Goal: Task Accomplishment & Management: Complete application form

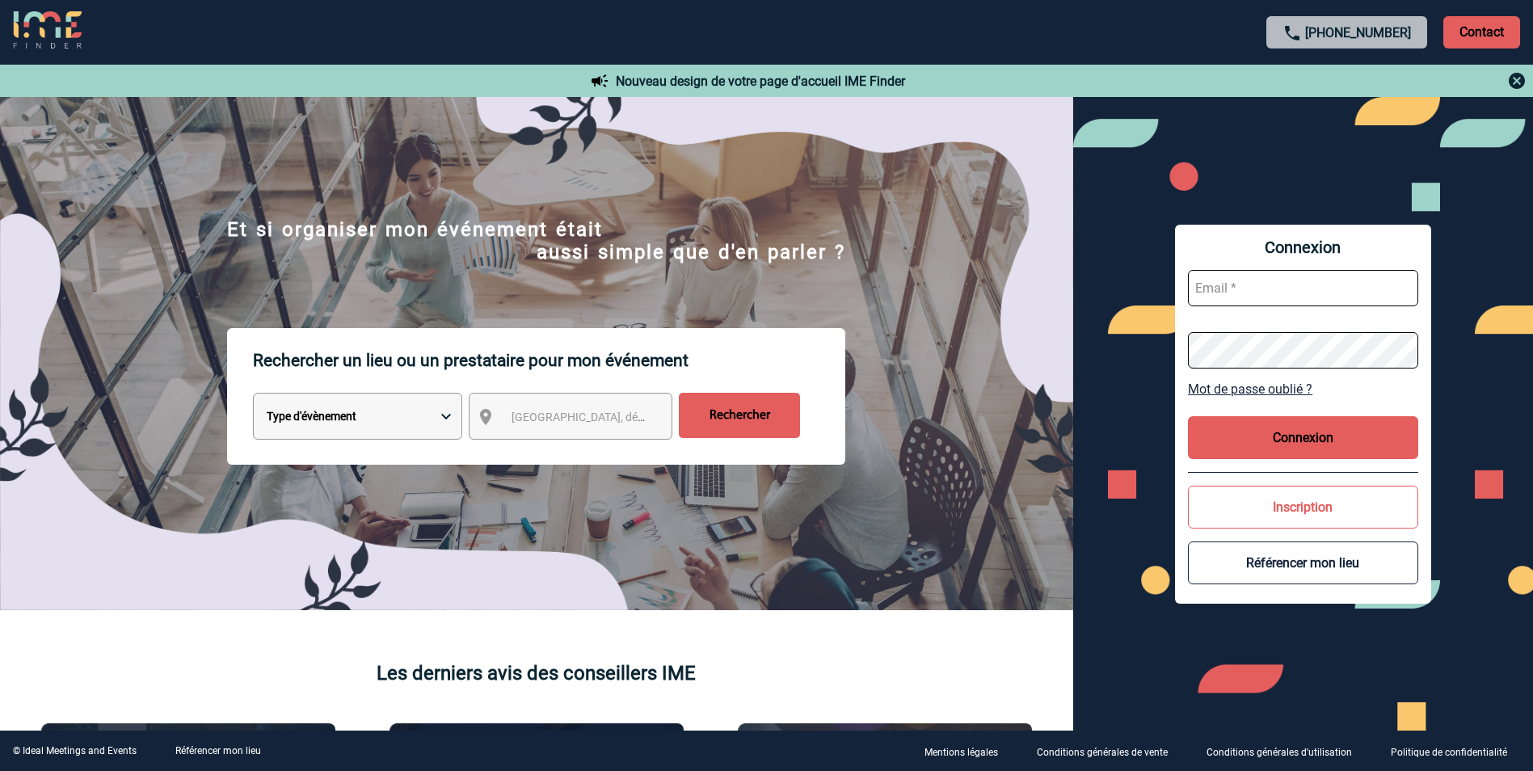
click at [1255, 289] on input "text" at bounding box center [1303, 288] width 230 height 36
type input "vpous@arteloge.com"
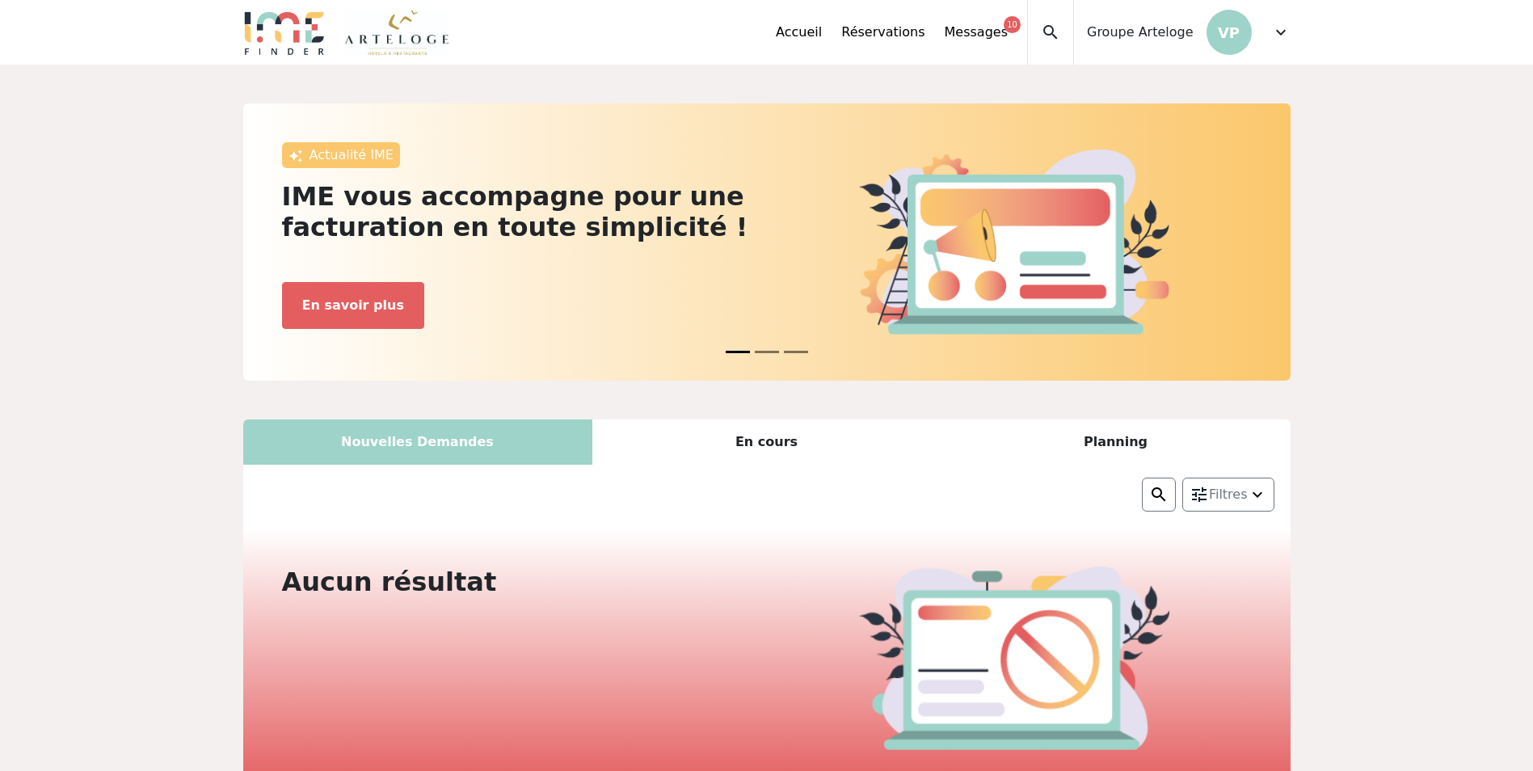
click at [1415, 506] on div "Actualité IME IME vous accompagne pour une facturation en toute simplicité ! Ga…" at bounding box center [766, 704] width 1533 height 1278
click at [1282, 33] on span "expand_more" at bounding box center [1280, 32] width 19 height 19
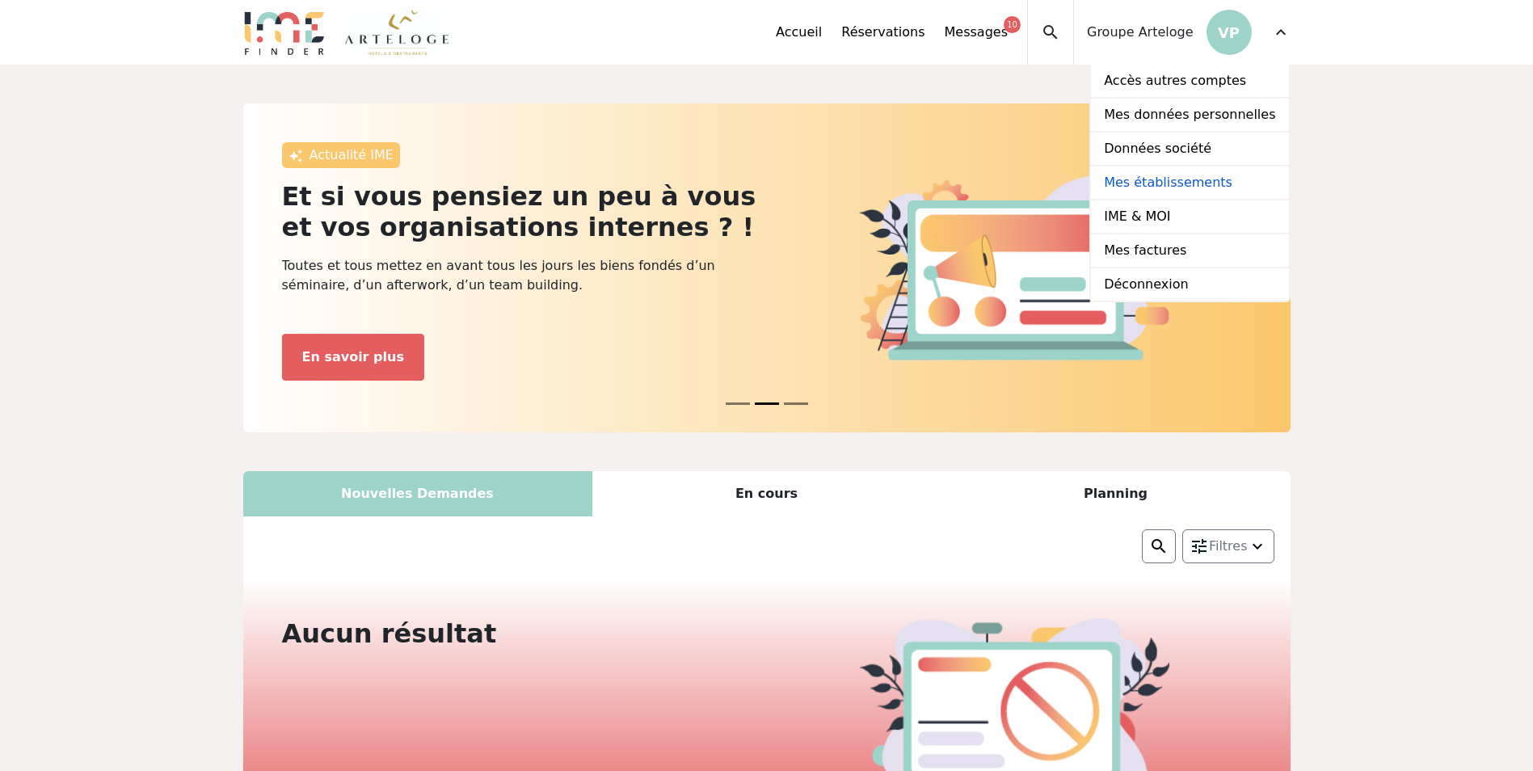
click at [1179, 184] on link "Mes établissements" at bounding box center [1189, 183] width 197 height 34
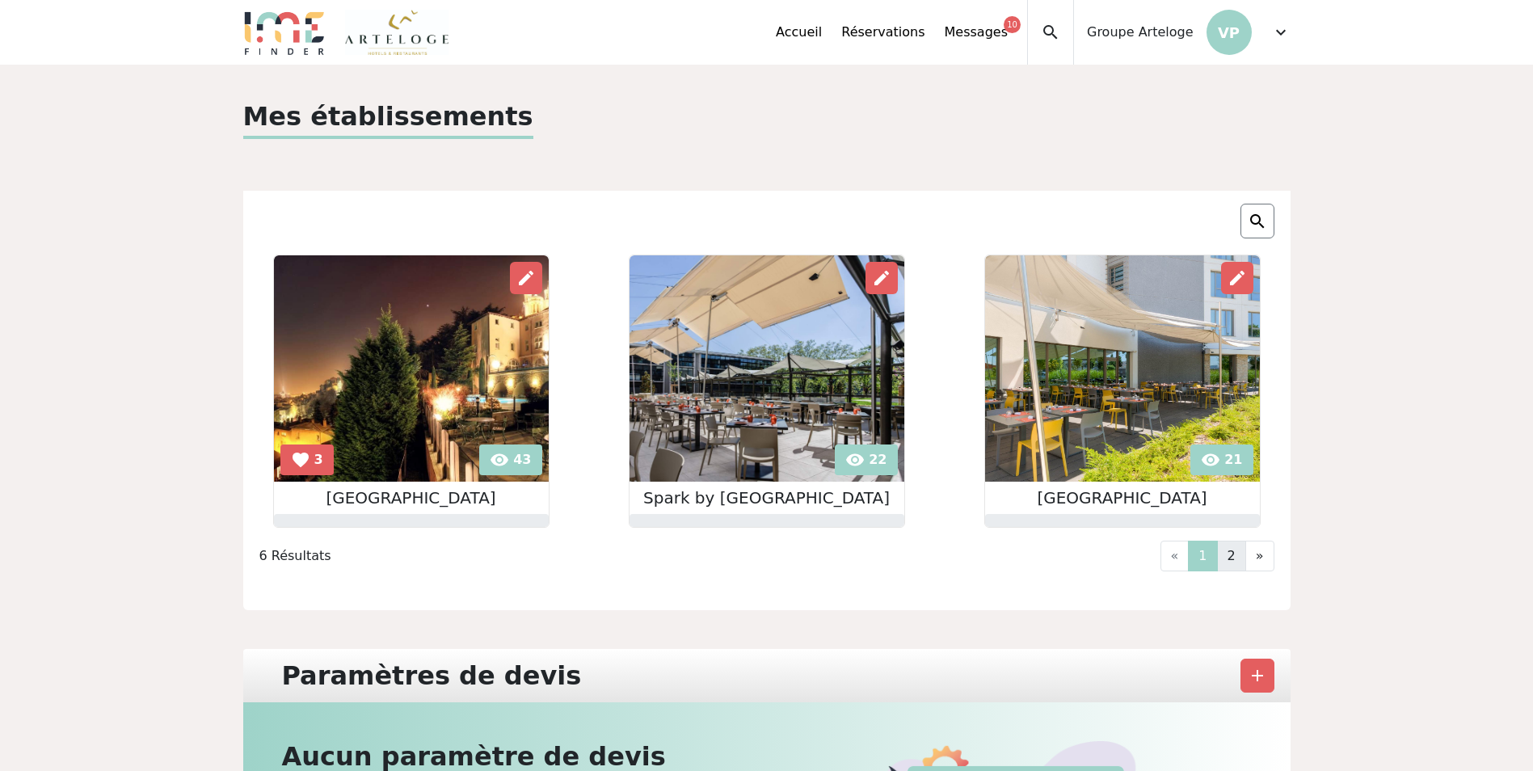
click at [1236, 555] on link "2" at bounding box center [1231, 555] width 29 height 31
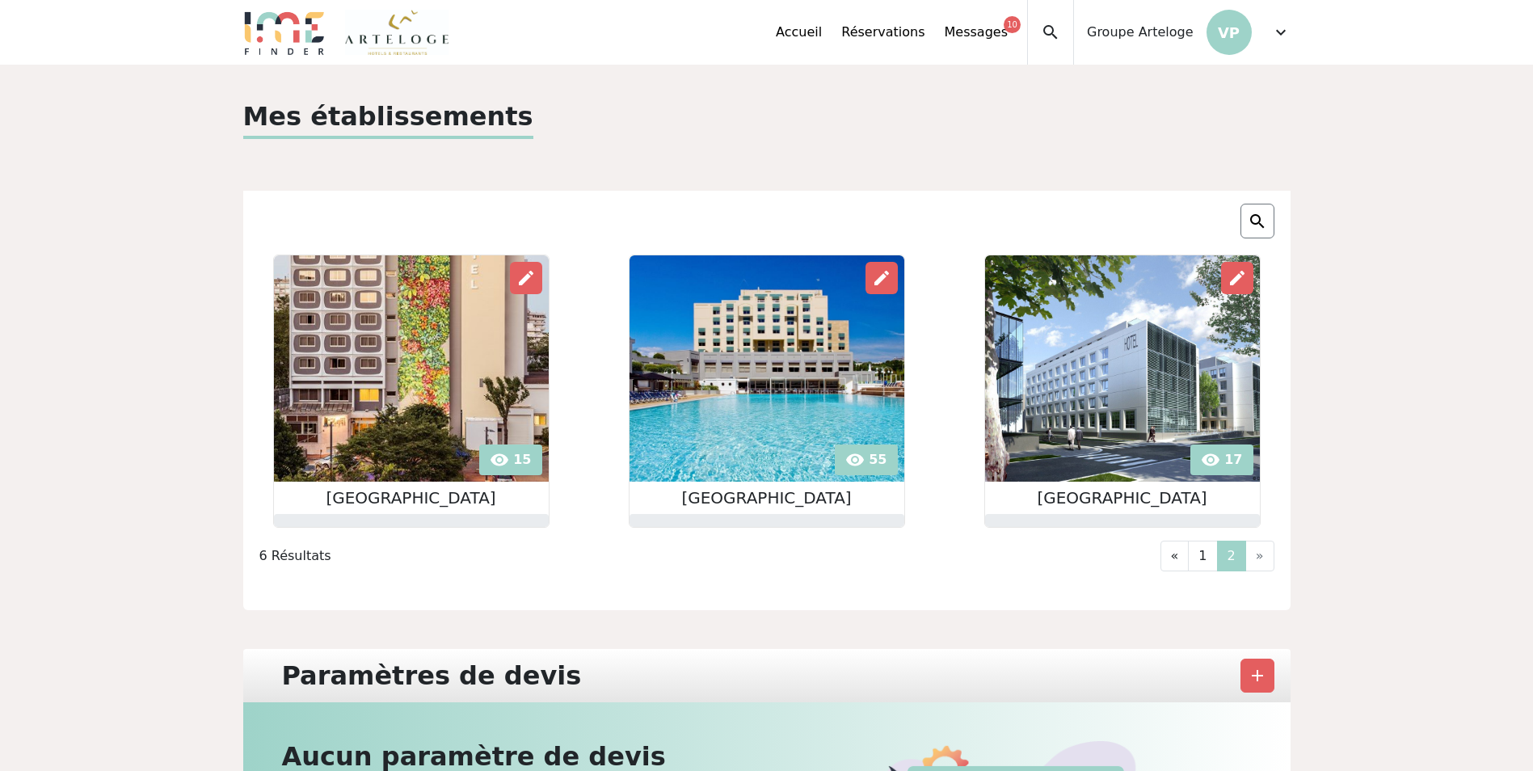
click at [752, 354] on img at bounding box center [766, 368] width 275 height 226
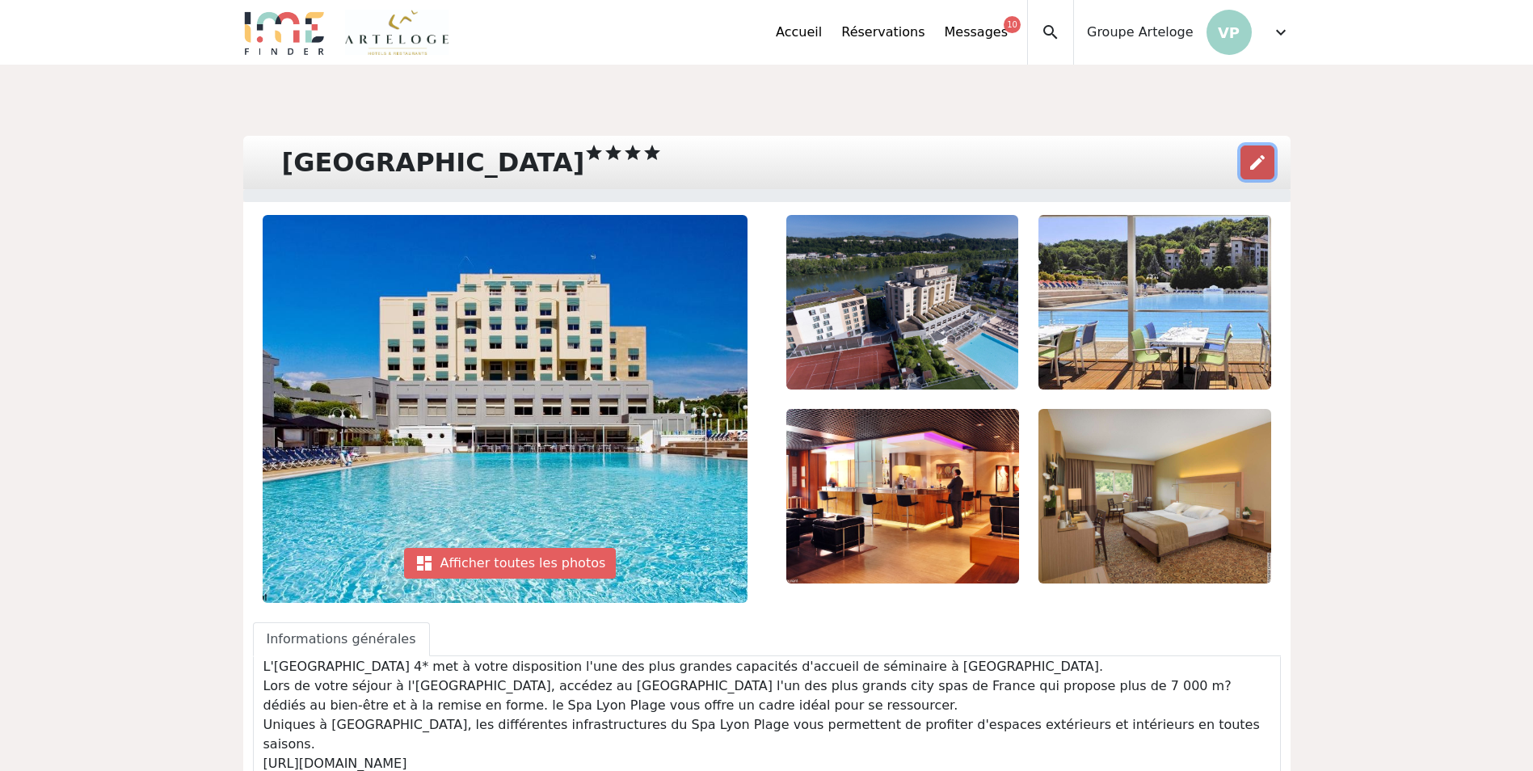
click at [1259, 153] on span "edit" at bounding box center [1256, 162] width 19 height 19
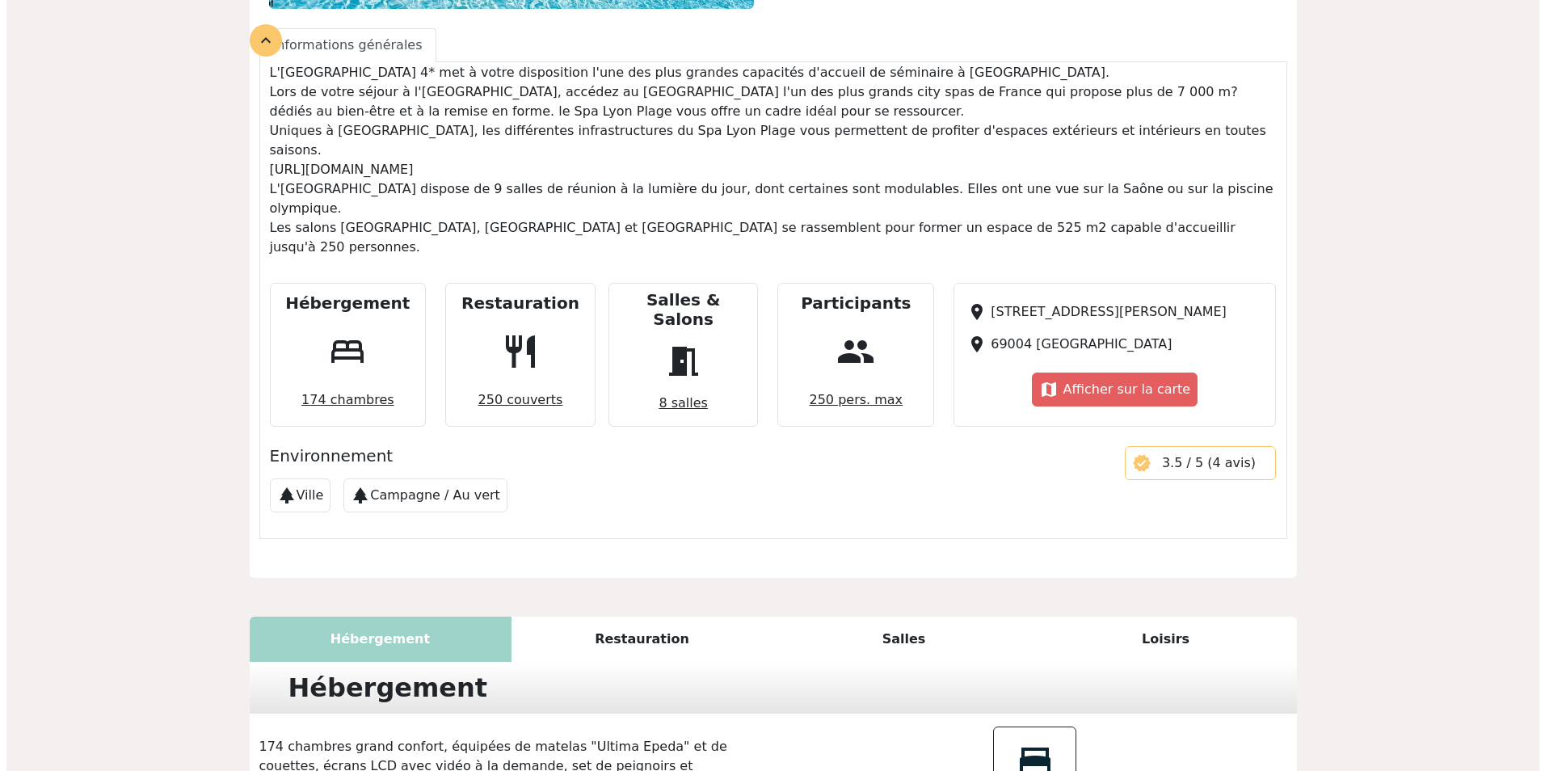
scroll to position [271, 0]
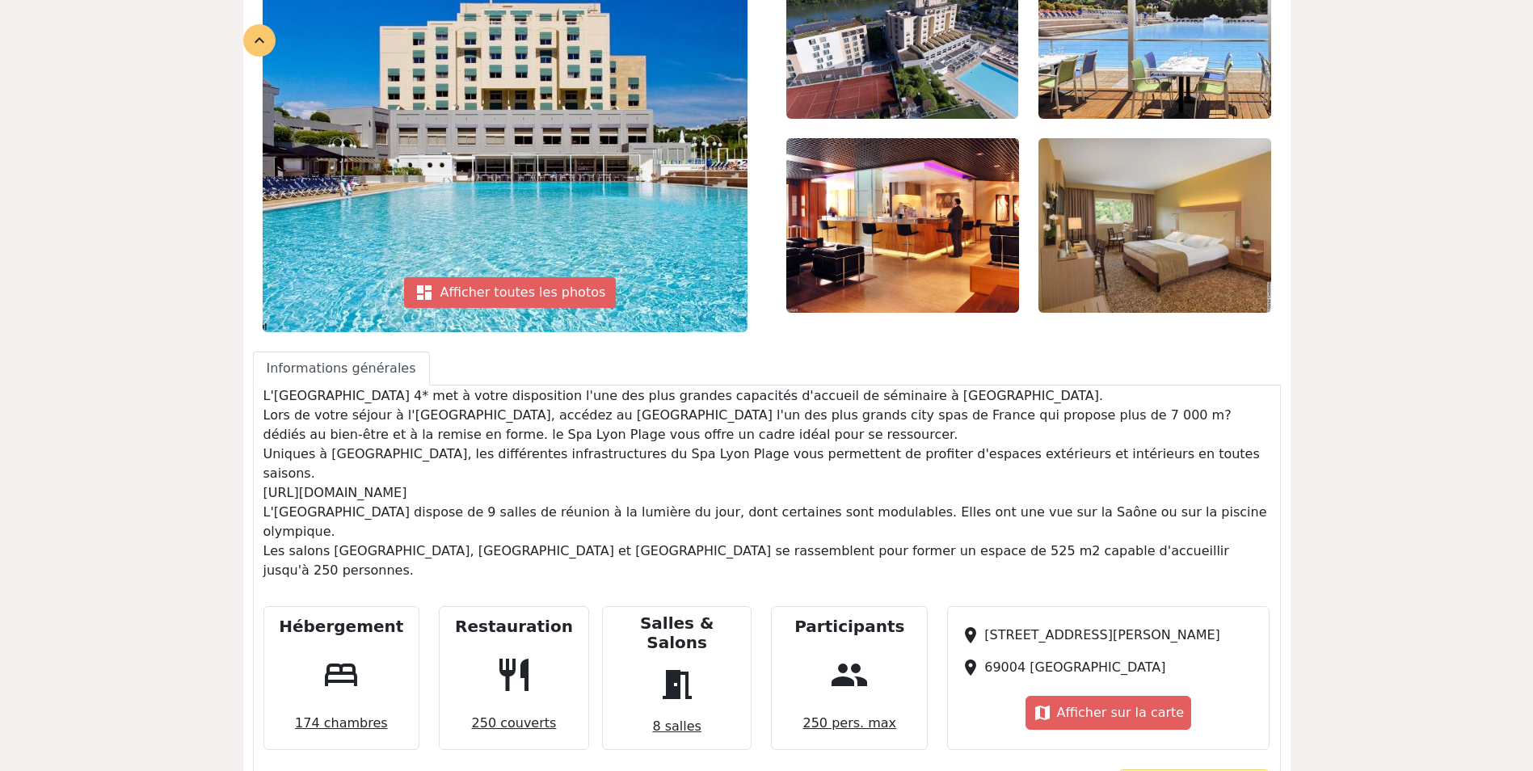
click at [484, 312] on img at bounding box center [505, 138] width 485 height 388
click at [498, 289] on div "dashboard Afficher toutes les photos" at bounding box center [510, 292] width 212 height 31
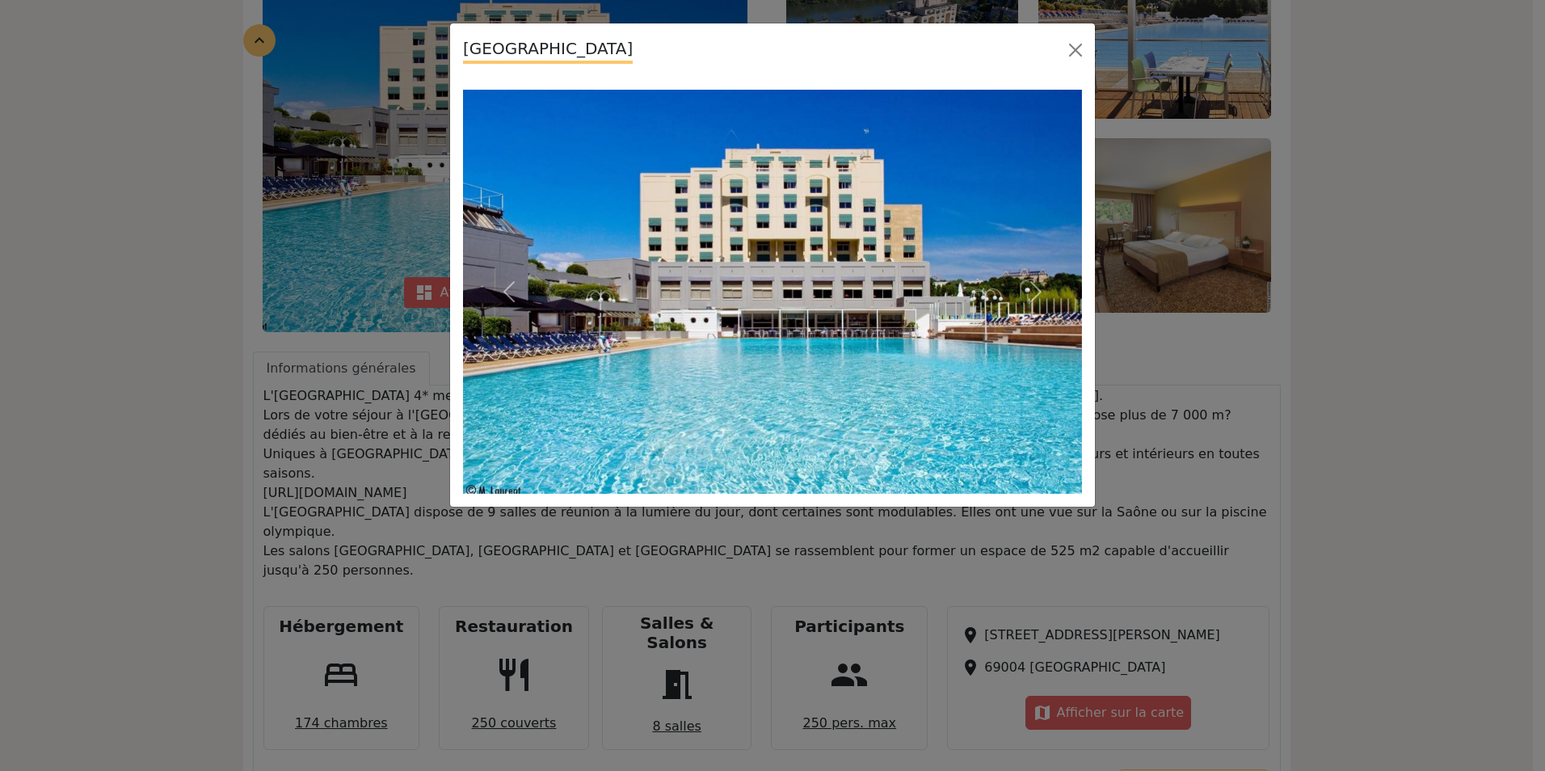
click at [978, 259] on img at bounding box center [772, 292] width 619 height 404
click at [1012, 289] on button "Next" at bounding box center [1035, 292] width 93 height 404
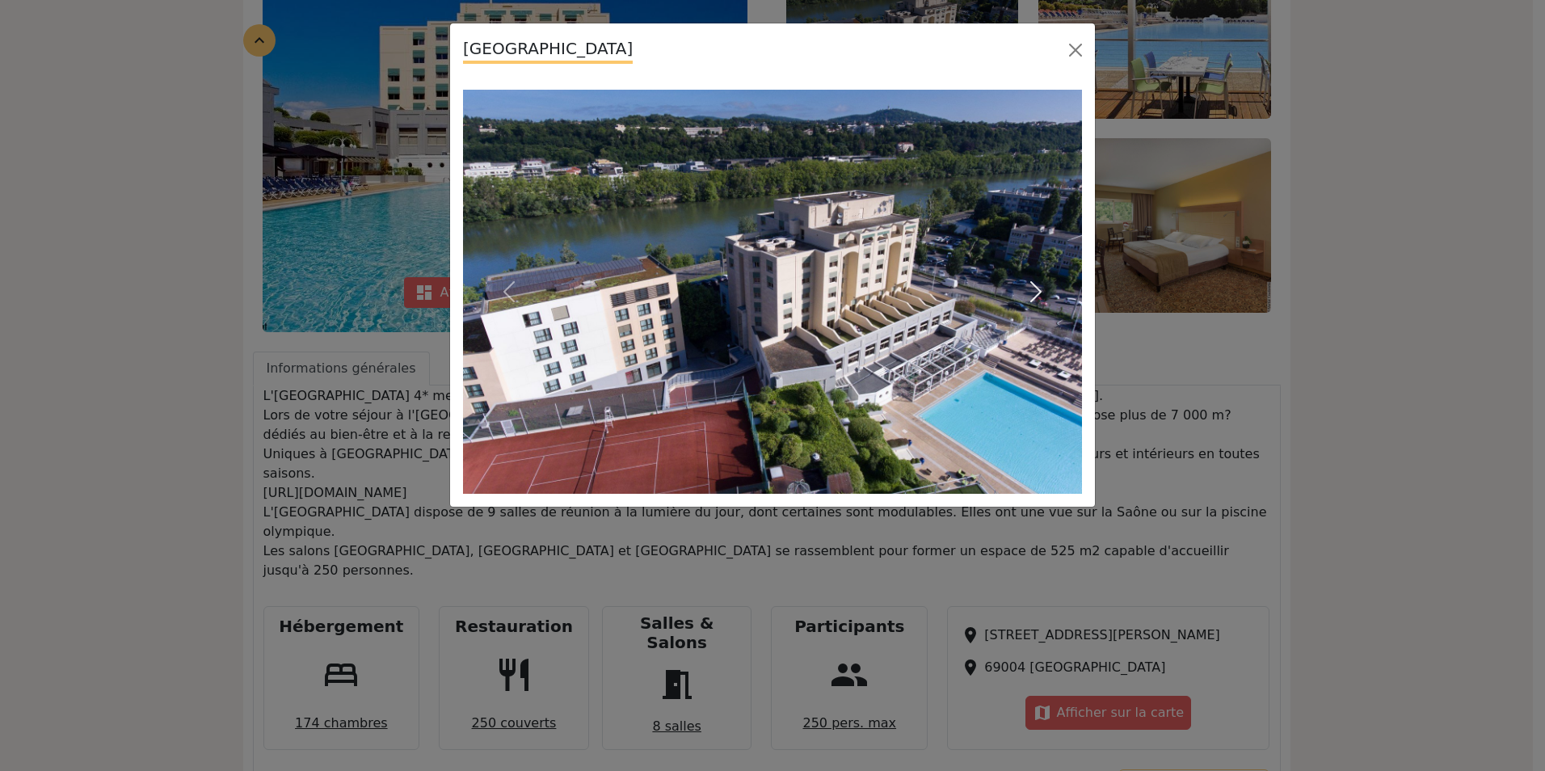
click at [1037, 288] on span "button" at bounding box center [1036, 292] width 26 height 26
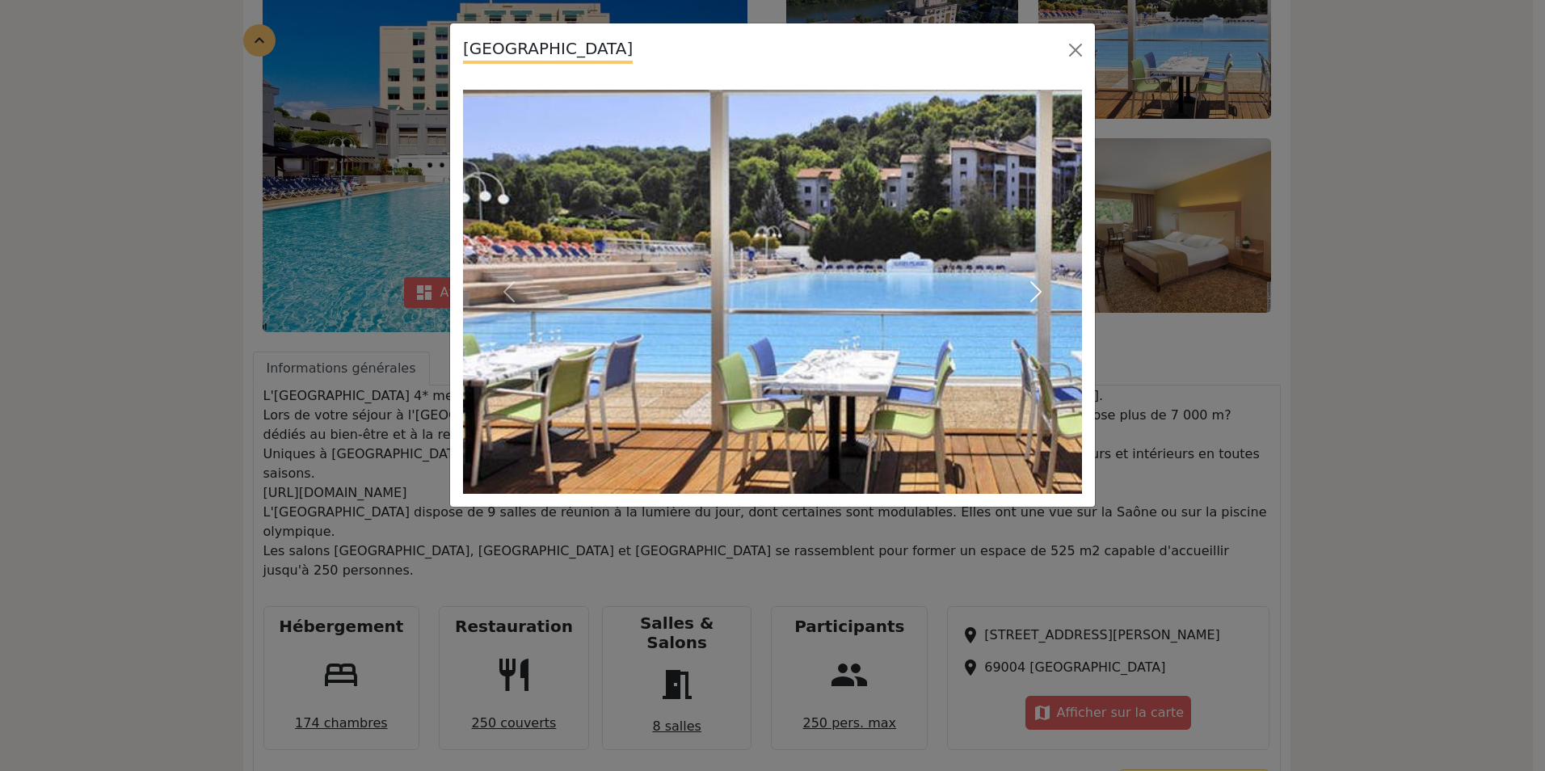
click at [1037, 301] on span "button" at bounding box center [1036, 292] width 26 height 26
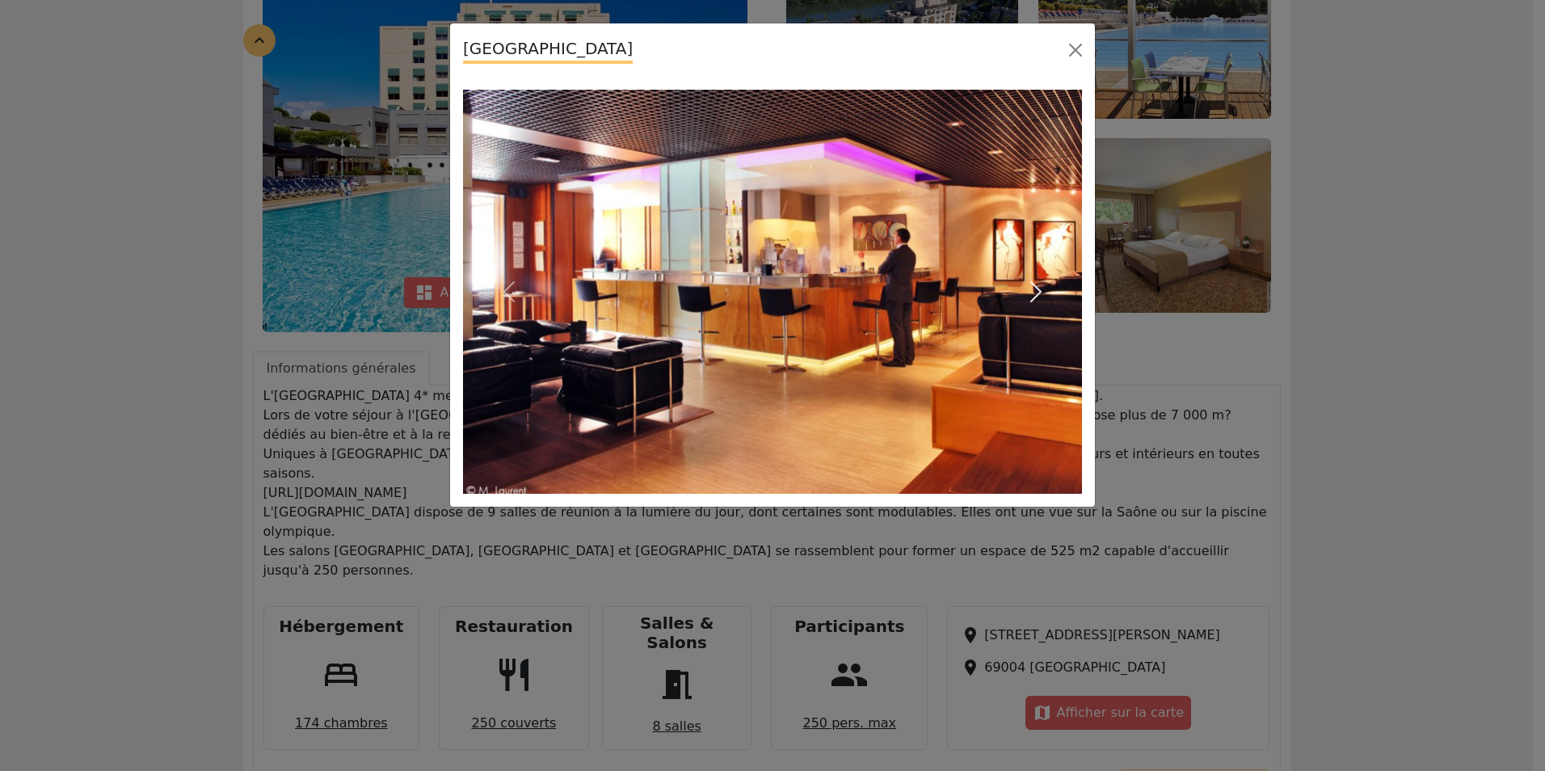
click at [1037, 301] on span "button" at bounding box center [1036, 292] width 26 height 26
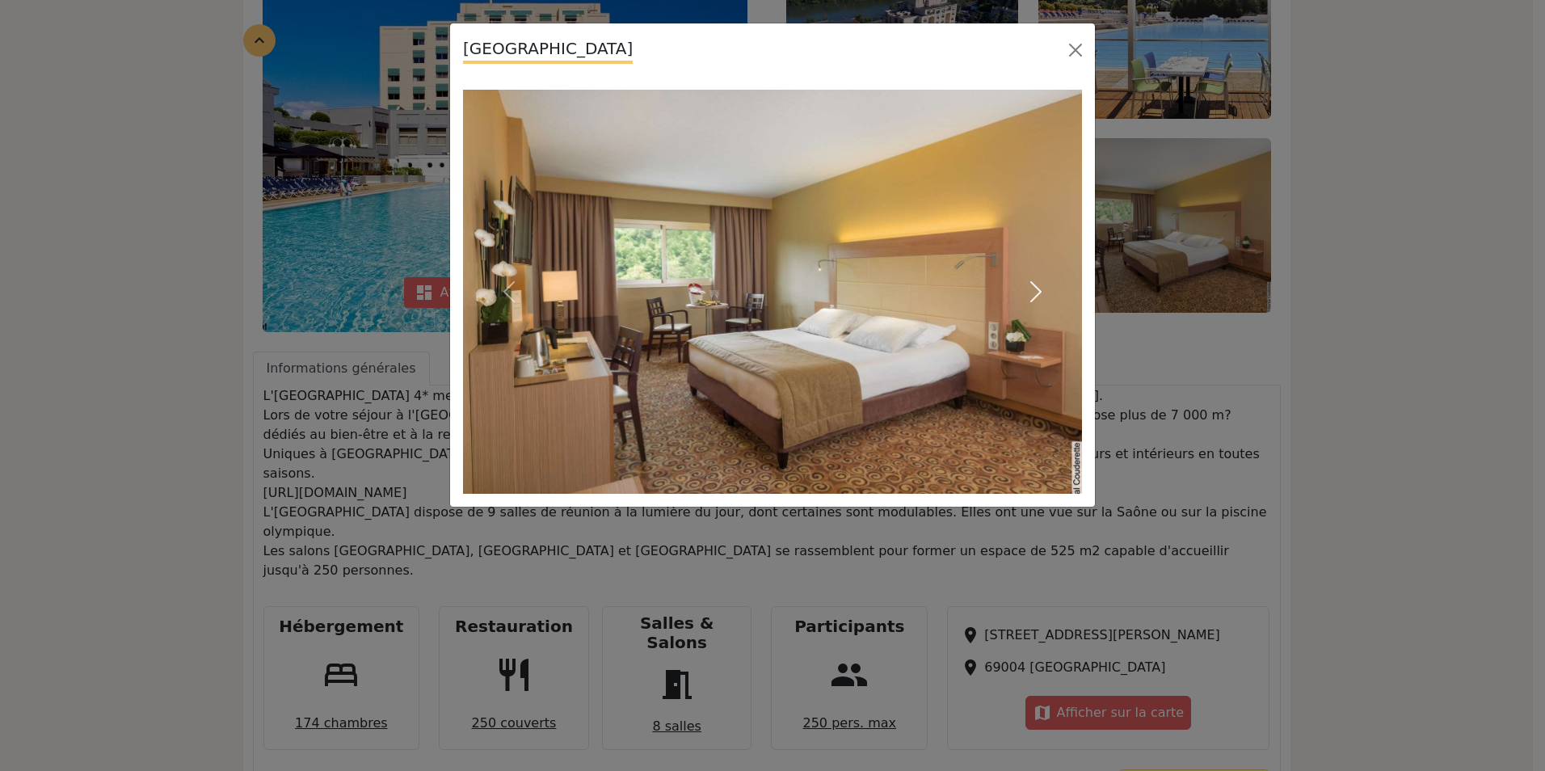
click at [1037, 301] on span "button" at bounding box center [1036, 292] width 26 height 26
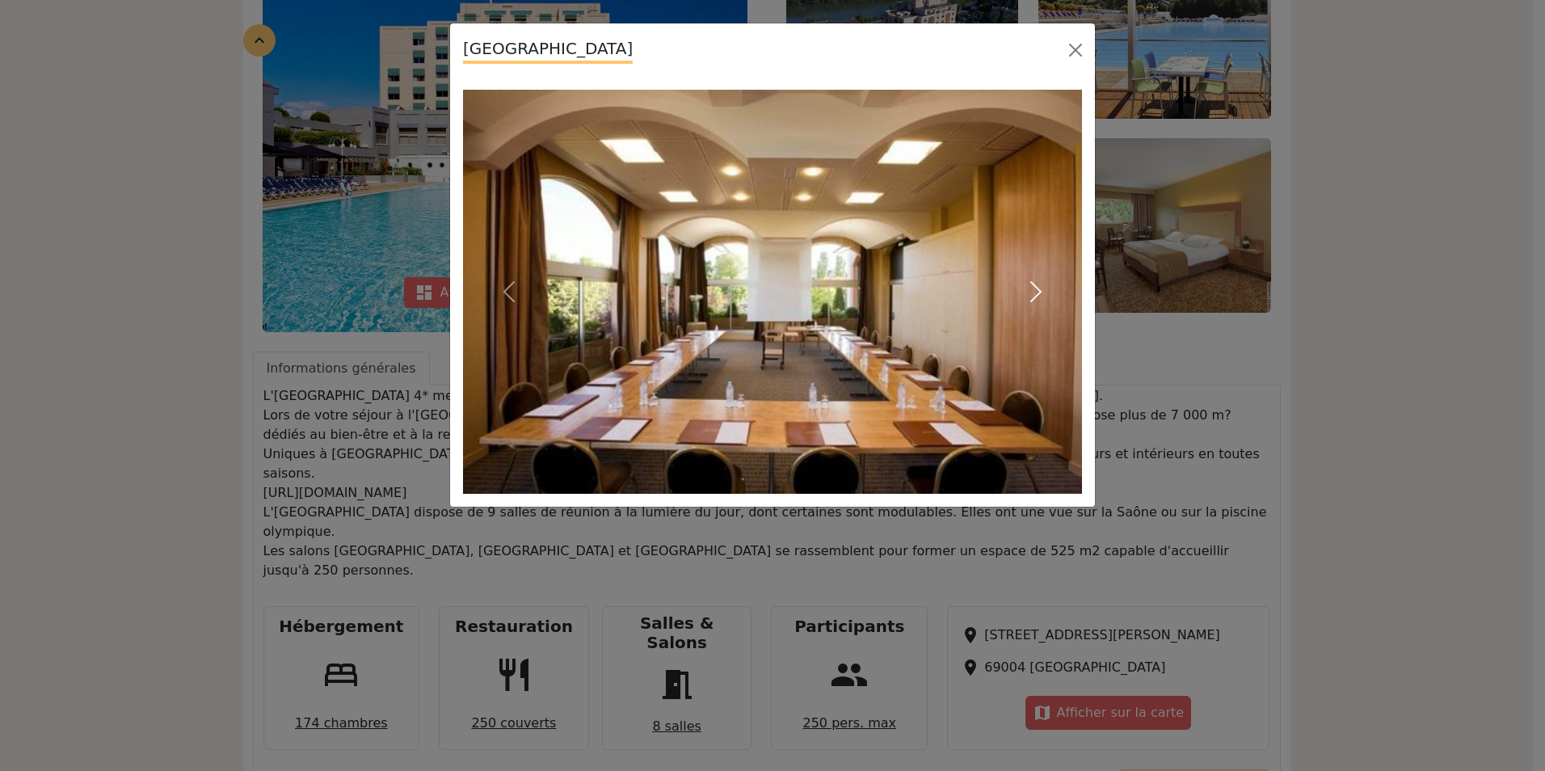
click at [1037, 301] on span "button" at bounding box center [1036, 292] width 26 height 26
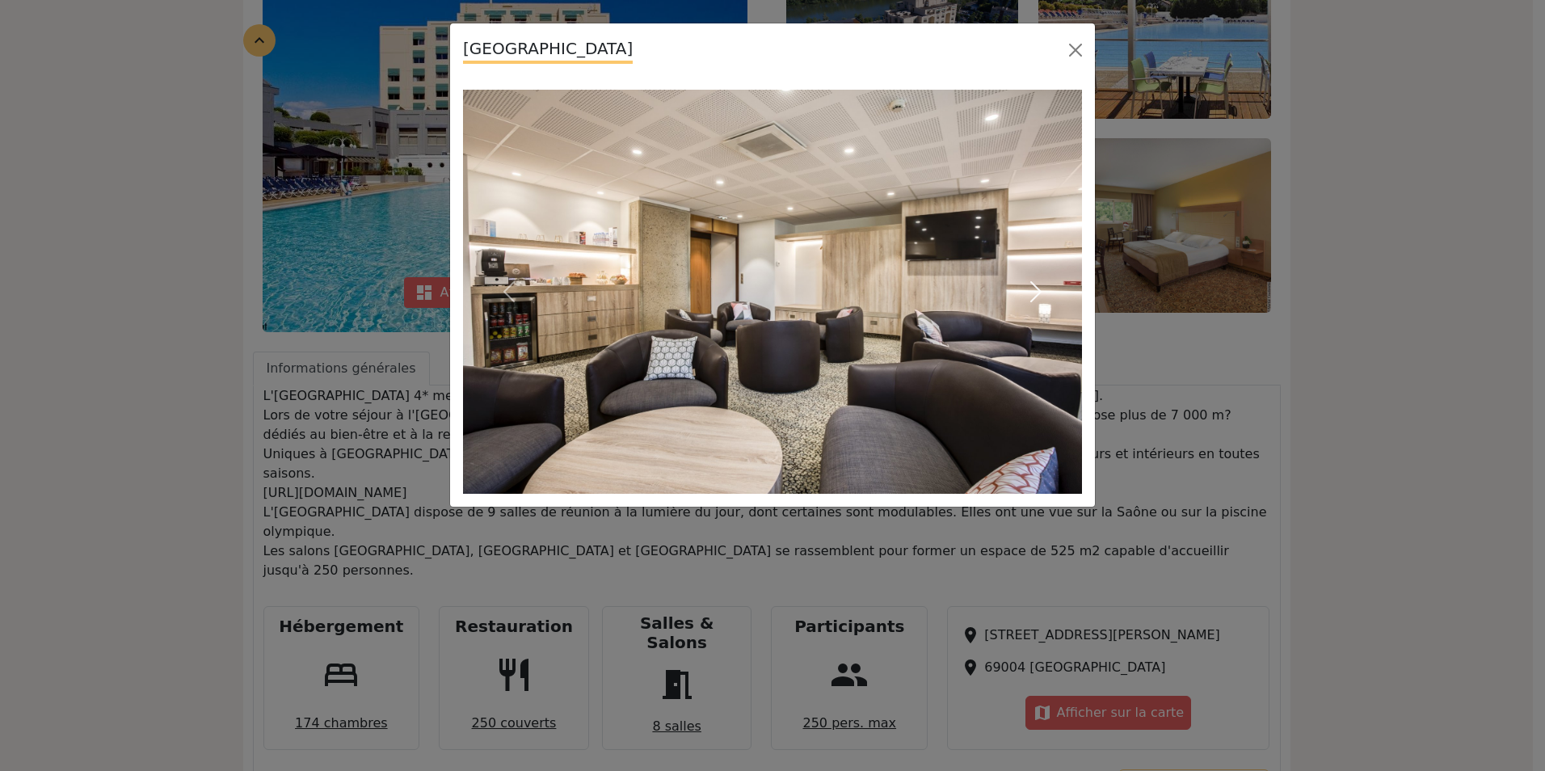
click at [1037, 301] on span "button" at bounding box center [1036, 292] width 26 height 26
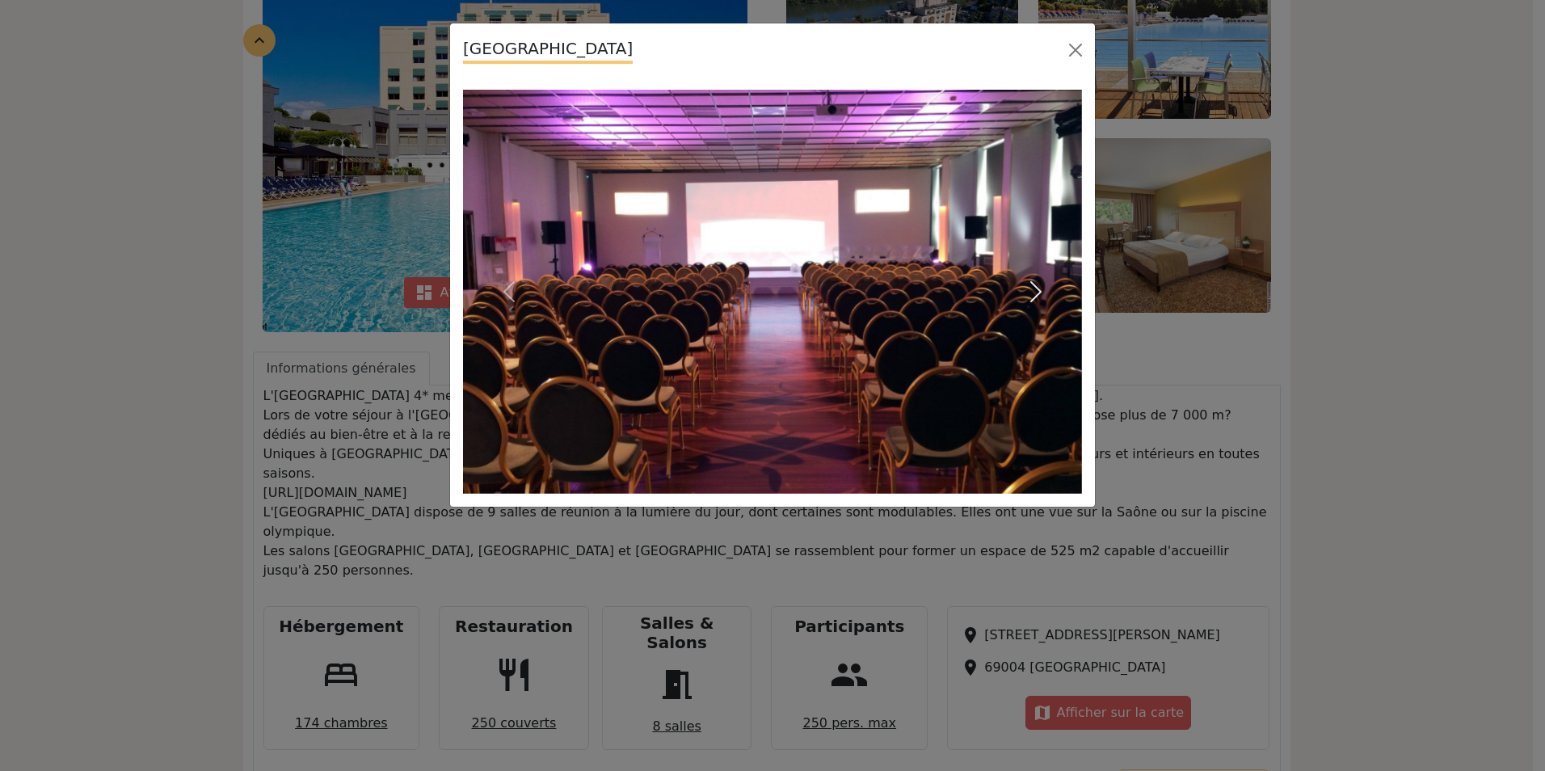
click at [1037, 301] on span "button" at bounding box center [1036, 292] width 26 height 26
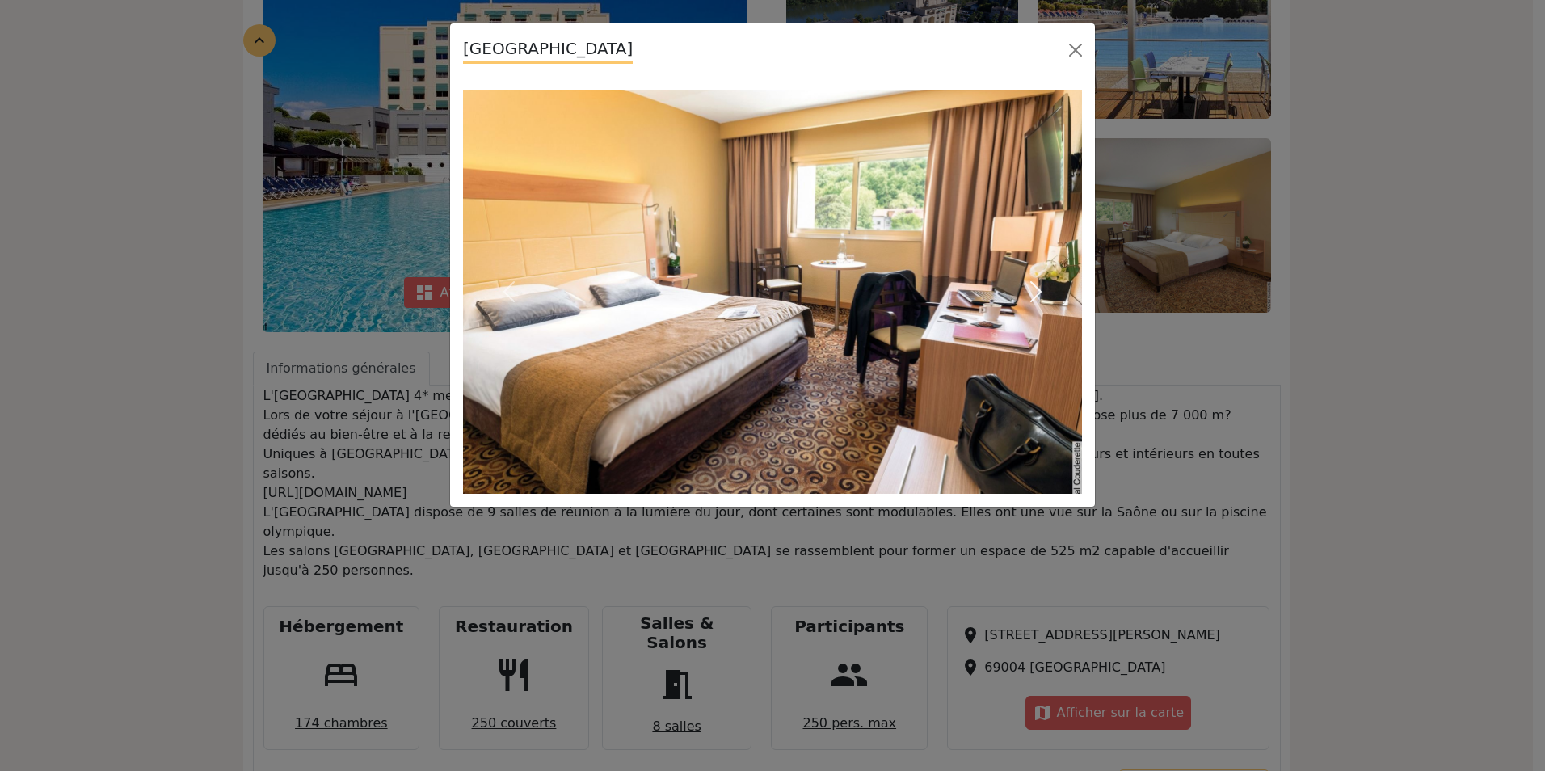
click at [1037, 301] on span "button" at bounding box center [1036, 292] width 26 height 26
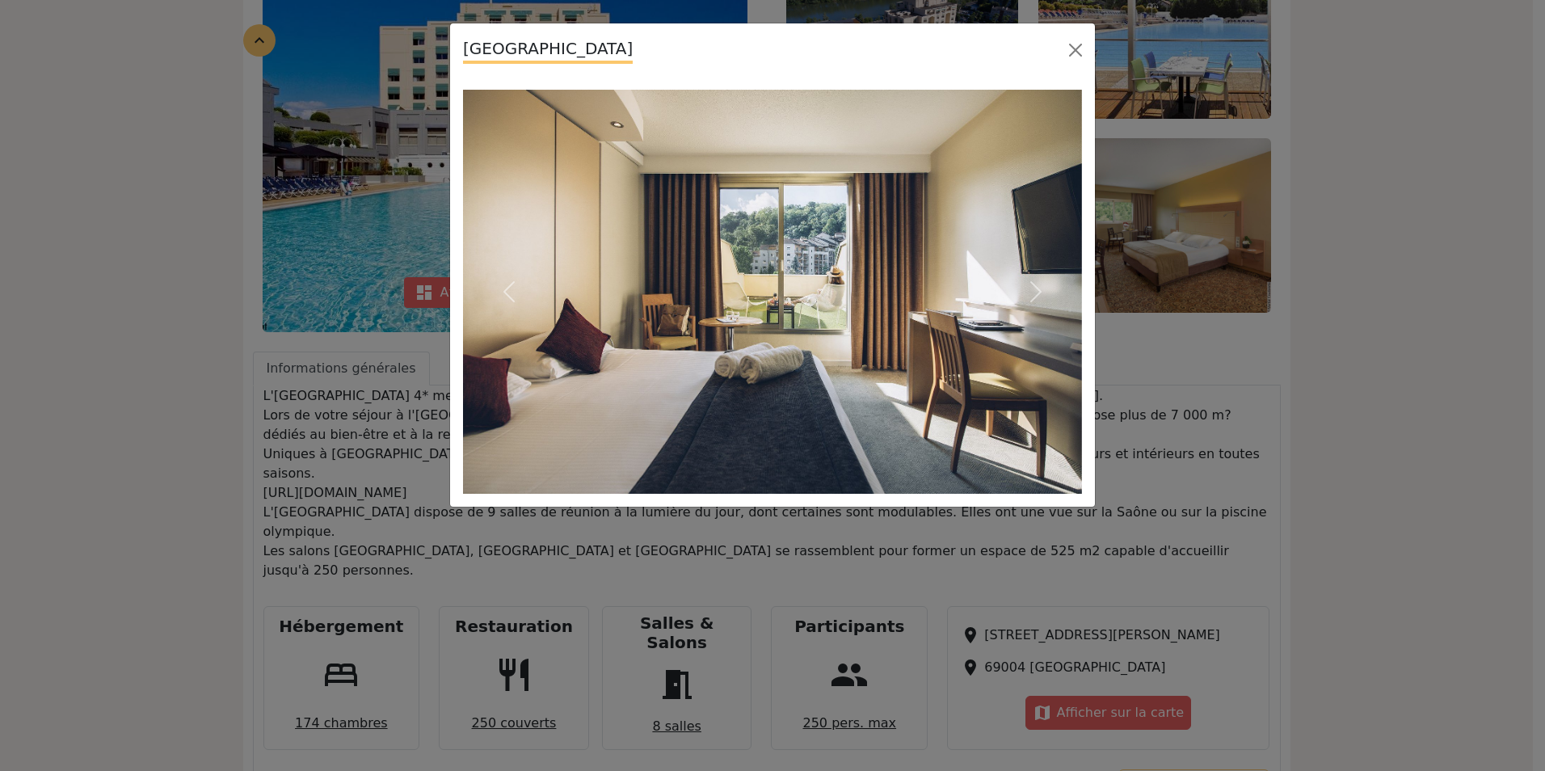
click at [1091, 44] on div "Hôtel Lyon Metropole" at bounding box center [772, 49] width 645 height 53
click at [1080, 48] on button "Close" at bounding box center [1075, 50] width 26 height 26
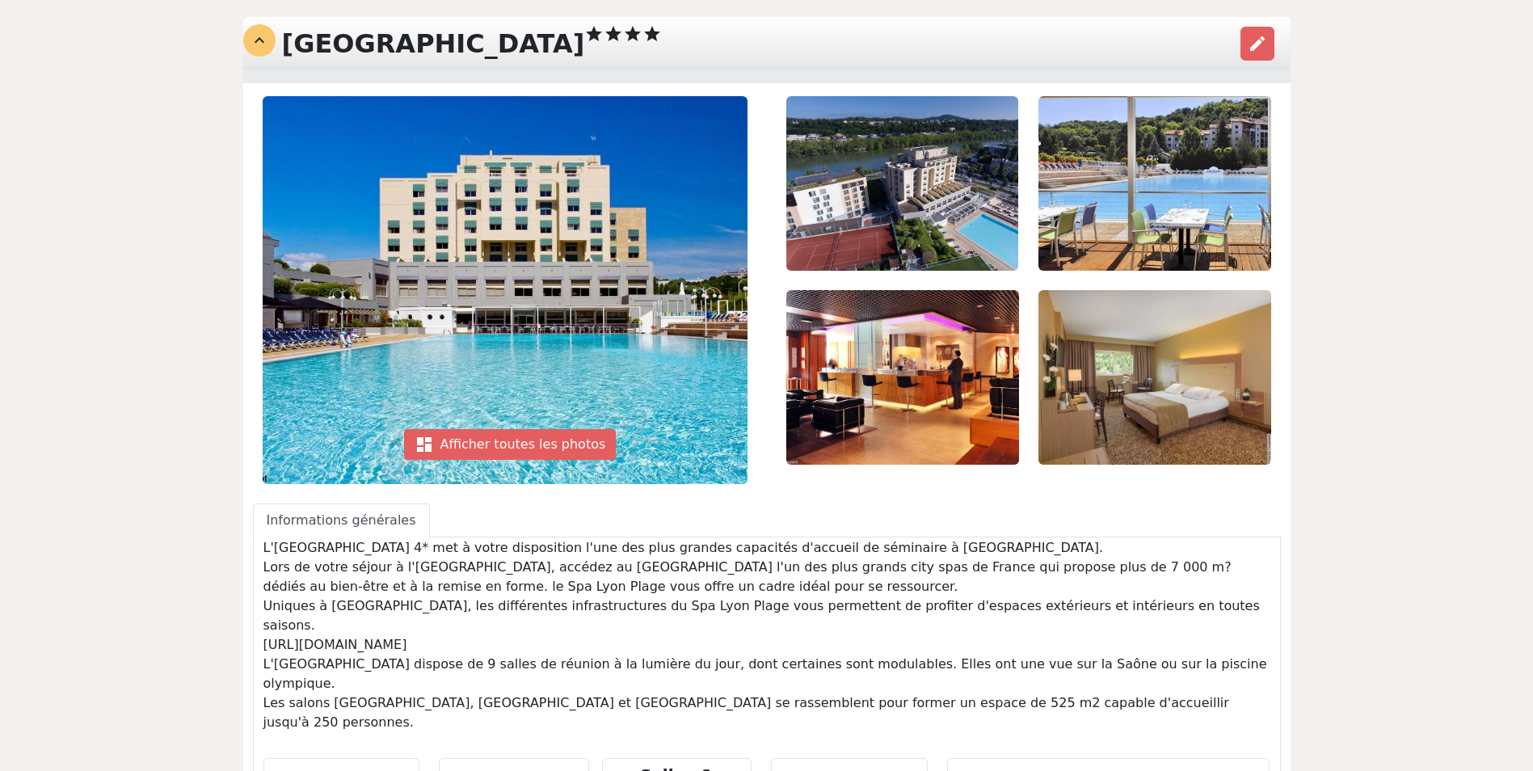
scroll to position [109, 0]
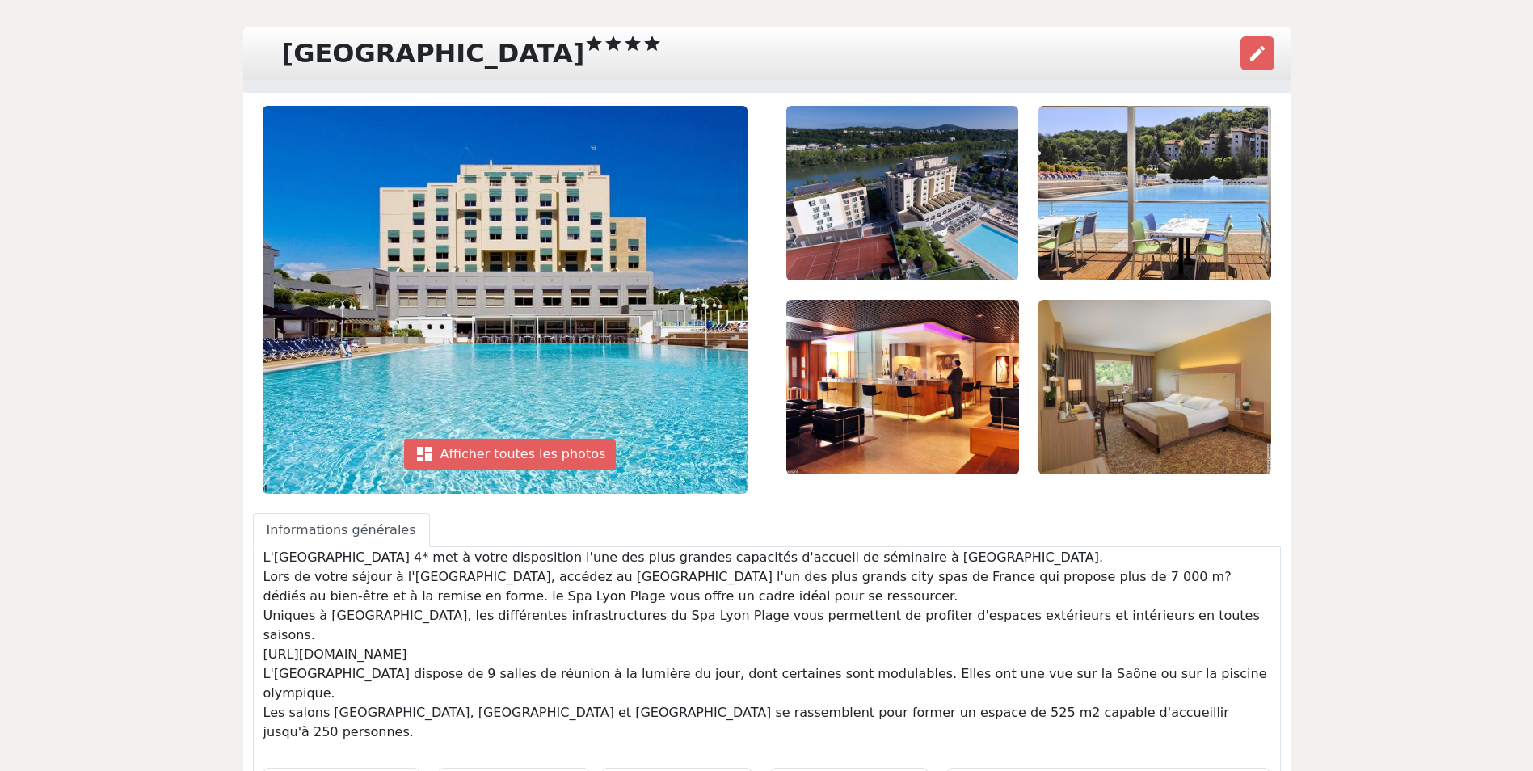
click at [655, 132] on img at bounding box center [505, 300] width 485 height 388
click at [1251, 49] on span "edit" at bounding box center [1256, 53] width 19 height 19
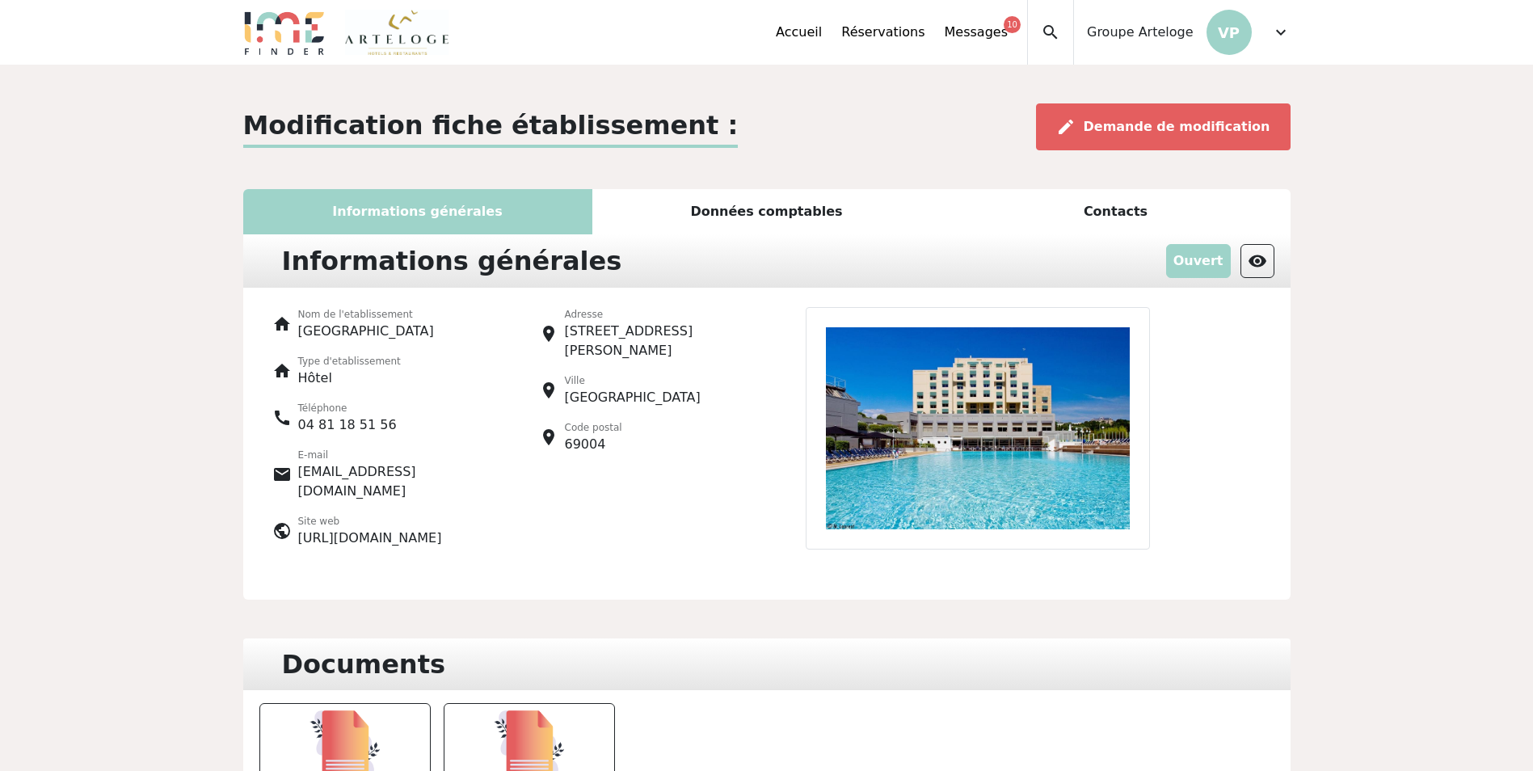
click at [21, 599] on div "Modification fiche établissement : edit Demande de modification Informations gé…" at bounding box center [766, 684] width 1533 height 1238
click at [769, 188] on div "Modification fiche établissement : edit Demande de modification Informations gé…" at bounding box center [766, 683] width 1066 height 1161
click at [759, 208] on div "Données comptables" at bounding box center [766, 211] width 349 height 45
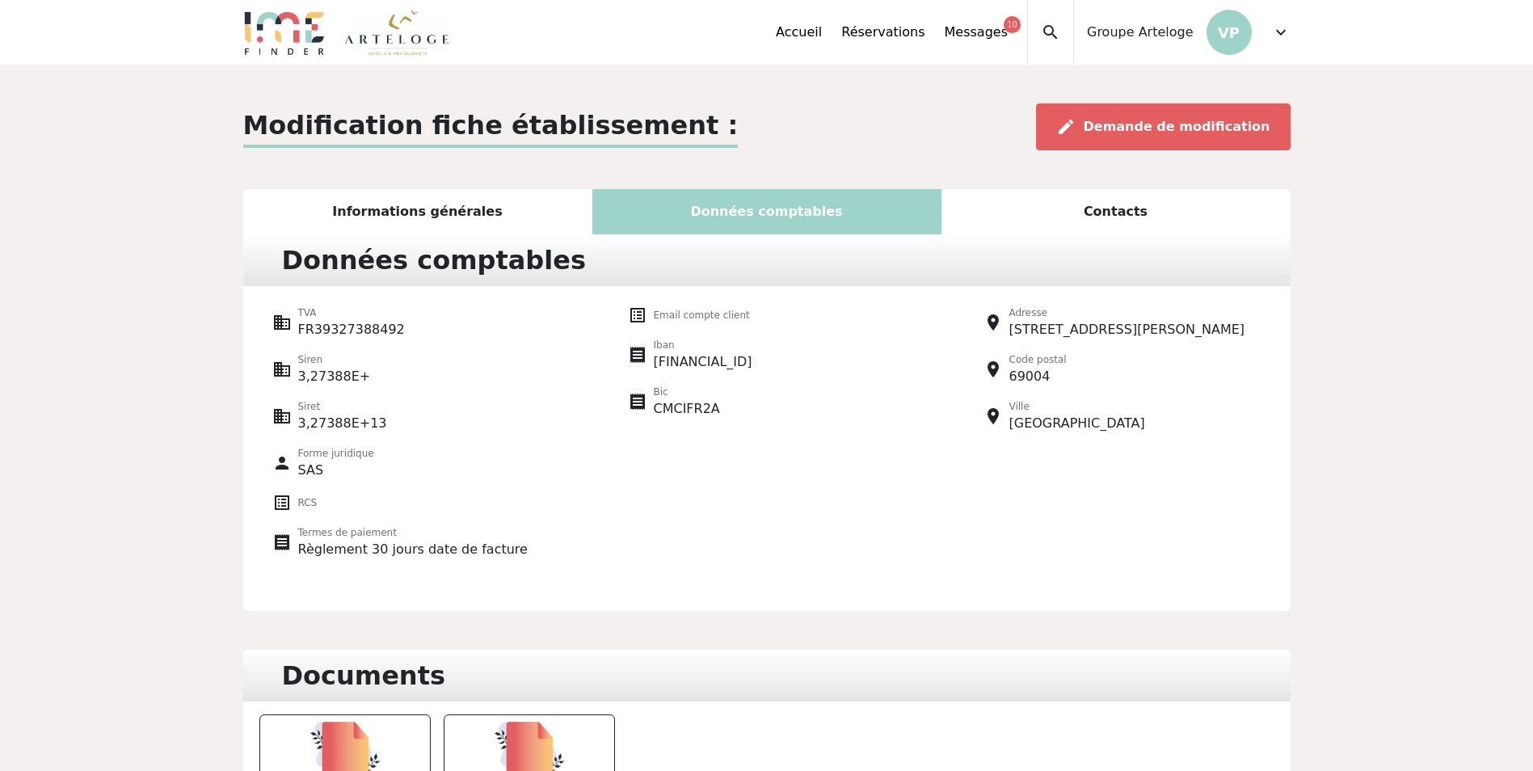
click at [1138, 200] on div "Contacts" at bounding box center [1115, 211] width 349 height 45
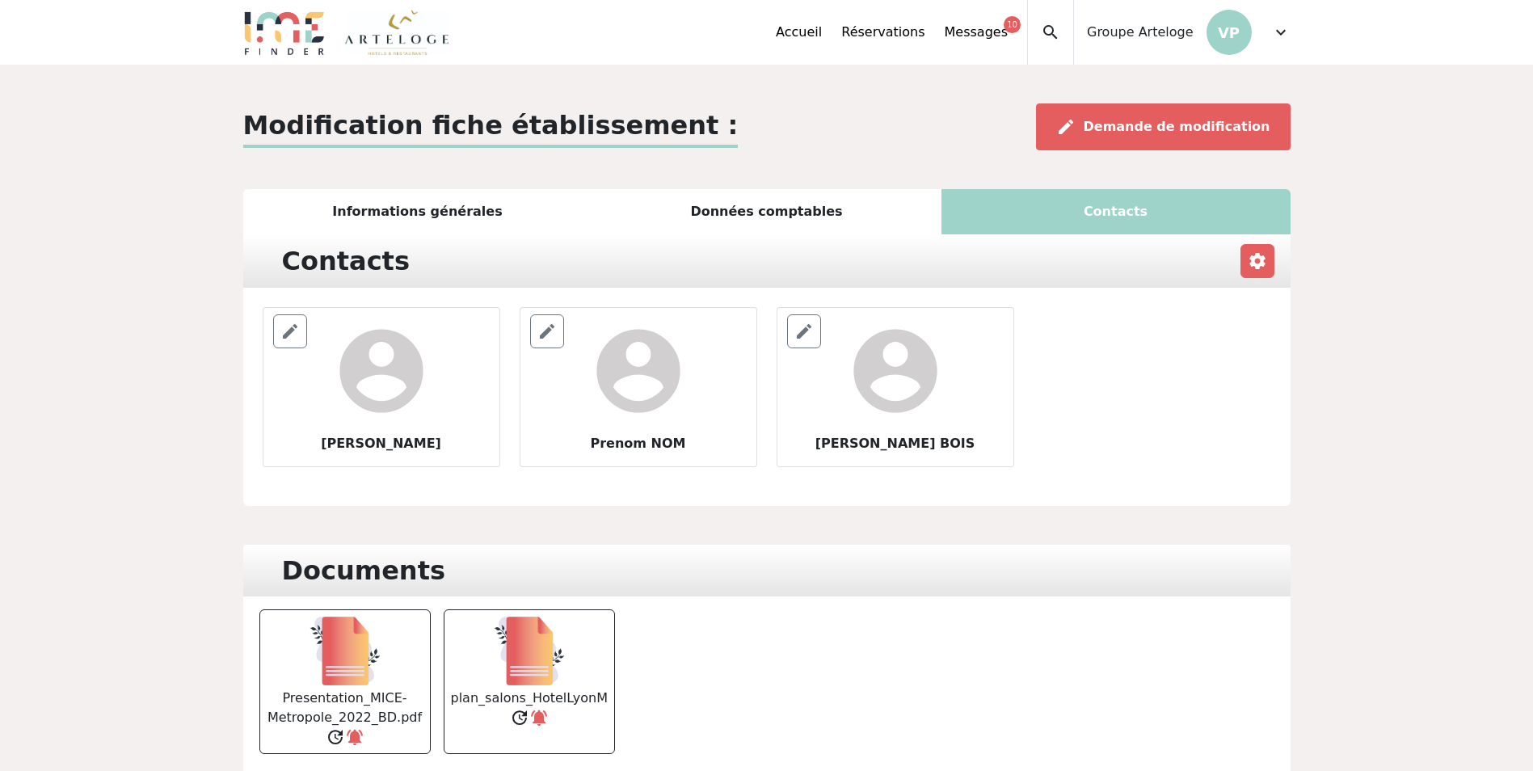
drag, startPoint x: 768, startPoint y: 683, endPoint x: 692, endPoint y: 578, distance: 130.7
click at [770, 682] on div "Presentation_MICE-Metropole_2022_BD.pdf update notifications_active plan_salons…" at bounding box center [766, 675] width 1066 height 158
click at [372, 201] on div "Informations générales" at bounding box center [417, 211] width 349 height 45
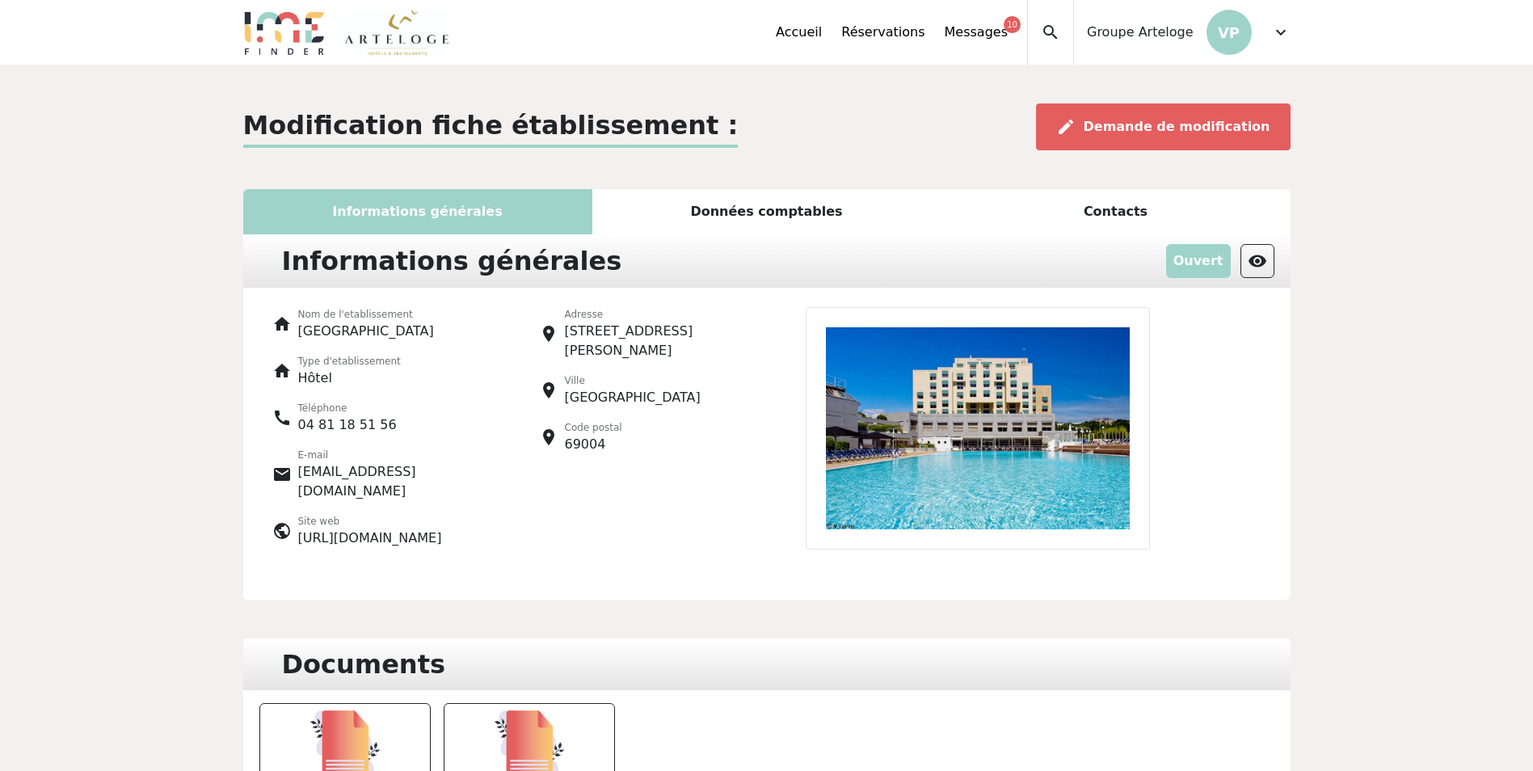
drag, startPoint x: 389, startPoint y: 545, endPoint x: 301, endPoint y: 519, distance: 91.8
click at [301, 528] on p "http://www.lyonmetropole-concorde.com" at bounding box center [370, 537] width 144 height 19
copy p "http://www.lyonmetropole-concorde.com"
click at [700, 501] on div "place Adresse 85, quai Joseph Gillet place Ville Lyon place Code postal 69004" at bounding box center [633, 434] width 267 height 254
drag, startPoint x: 806, startPoint y: 585, endPoint x: 549, endPoint y: 549, distance: 260.3
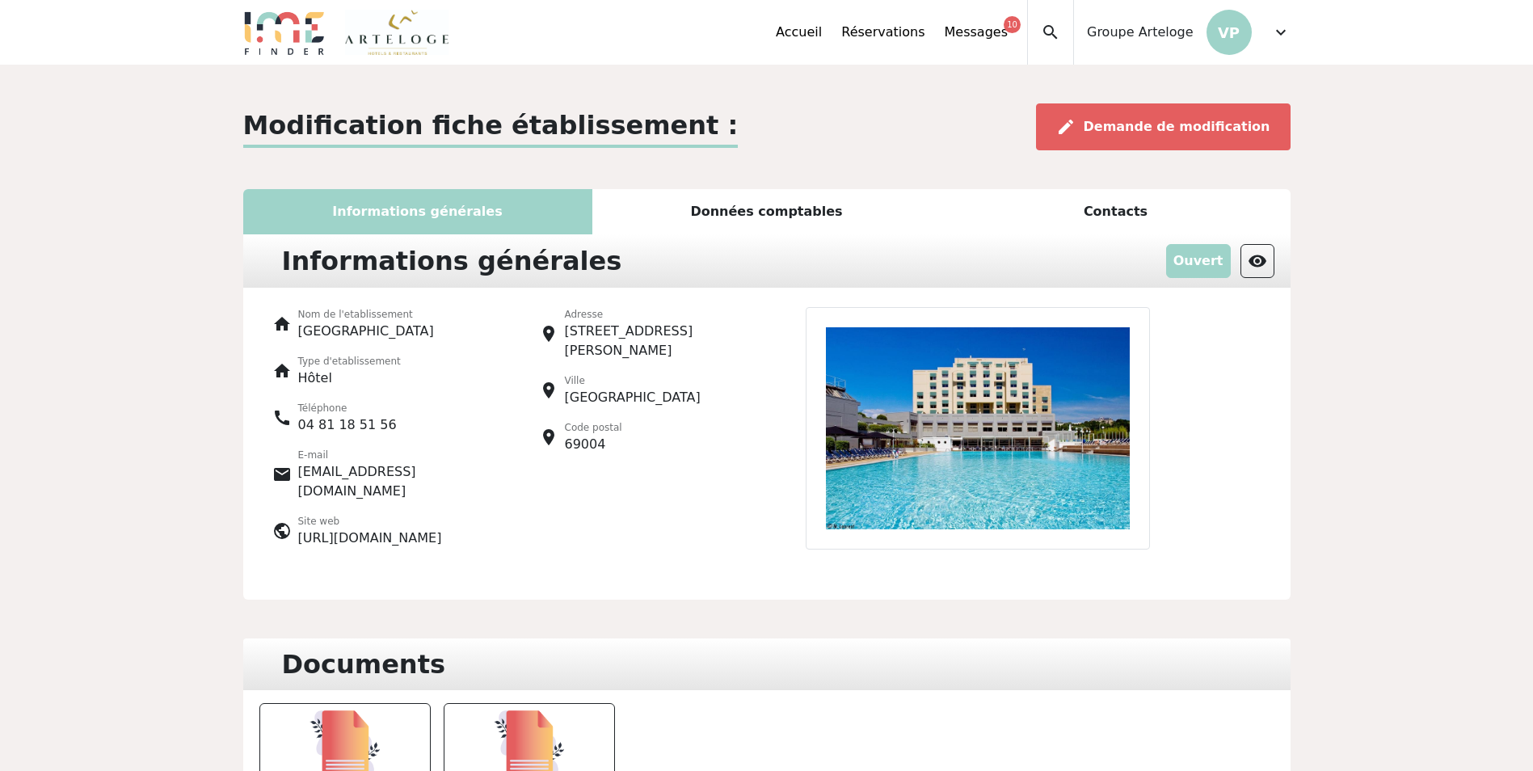
click at [805, 585] on div "home Nom de l'etablissement Hôtel Lyon Metropole home Type d'etablissement Hôte…" at bounding box center [766, 444] width 1047 height 312
click at [1435, 351] on div "Modification fiche établissement : edit Demande de modification Informations gé…" at bounding box center [766, 684] width 1533 height 1238
click at [1157, 137] on div "edit Demande de modification" at bounding box center [1163, 126] width 254 height 47
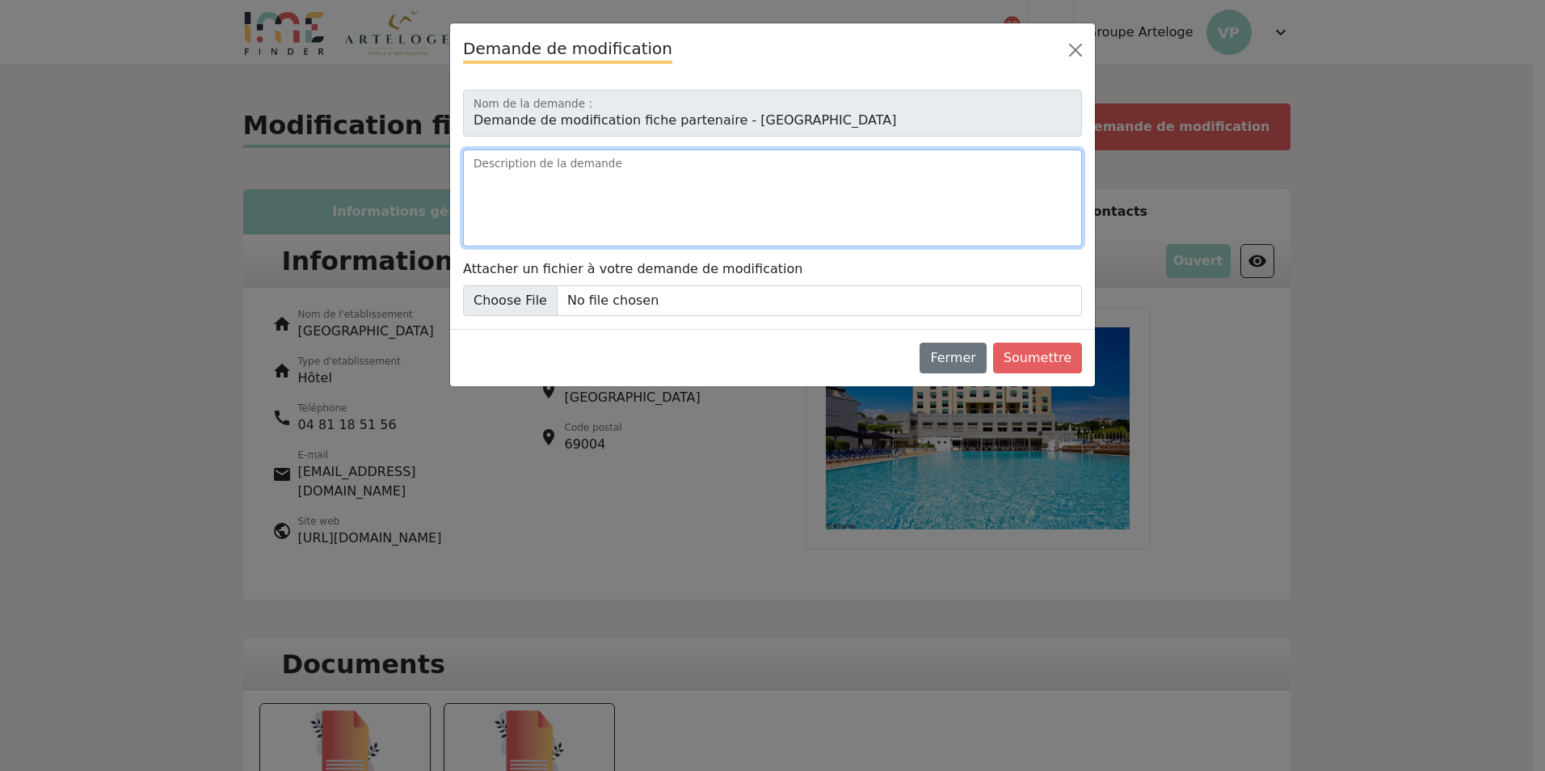
click at [709, 163] on textarea "Description de la demande" at bounding box center [772, 197] width 619 height 97
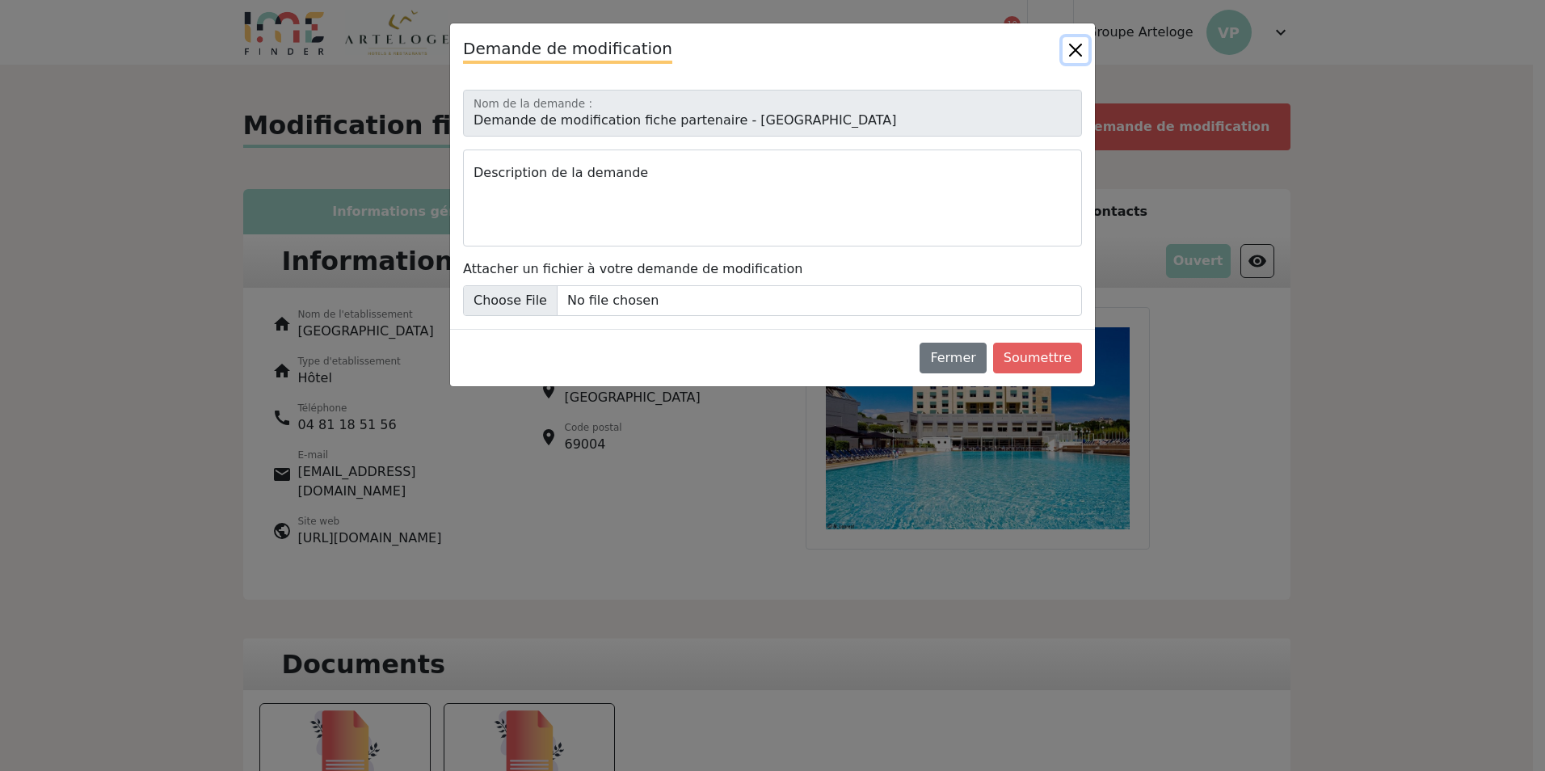
click at [1076, 52] on button "Close" at bounding box center [1075, 50] width 26 height 26
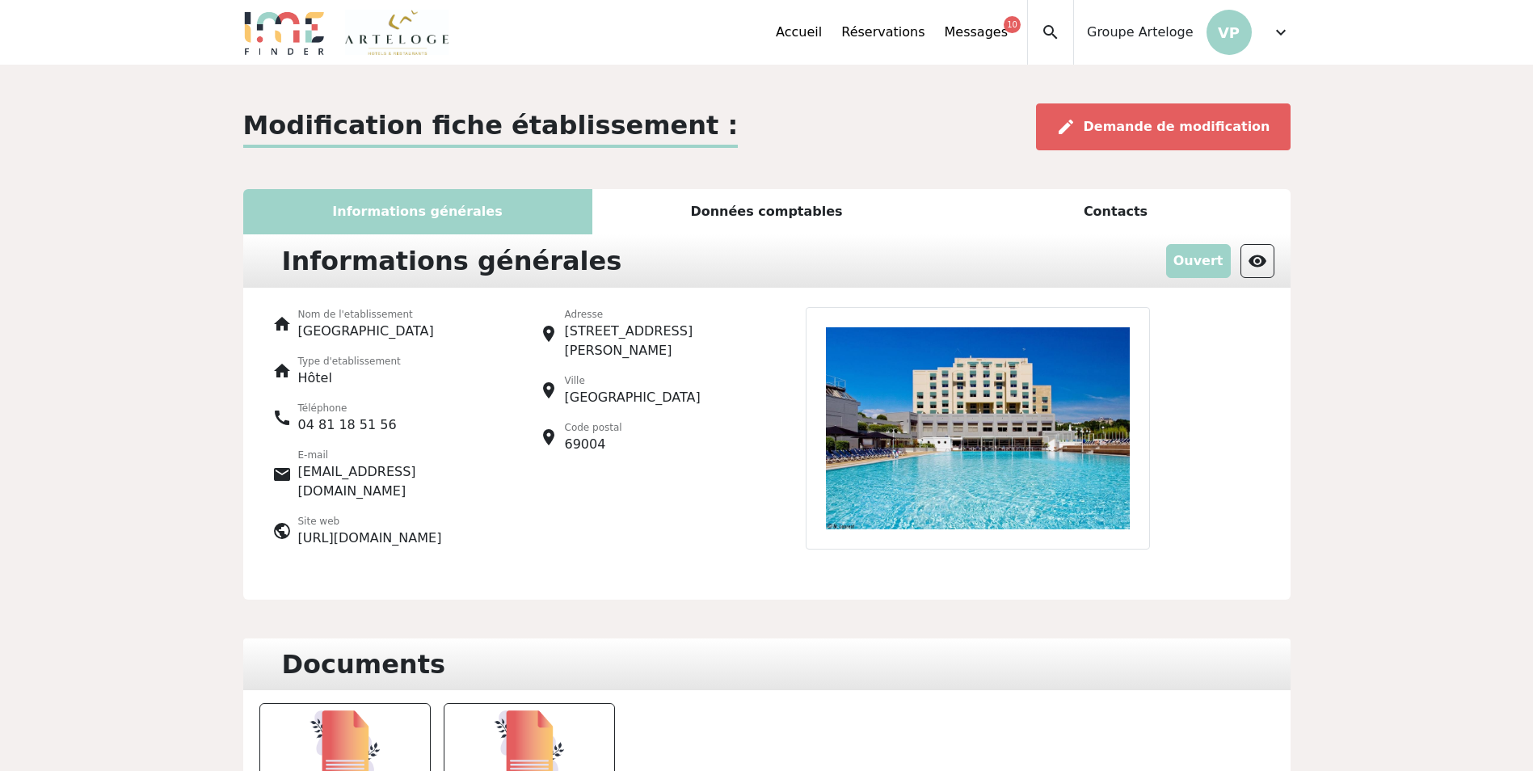
click at [1288, 28] on span "expand_more" at bounding box center [1280, 32] width 19 height 19
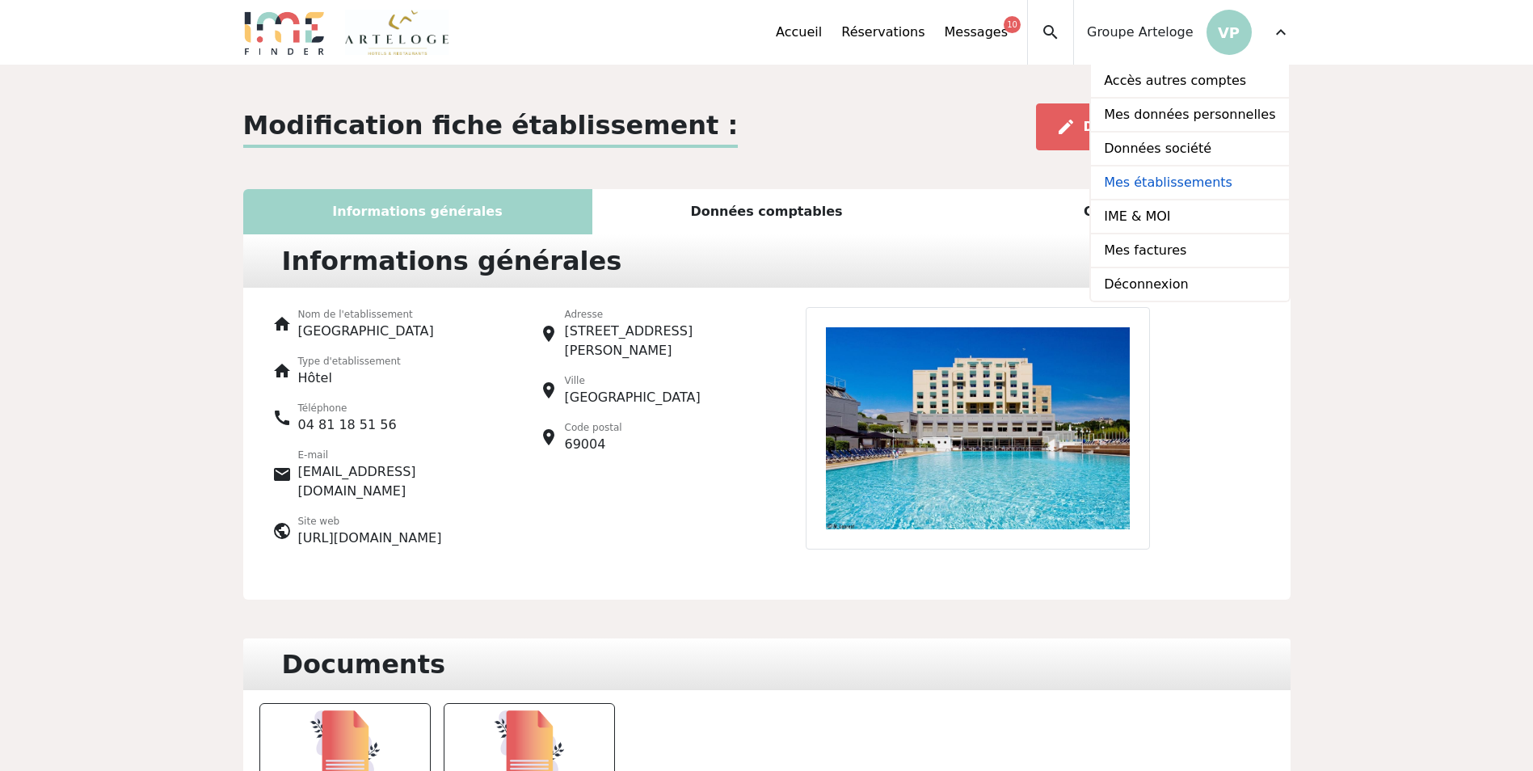
click at [1167, 179] on link "Mes établissements" at bounding box center [1189, 183] width 197 height 34
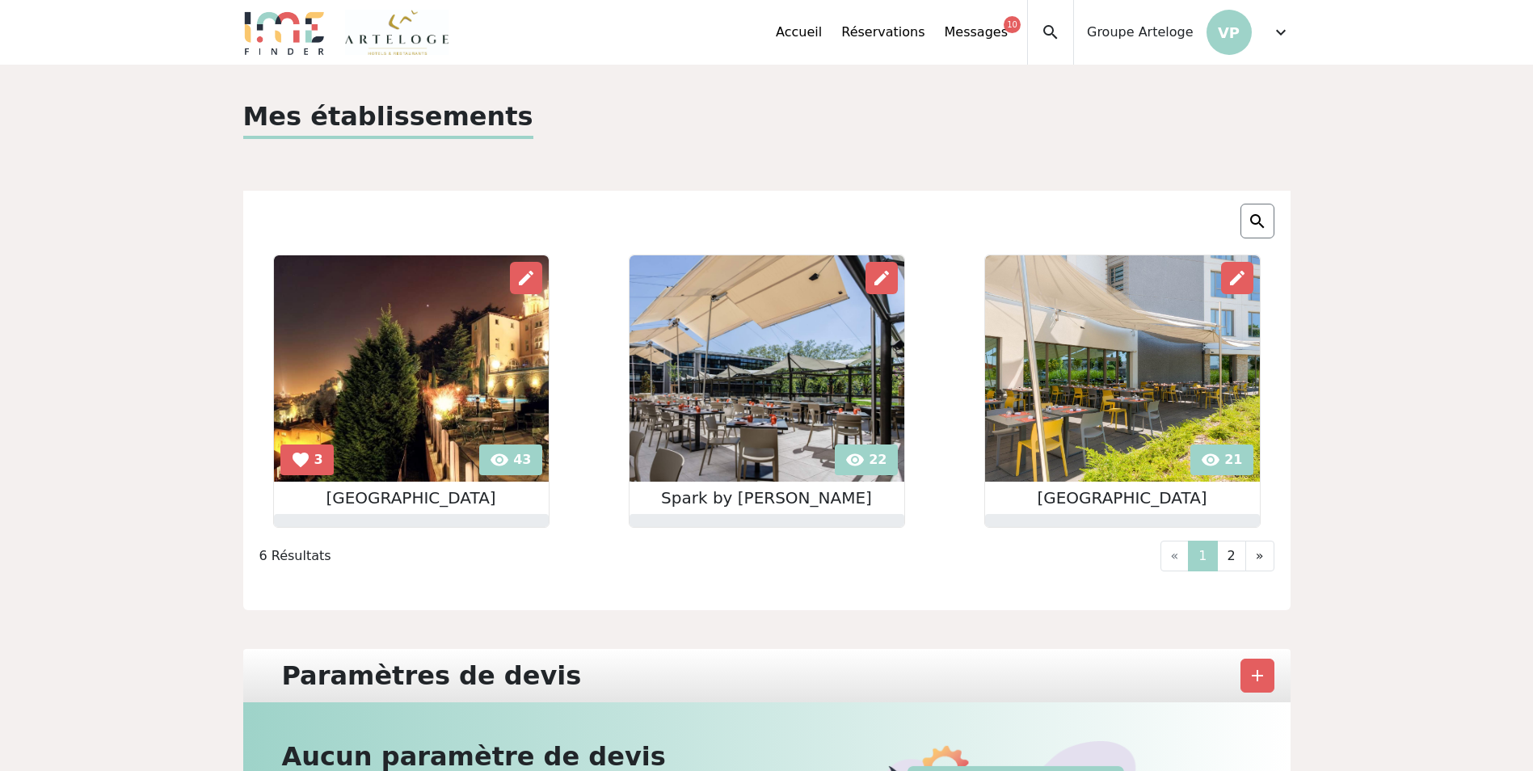
click at [841, 345] on img at bounding box center [766, 368] width 275 height 226
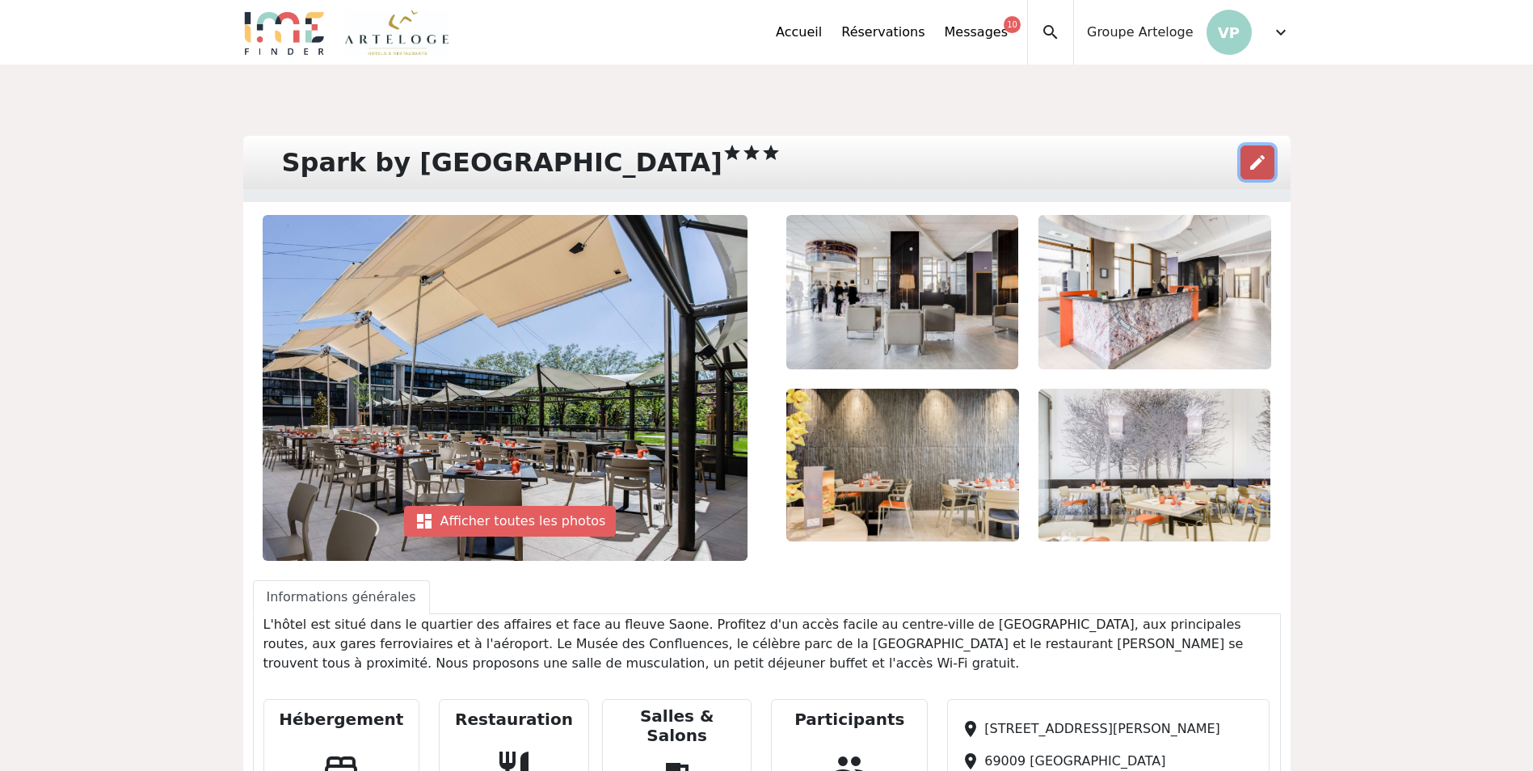
click at [1250, 163] on span "edit" at bounding box center [1256, 162] width 19 height 19
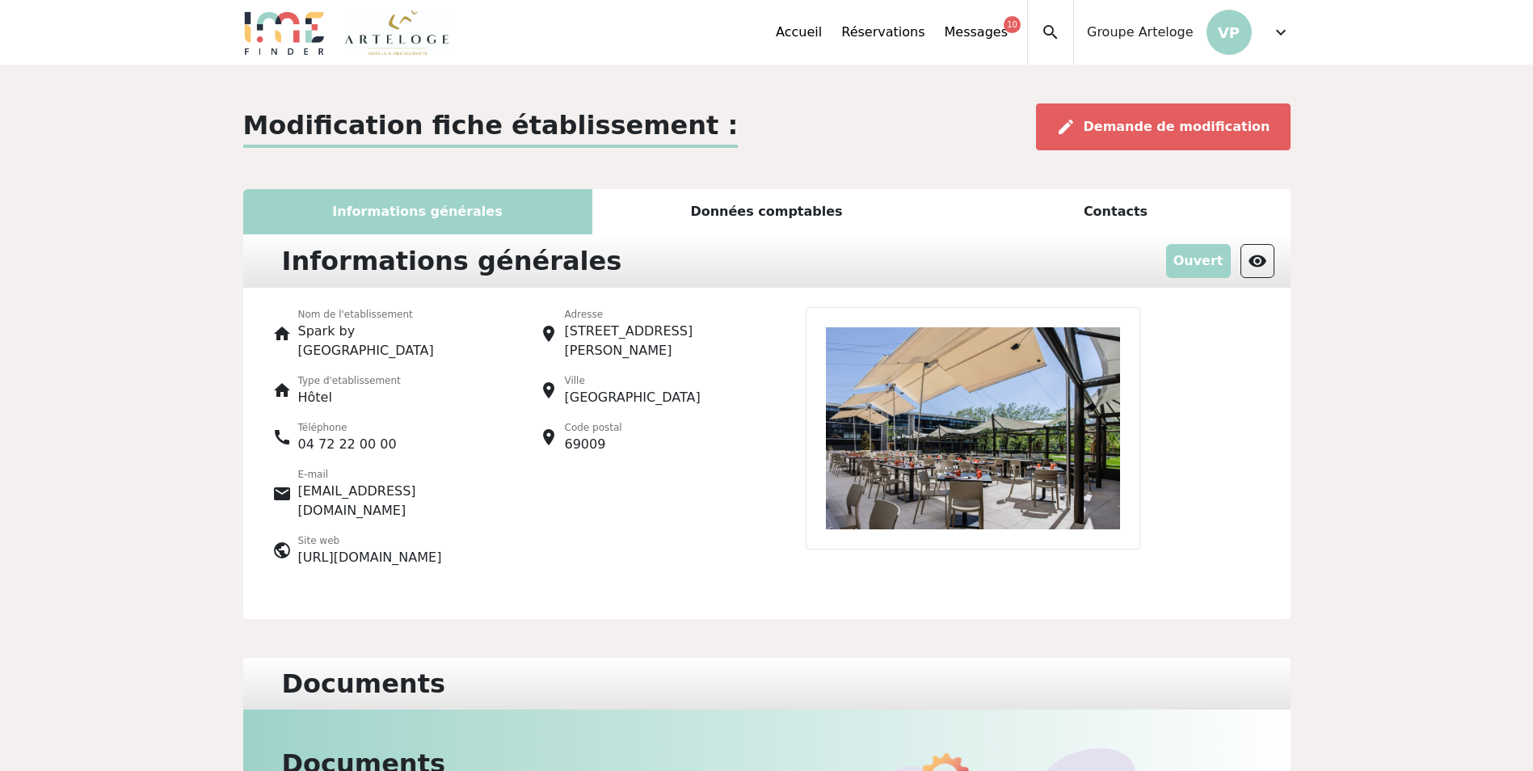
click at [548, 515] on div "place Adresse [STREET_ADDRESS][PERSON_NAME] place Ville [GEOGRAPHIC_DATA] place…" at bounding box center [633, 443] width 267 height 273
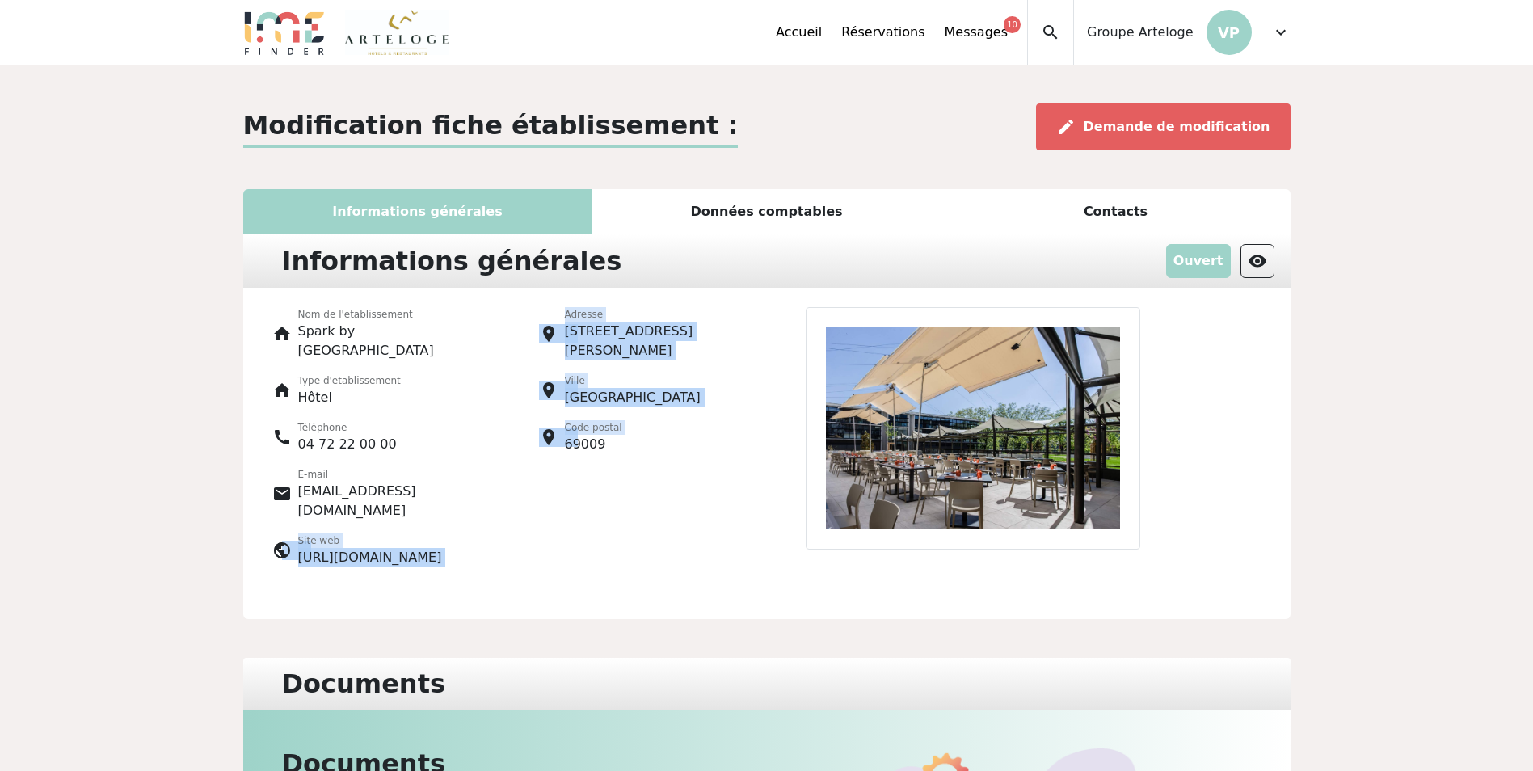
drag, startPoint x: 536, startPoint y: 511, endPoint x: 282, endPoint y: 529, distance: 255.1
click at [282, 529] on div "home Nom de l'etablissement Spark by [GEOGRAPHIC_DATA] home Type d'etablissemen…" at bounding box center [766, 434] width 1066 height 292
drag, startPoint x: 282, startPoint y: 529, endPoint x: 537, endPoint y: 519, distance: 255.5
click at [537, 519] on div "place Adresse [STREET_ADDRESS][PERSON_NAME] place Ville [GEOGRAPHIC_DATA] place…" at bounding box center [633, 443] width 267 height 273
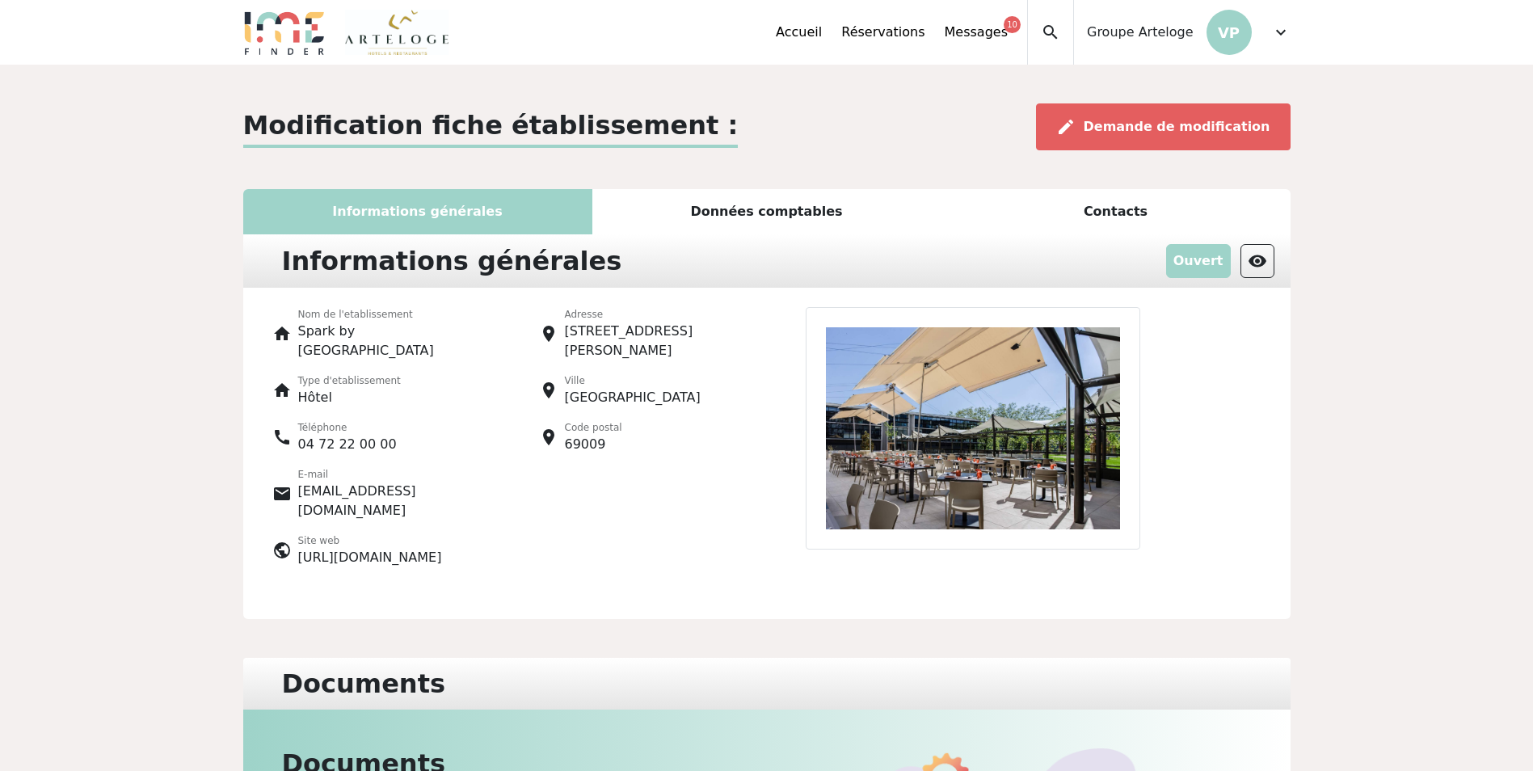
click at [1301, 24] on nav "expand_less Accueil Réservations Messages 10 Accès autres comptes Mes données p…" at bounding box center [766, 32] width 1533 height 65
click at [1295, 28] on div "expand_less Accueil Réservations Messages 10 Accès autres comptes Mes données p…" at bounding box center [766, 32] width 1066 height 65
click at [1277, 34] on span "expand_more" at bounding box center [1280, 32] width 19 height 19
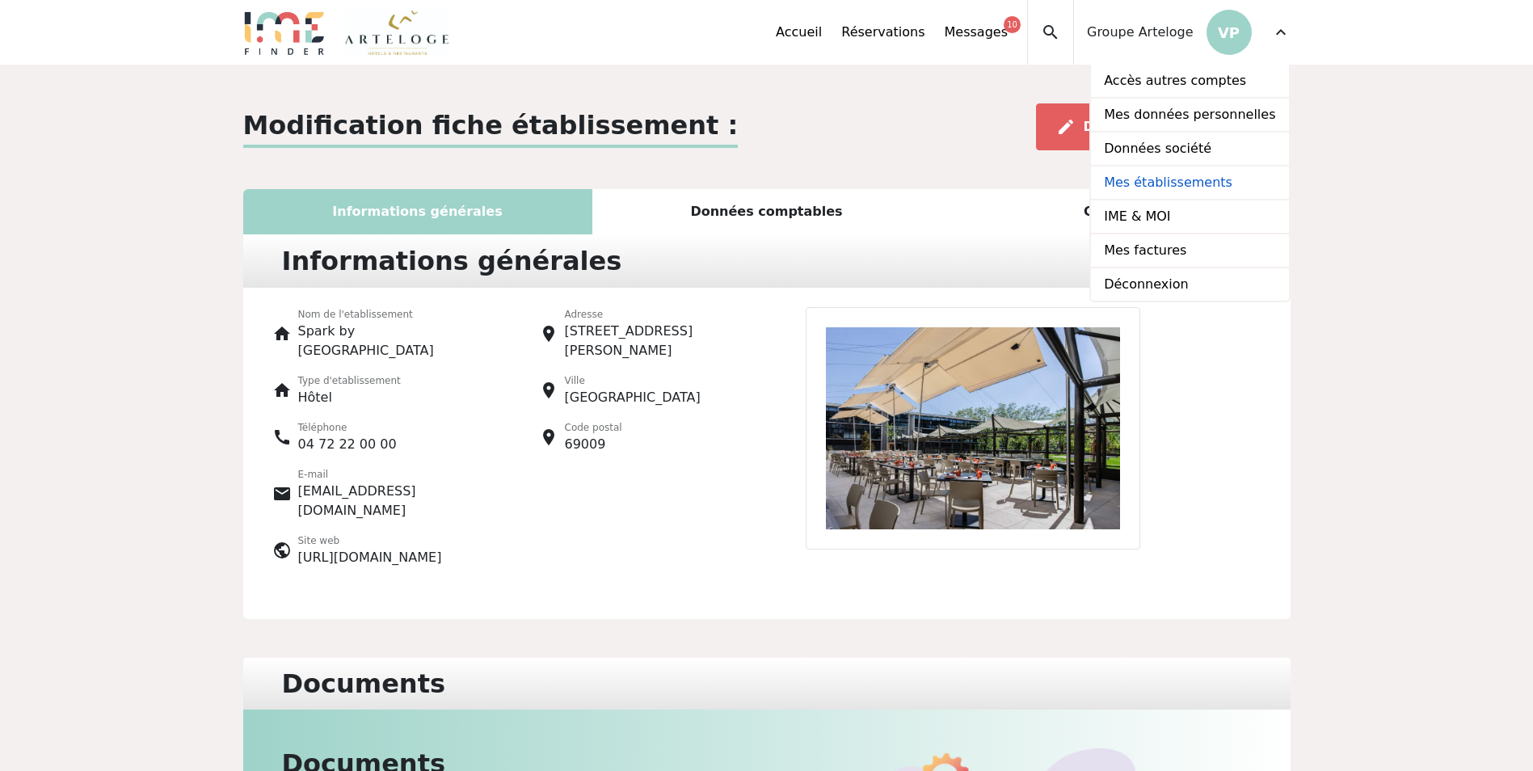
click at [1199, 174] on link "Mes établissements" at bounding box center [1189, 183] width 197 height 34
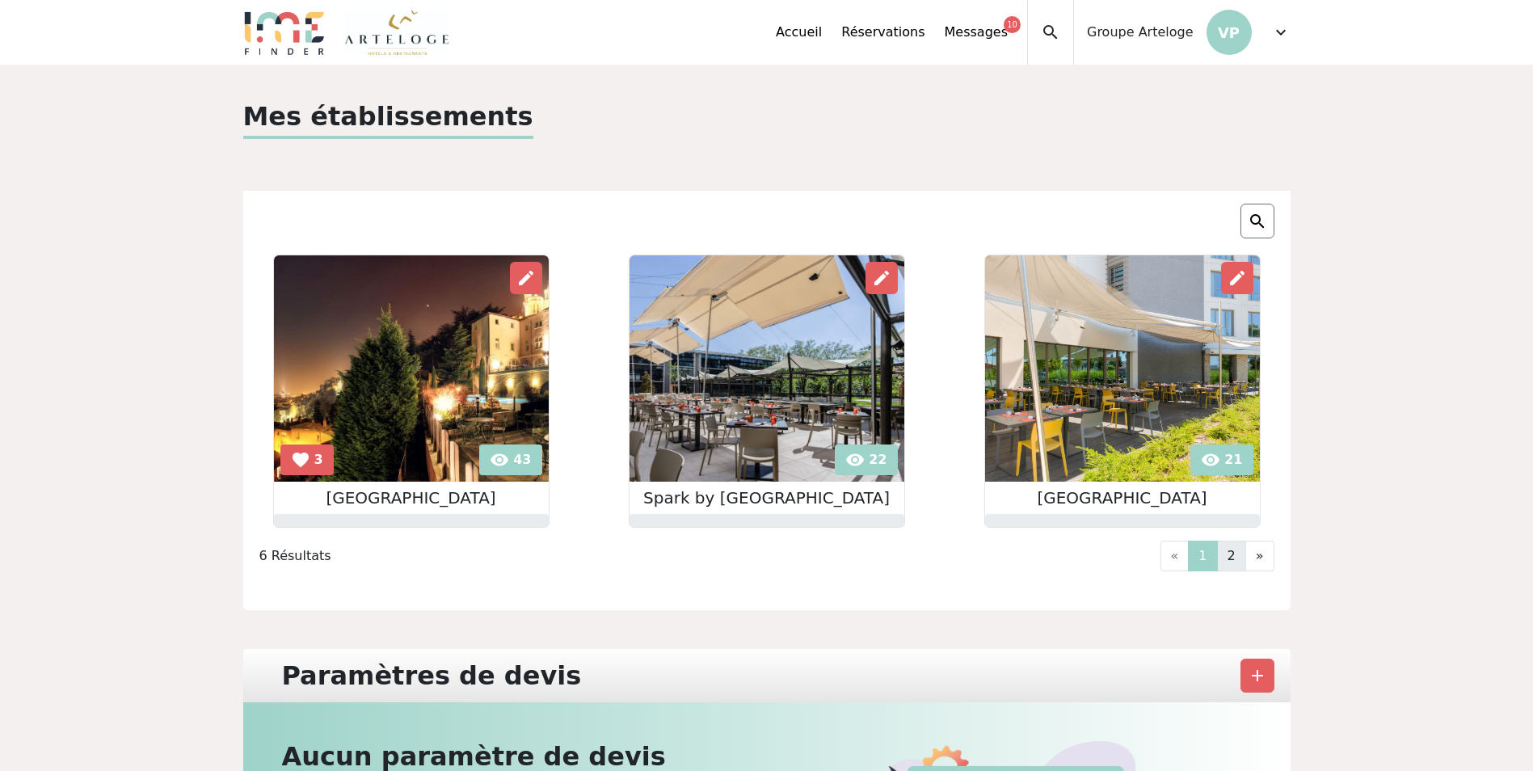
click at [1235, 553] on link "2" at bounding box center [1231, 555] width 29 height 31
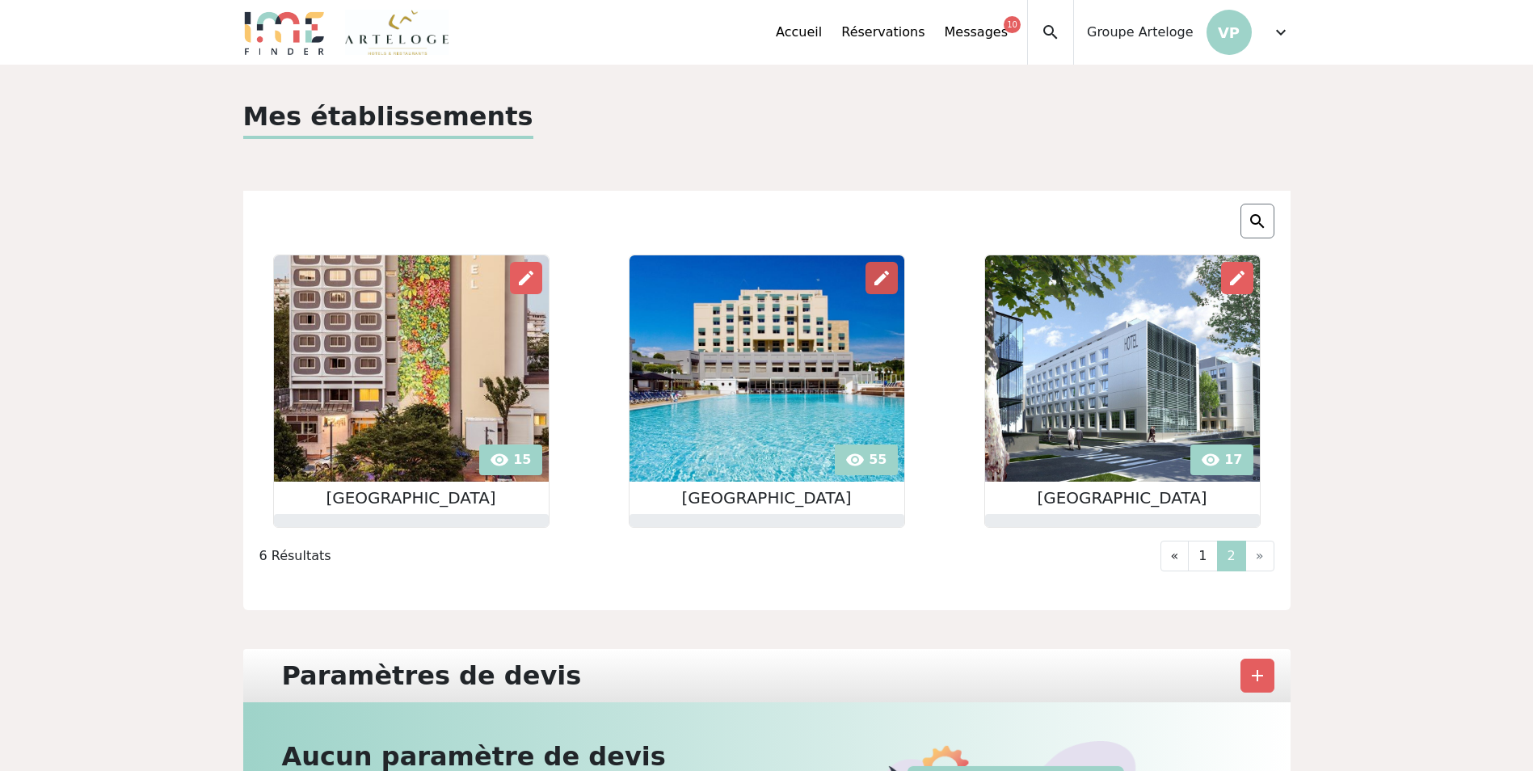
click at [875, 288] on span "edit" at bounding box center [881, 277] width 19 height 19
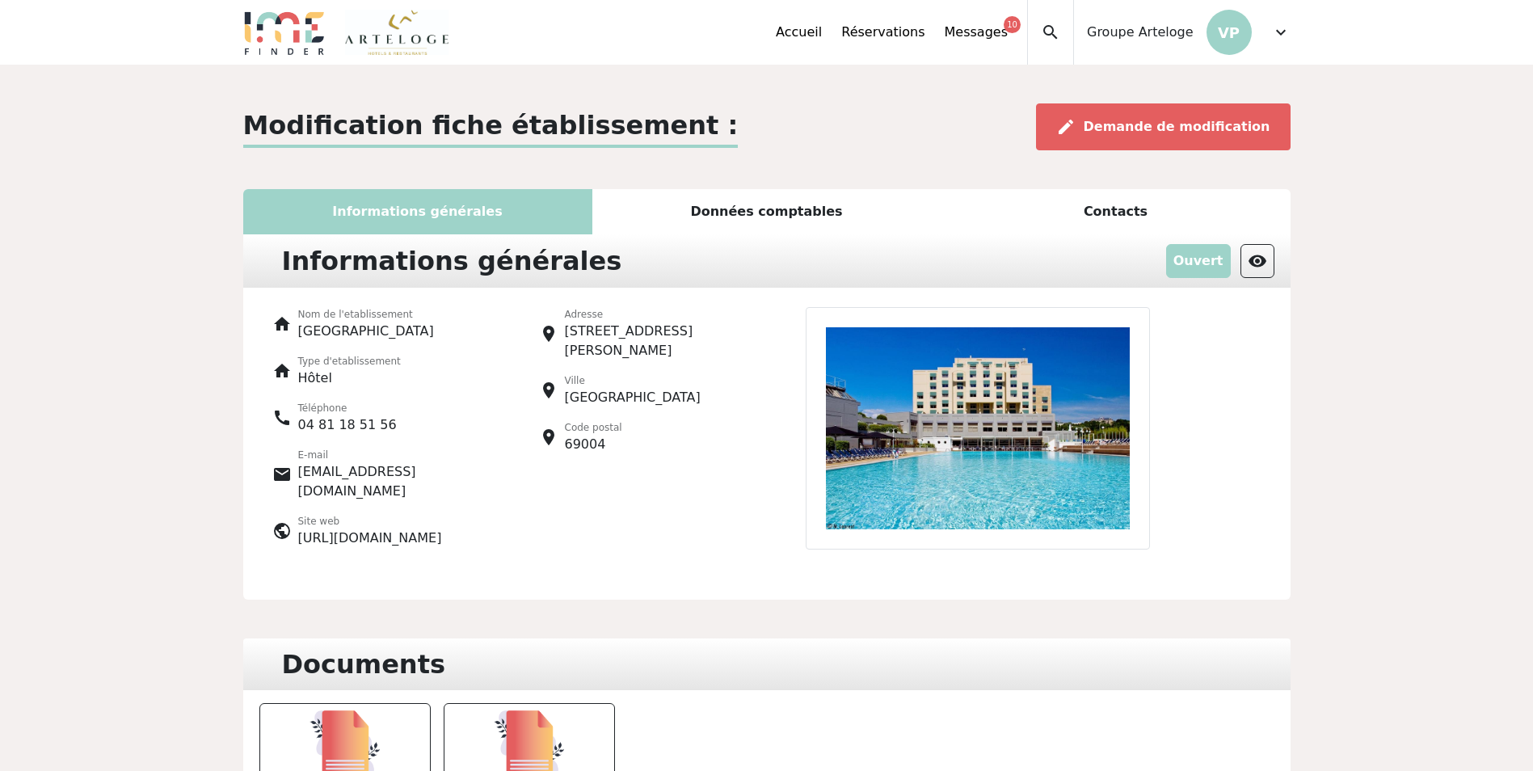
click at [399, 543] on p "[URL][DOMAIN_NAME]" at bounding box center [370, 537] width 144 height 19
click at [575, 527] on div "place Adresse 85, quai Joseph Gillet place Ville Lyon place Code postal 69004" at bounding box center [633, 434] width 267 height 254
click at [418, 549] on div "home Nom de l'etablissement Hôtel Lyon Metropole home Type d'etablissement Hôte…" at bounding box center [366, 434] width 267 height 254
click at [1209, 132] on span "Demande de modification" at bounding box center [1176, 126] width 187 height 15
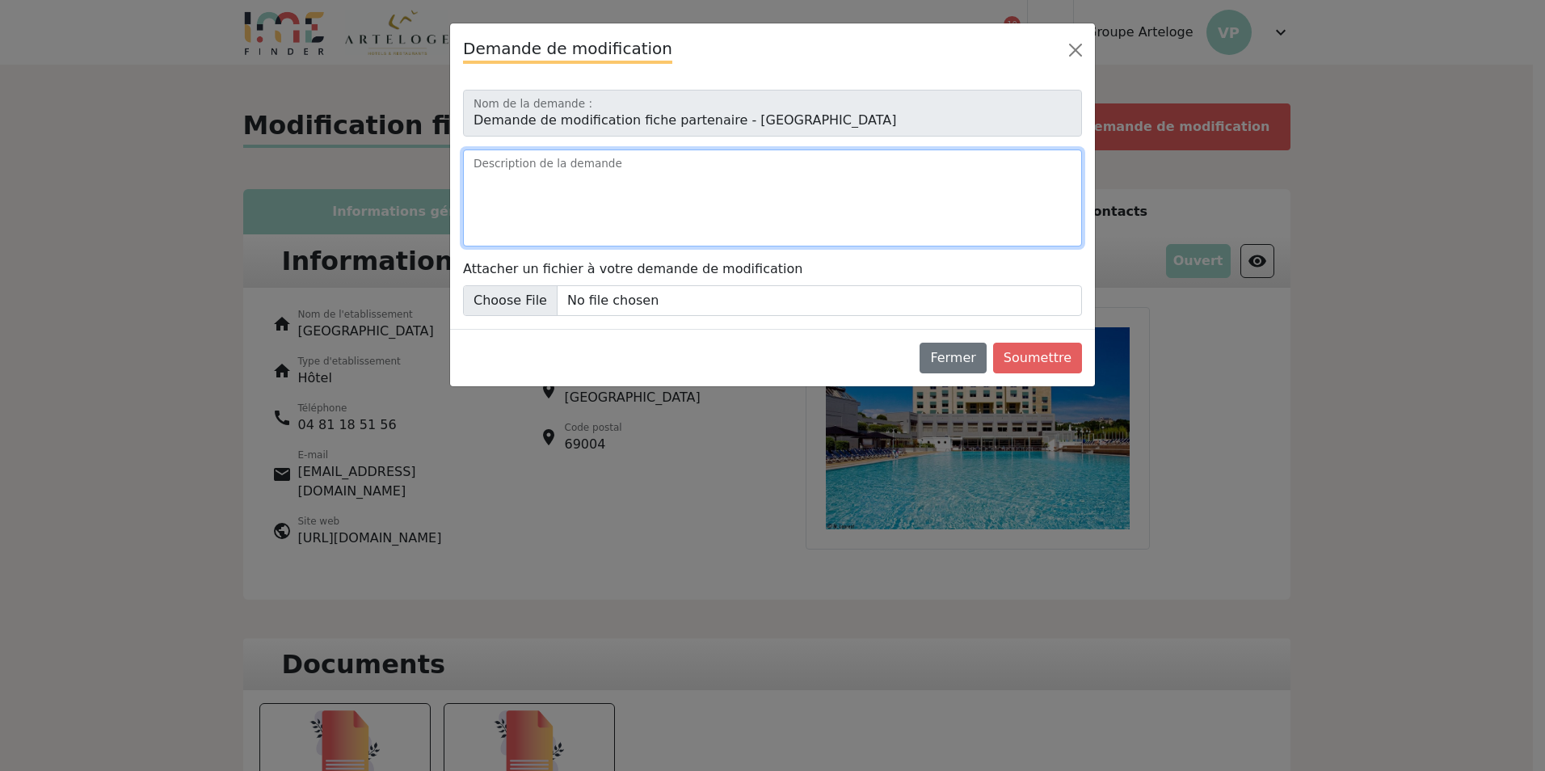
click at [621, 187] on textarea "Description de la demande" at bounding box center [772, 197] width 619 height 97
click at [751, 197] on textarea "Description de la demande" at bounding box center [772, 197] width 619 height 97
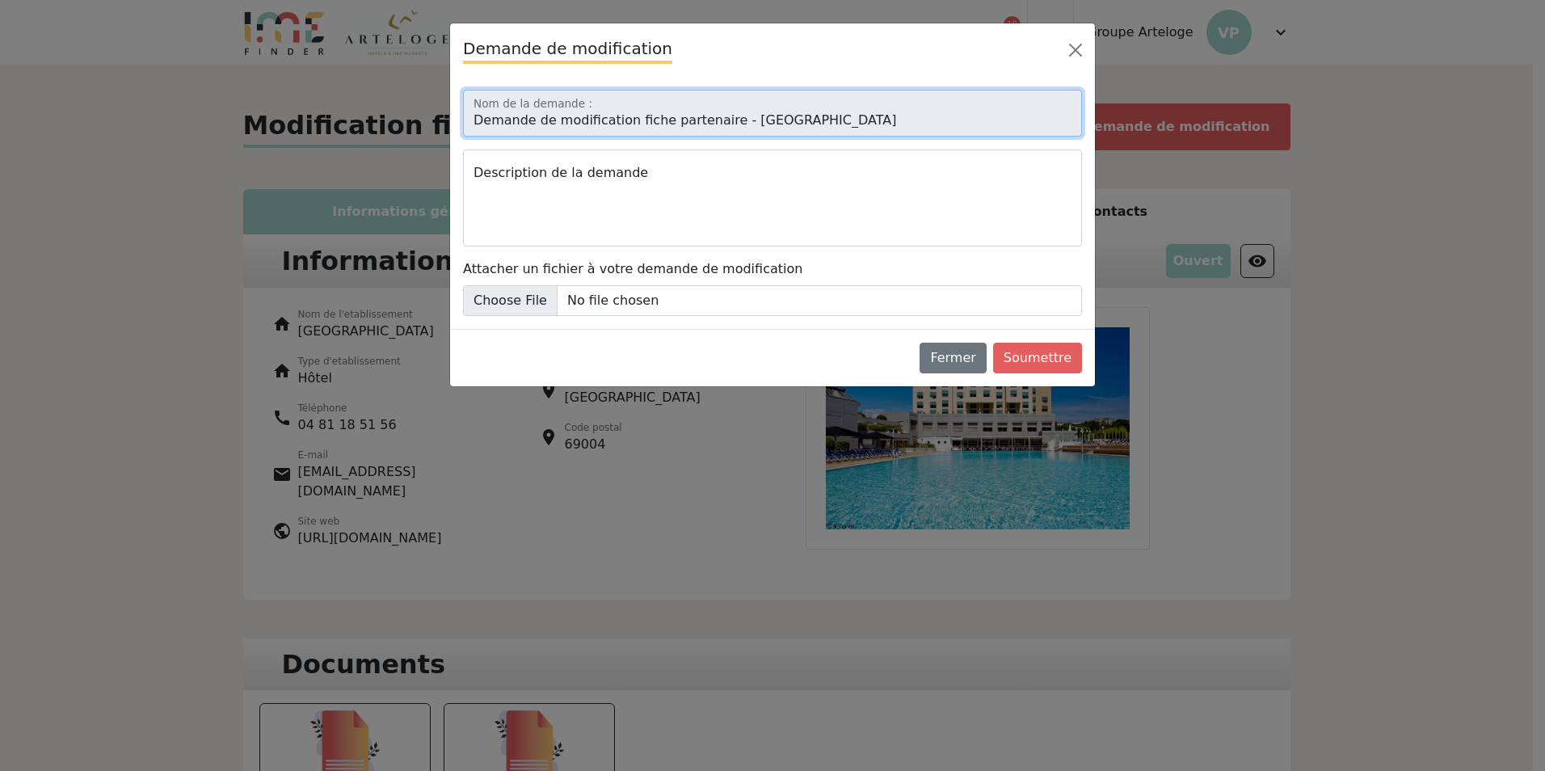
click at [704, 122] on input "Demande de modification fiche partenaire - [GEOGRAPHIC_DATA]" at bounding box center [772, 113] width 619 height 47
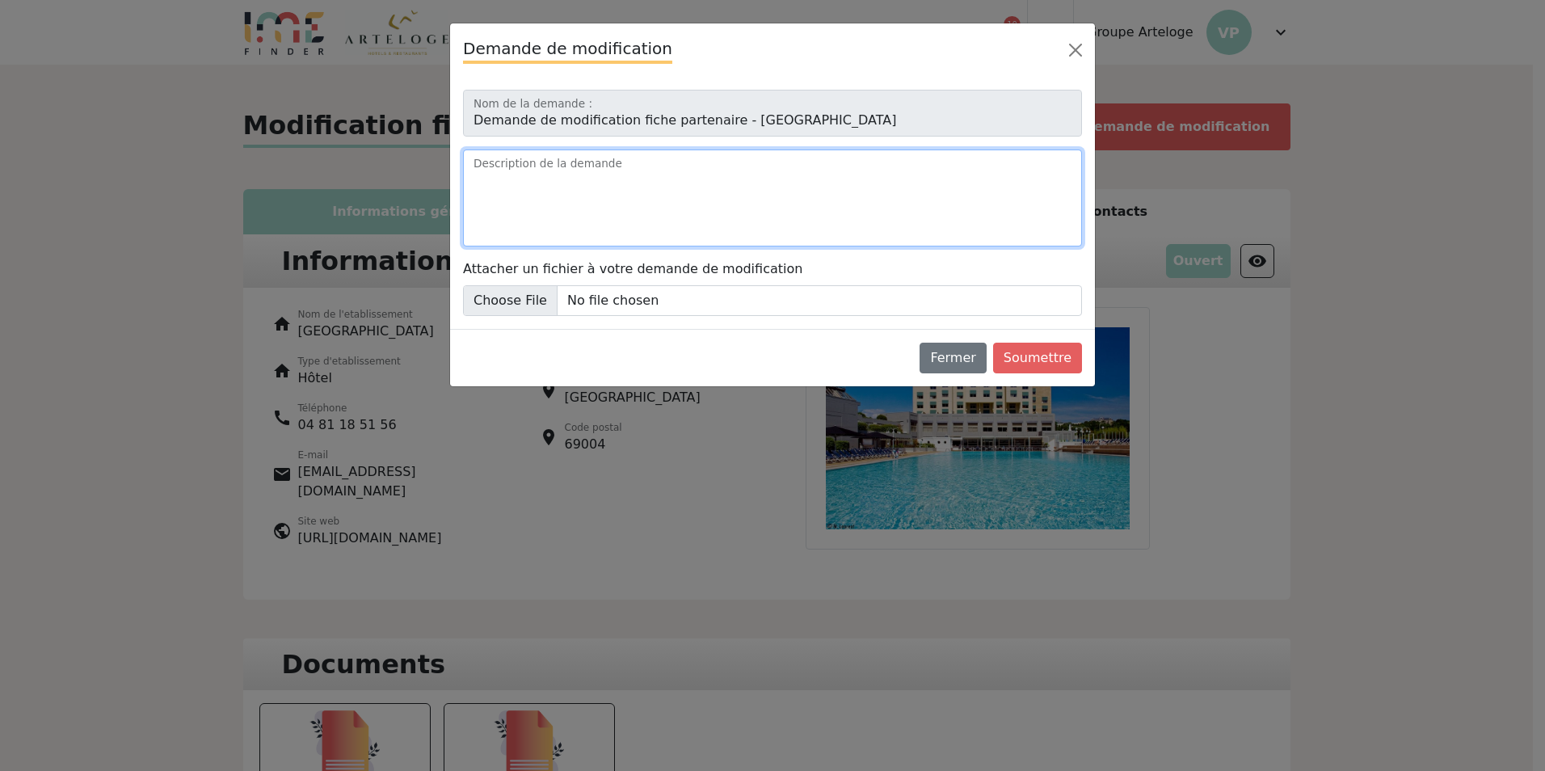
click at [657, 192] on textarea "Description de la demande" at bounding box center [772, 197] width 619 height 97
click at [666, 191] on textarea "Description de la demande" at bounding box center [772, 197] width 619 height 97
type textarea "B"
paste textarea "https://www.lyonmetropole.com/fr/"
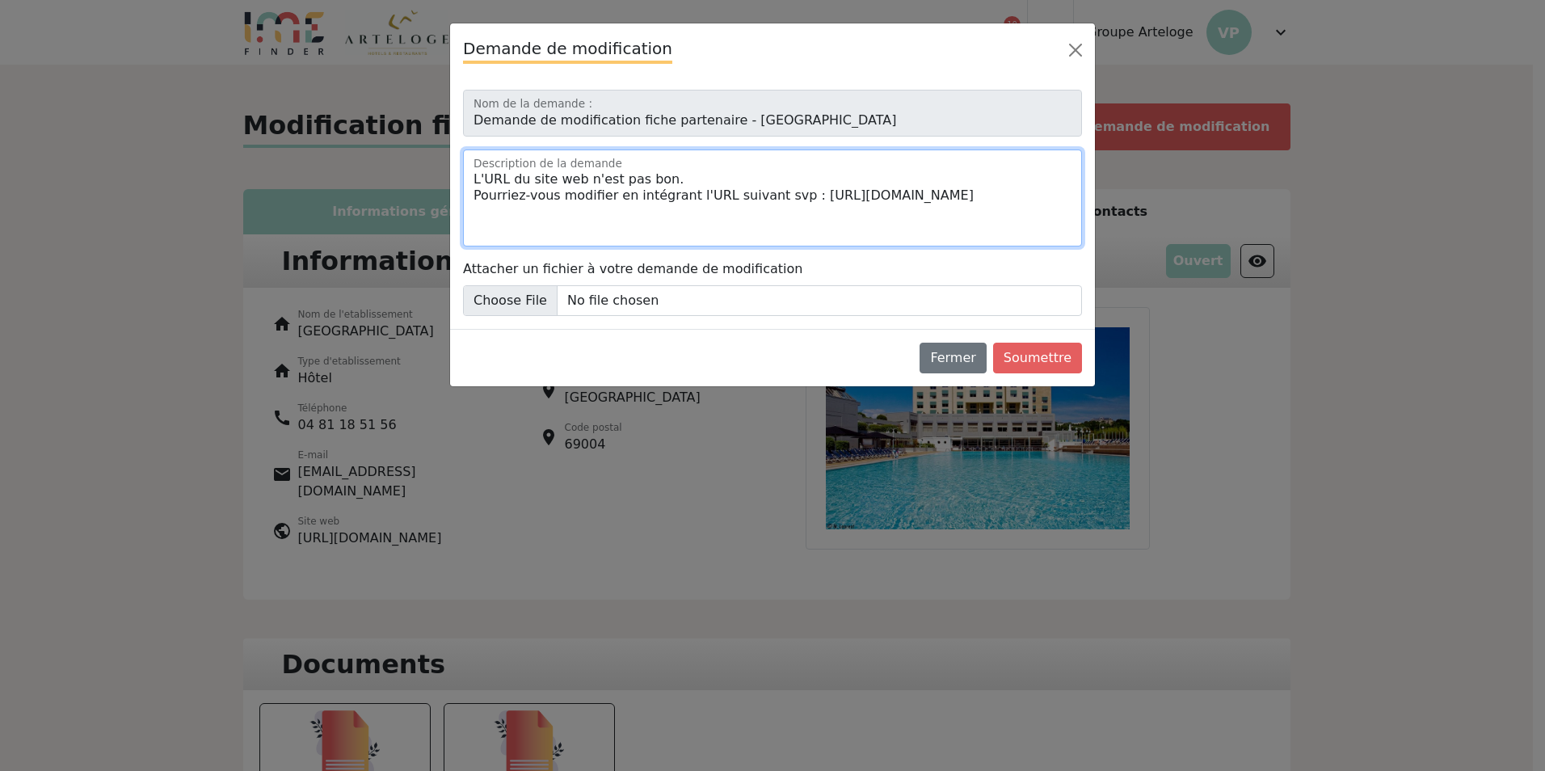
click at [1058, 217] on textarea "L'URL du site web n'est pas bon. Pourriez-vous modifier en intégrant l'URL suiv…" at bounding box center [772, 197] width 619 height 97
click at [1024, 206] on textarea "L'URL du site web n'est pas bon. Pourriez-vous modifier en intégrant l'URL suiv…" at bounding box center [772, 197] width 619 height 97
click at [916, 224] on textarea "L'URL du site web n'est pas bon. Pourriez-vous modifier en intégrant l'URL suiv…" at bounding box center [772, 197] width 619 height 97
click at [802, 238] on textarea "L'URL du site web n'est pas bon. Pourriez-vous modifier en intégrant l'URL suiv…" at bounding box center [772, 197] width 619 height 97
click at [877, 229] on textarea "L'URL du site web n'est pas bon. Pourriez-vous modifier en intégrant l'URL suiv…" at bounding box center [772, 197] width 619 height 97
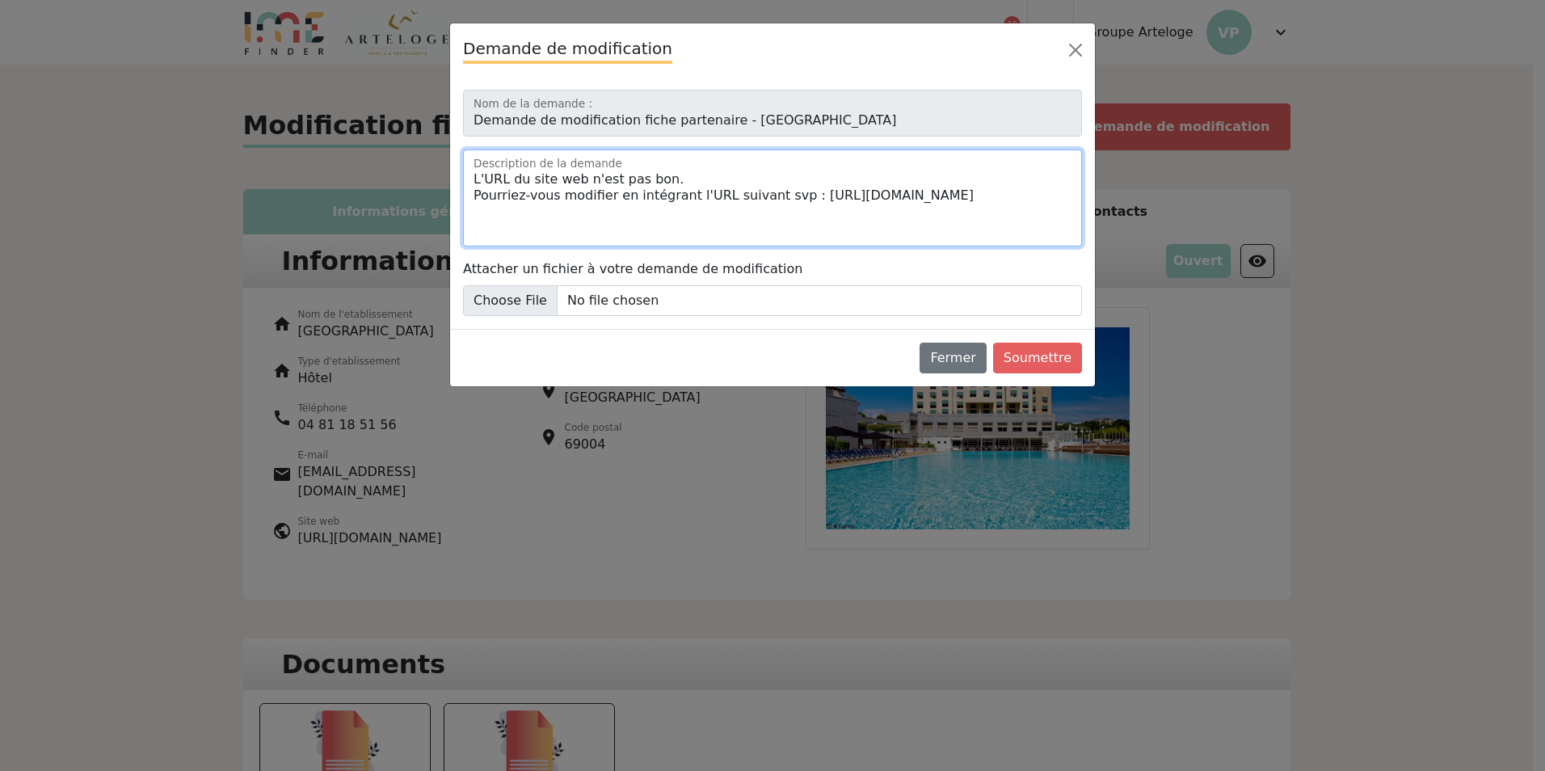
drag, startPoint x: 970, startPoint y: 194, endPoint x: 831, endPoint y: 193, distance: 139.0
click at [831, 193] on textarea "L'URL du site web n'est pas bon. Pourriez-vous modifier en intégrant l'URL suiv…" at bounding box center [772, 197] width 619 height 97
click at [993, 199] on textarea "L'URL du site web n'est pas bon. Pourriez-vous modifier en intégrant l'URL suiv…" at bounding box center [772, 197] width 619 height 97
click at [822, 200] on textarea "L'URL du site web n'est pas bon. Pourriez-vous modifier en intégrant l'URL suiv…" at bounding box center [772, 197] width 619 height 97
type textarea "L'URL du site web n'est pas bon. Pourriez-vous modifier en intégrant l'URL suiv…"
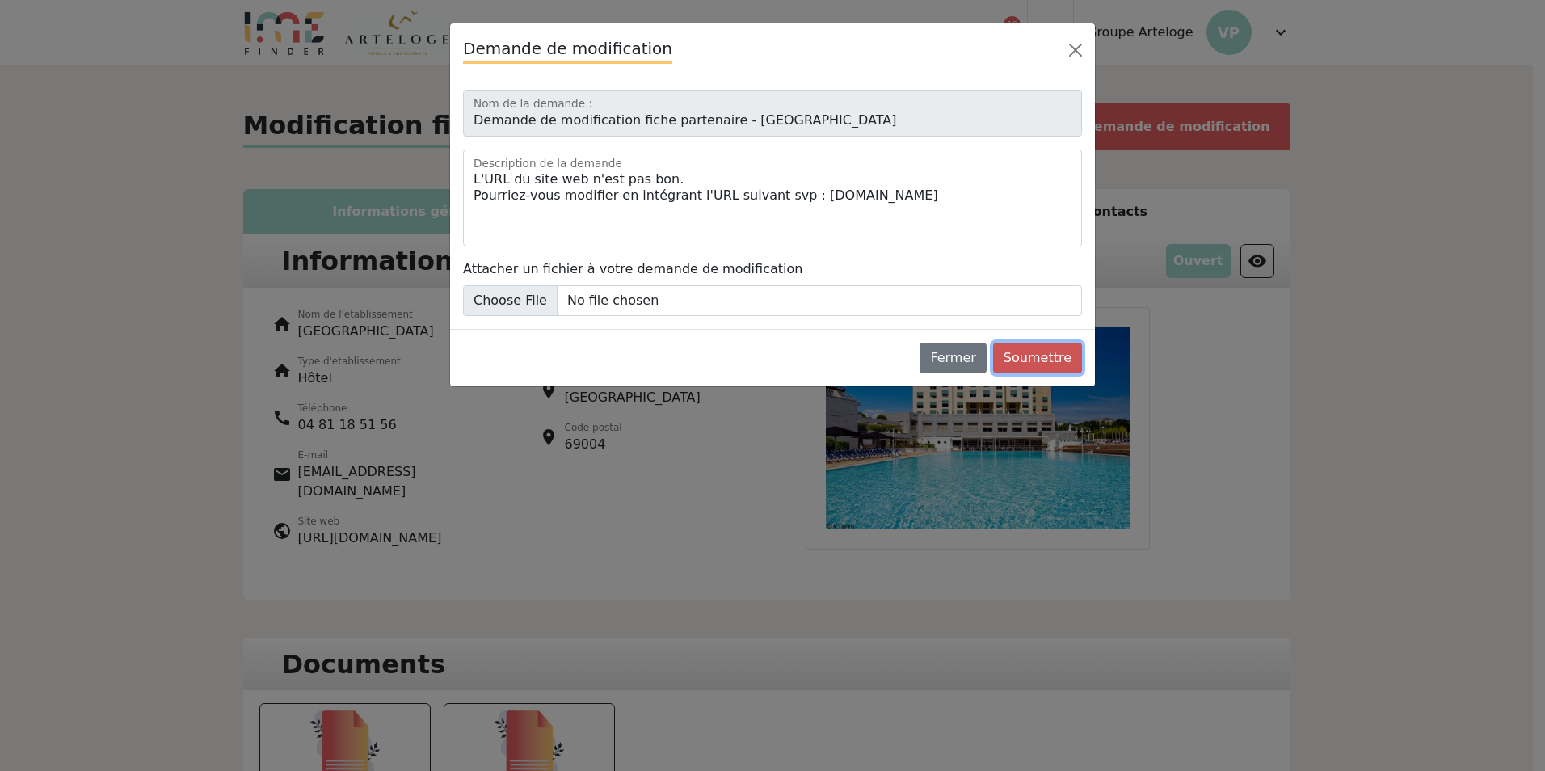
click at [1044, 360] on button "Soumettre" at bounding box center [1037, 358] width 89 height 31
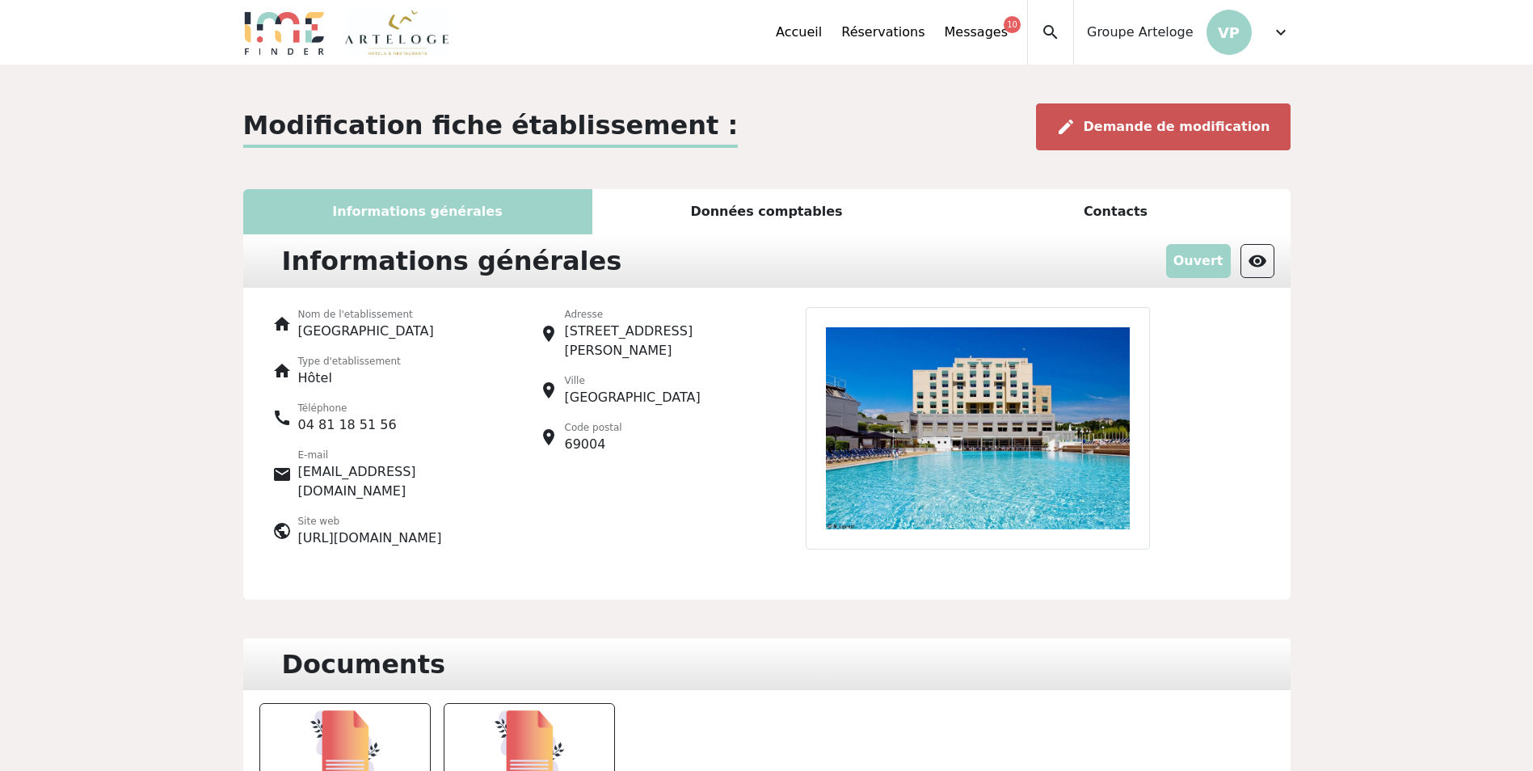
click at [1174, 123] on span "Demande de modification" at bounding box center [1176, 126] width 187 height 15
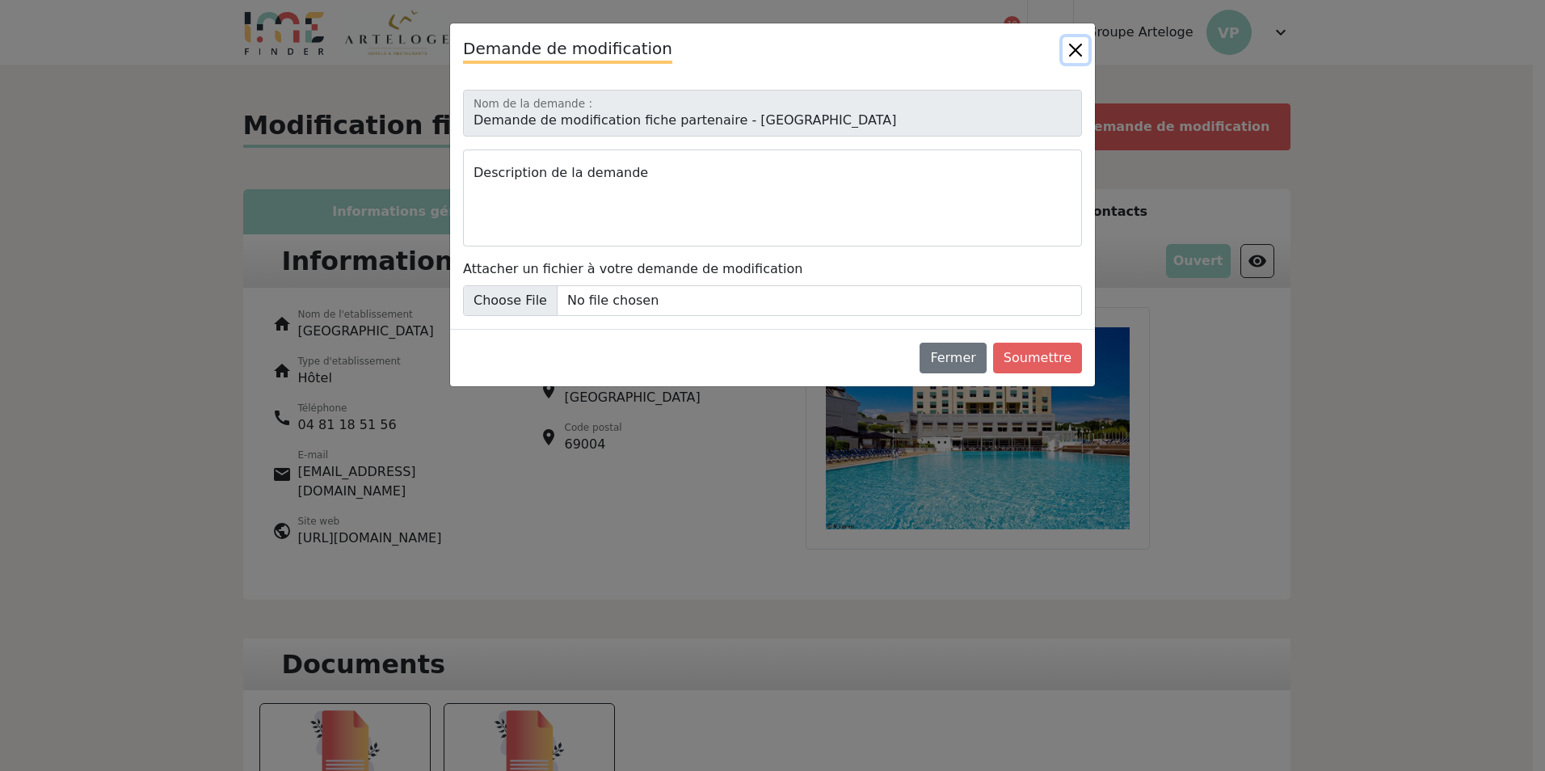
click at [1077, 54] on button "Close" at bounding box center [1075, 50] width 26 height 26
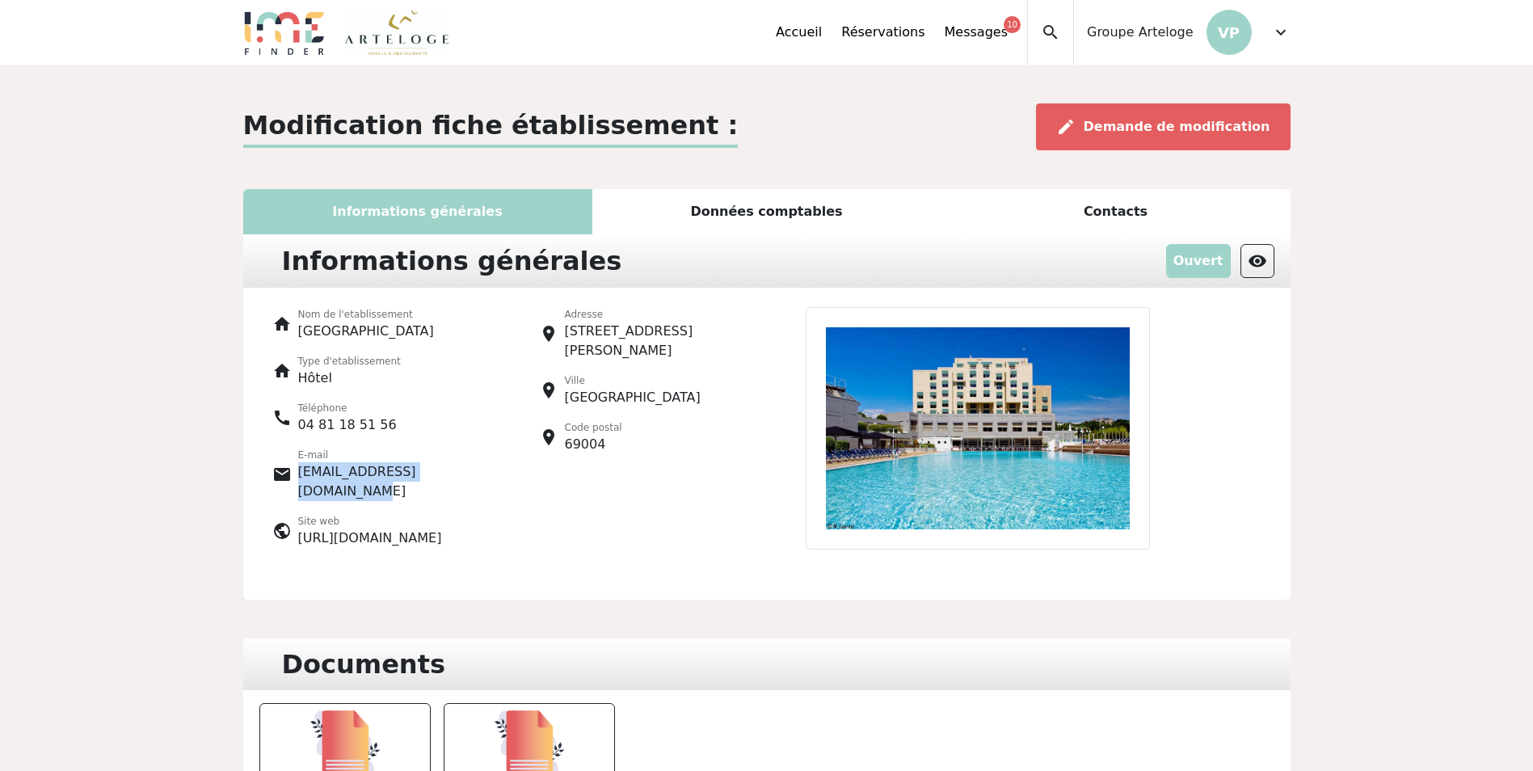
drag, startPoint x: 475, startPoint y: 471, endPoint x: 292, endPoint y: 473, distance: 182.6
click at [292, 473] on div "E-mail events@groupemetropole.com" at bounding box center [391, 474] width 199 height 53
copy p "events@groupemetropole.com"
drag, startPoint x: 679, startPoint y: 571, endPoint x: 583, endPoint y: 564, distance: 95.6
click at [661, 573] on div "home Nom de l'etablissement Hôtel Lyon Metropole home Type d'etablissement Hôte…" at bounding box center [766, 444] width 1047 height 312
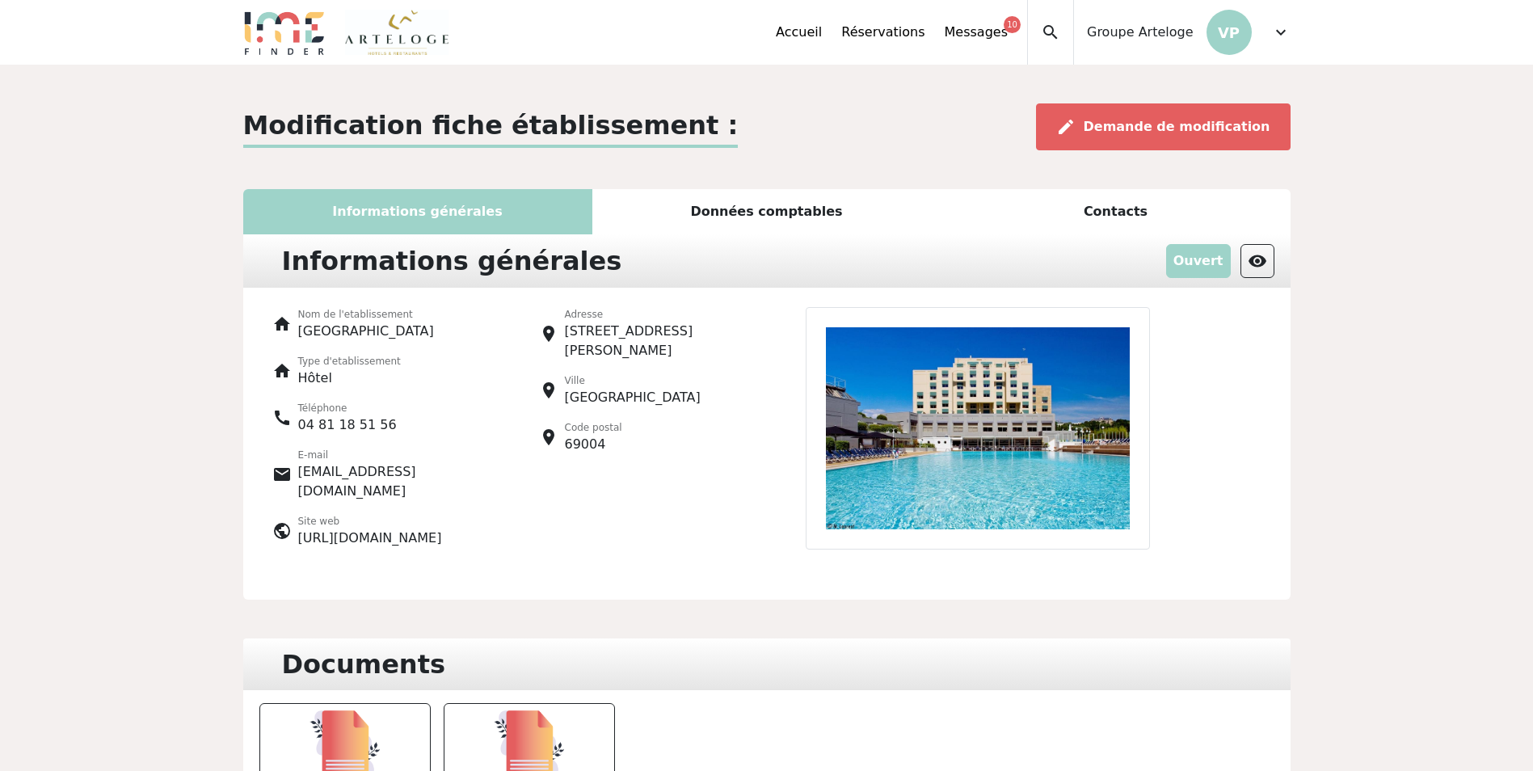
click at [650, 532] on div "place Adresse 85, quai Joseph Gillet place Ville Lyon place Code postal 69004" at bounding box center [633, 434] width 267 height 254
click at [1172, 123] on span "Demande de modification" at bounding box center [1176, 126] width 187 height 15
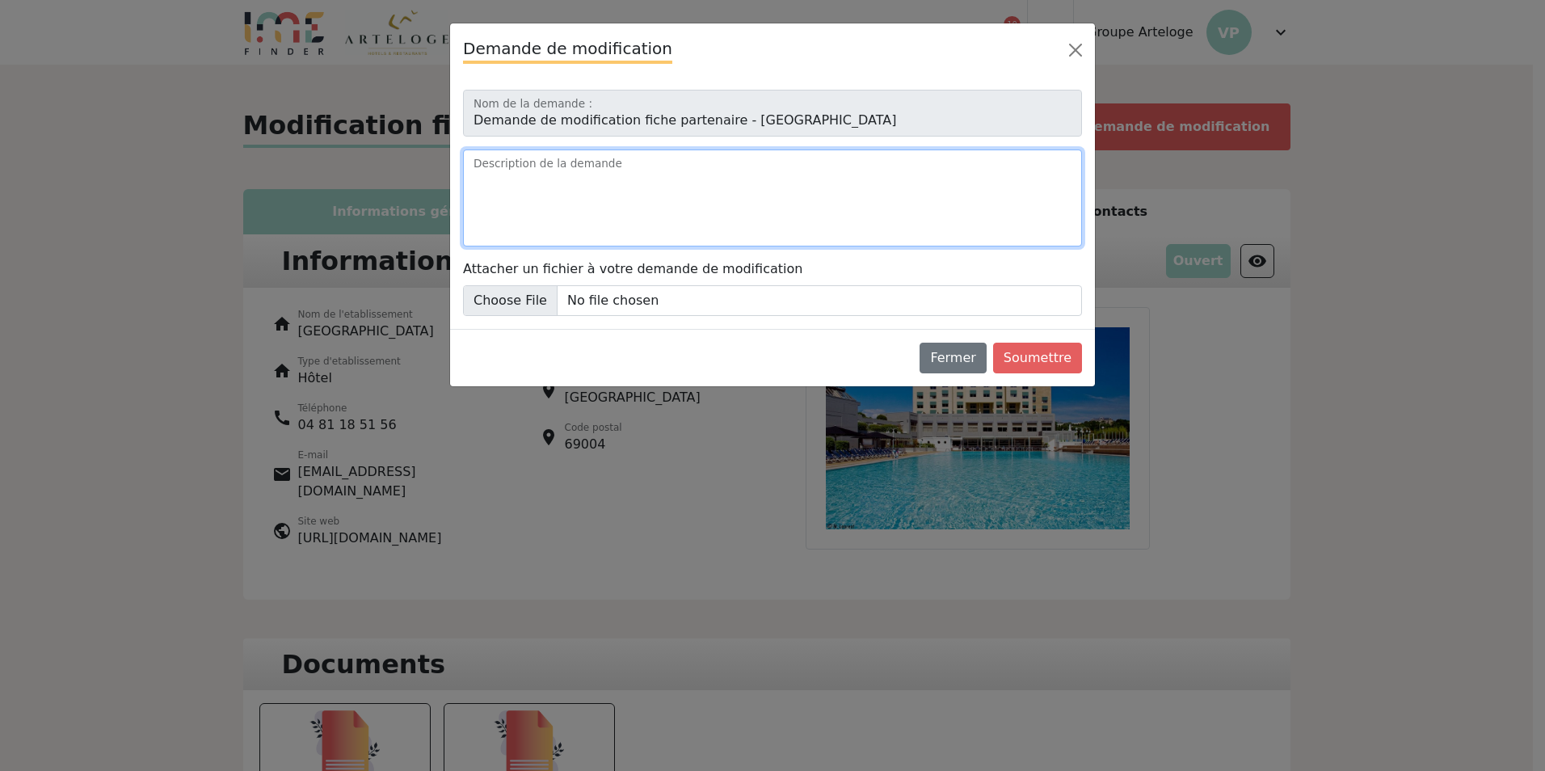
drag, startPoint x: 650, startPoint y: 179, endPoint x: 671, endPoint y: 204, distance: 33.3
click at [650, 183] on textarea "Description de la demande" at bounding box center [772, 197] width 619 height 97
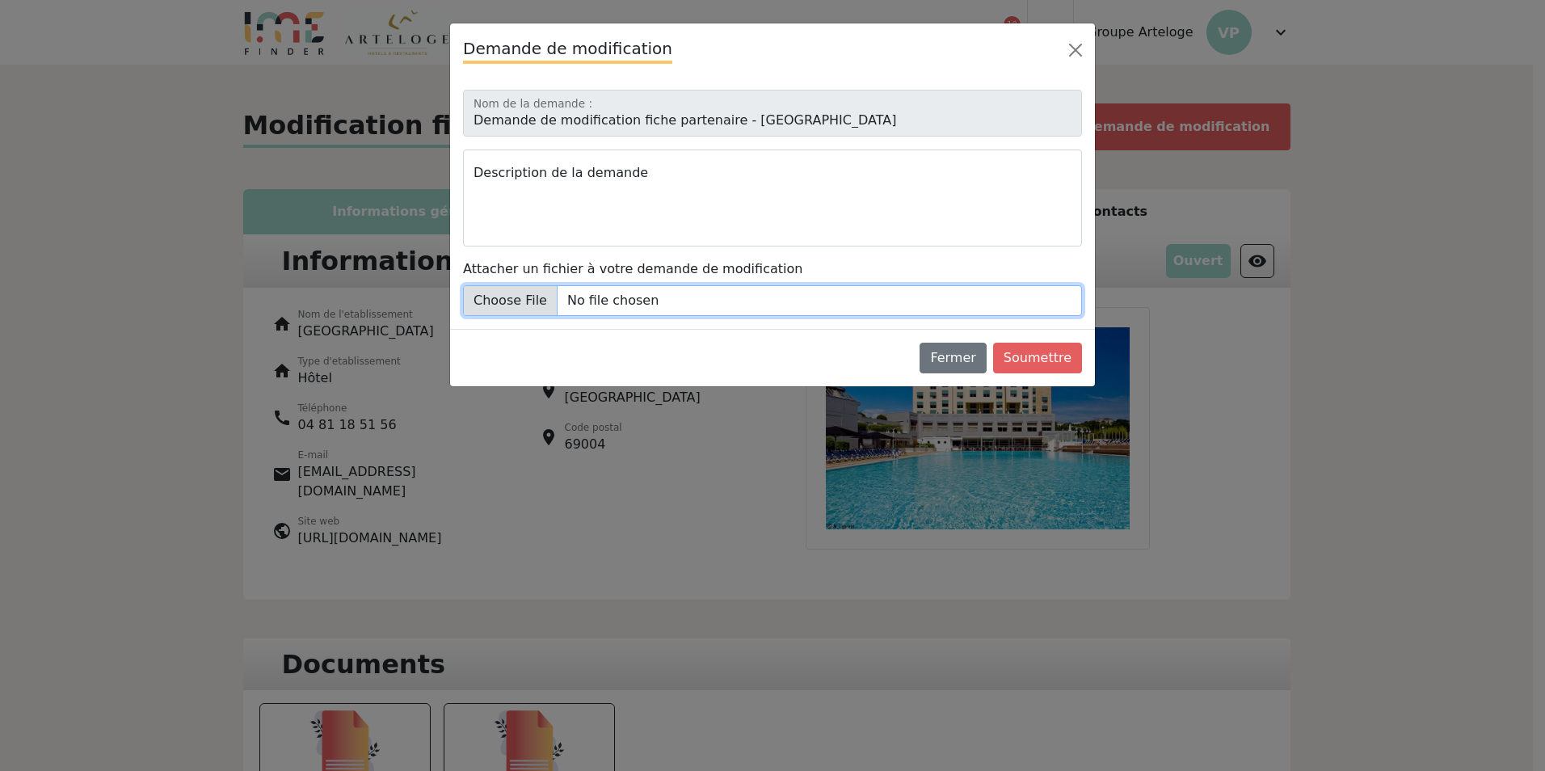
click at [540, 308] on input "Attacher un fichier à votre demande de modification" at bounding box center [772, 300] width 619 height 31
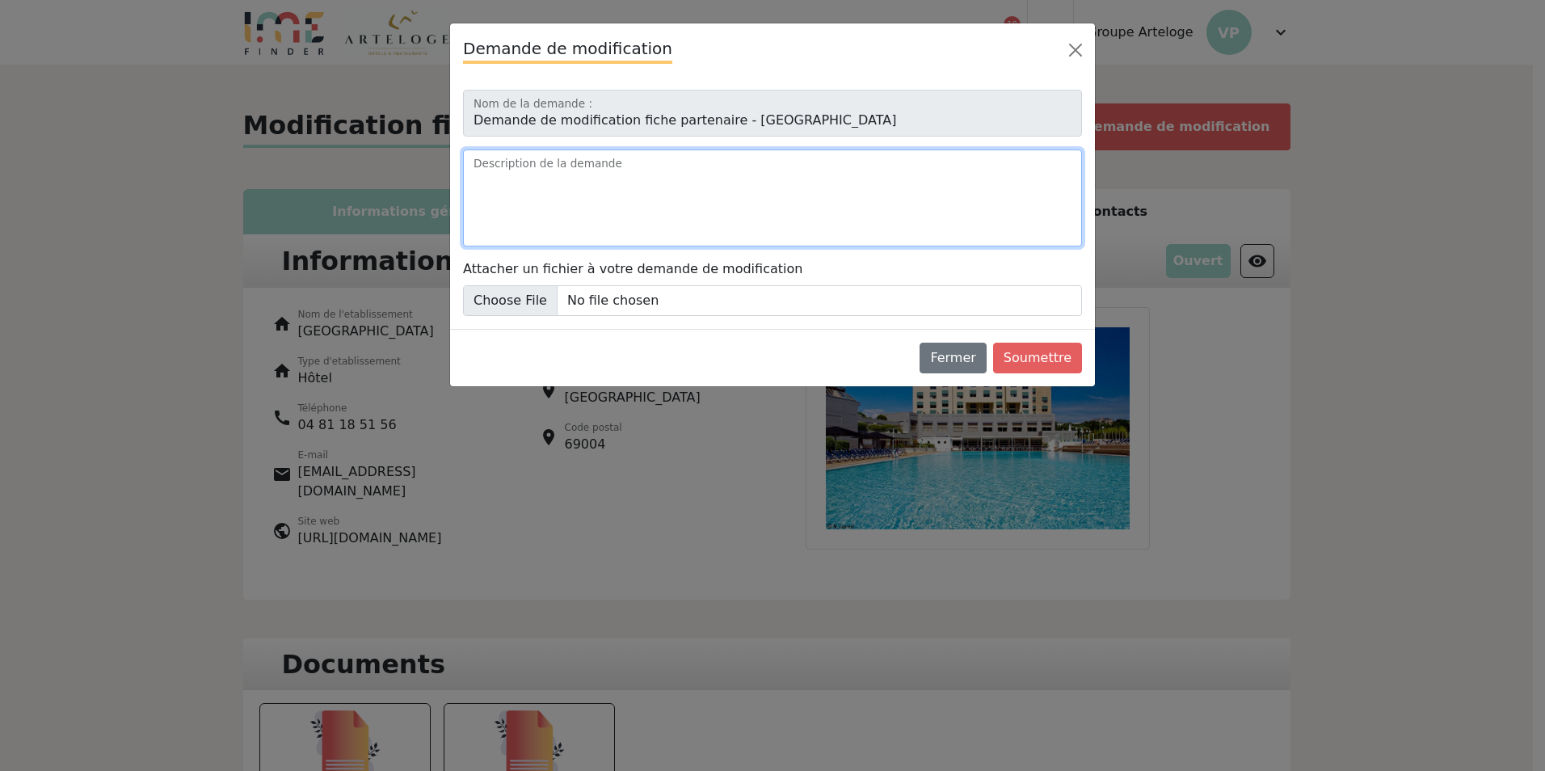
click at [659, 179] on textarea "Description de la demande" at bounding box center [772, 197] width 619 height 97
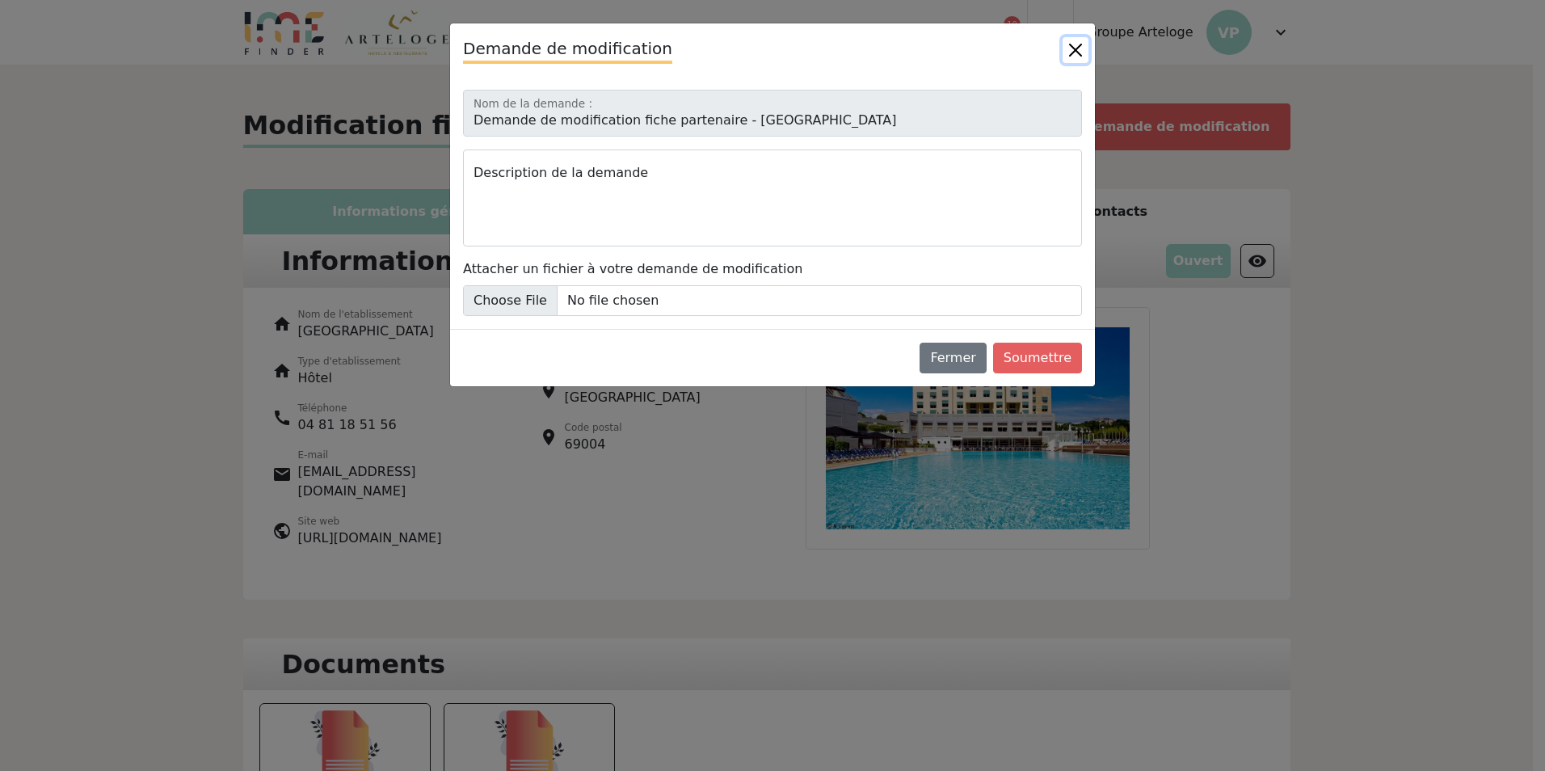
drag, startPoint x: 1065, startPoint y: 55, endPoint x: 1075, endPoint y: 50, distance: 11.6
click at [1073, 52] on button "Close" at bounding box center [1075, 50] width 26 height 26
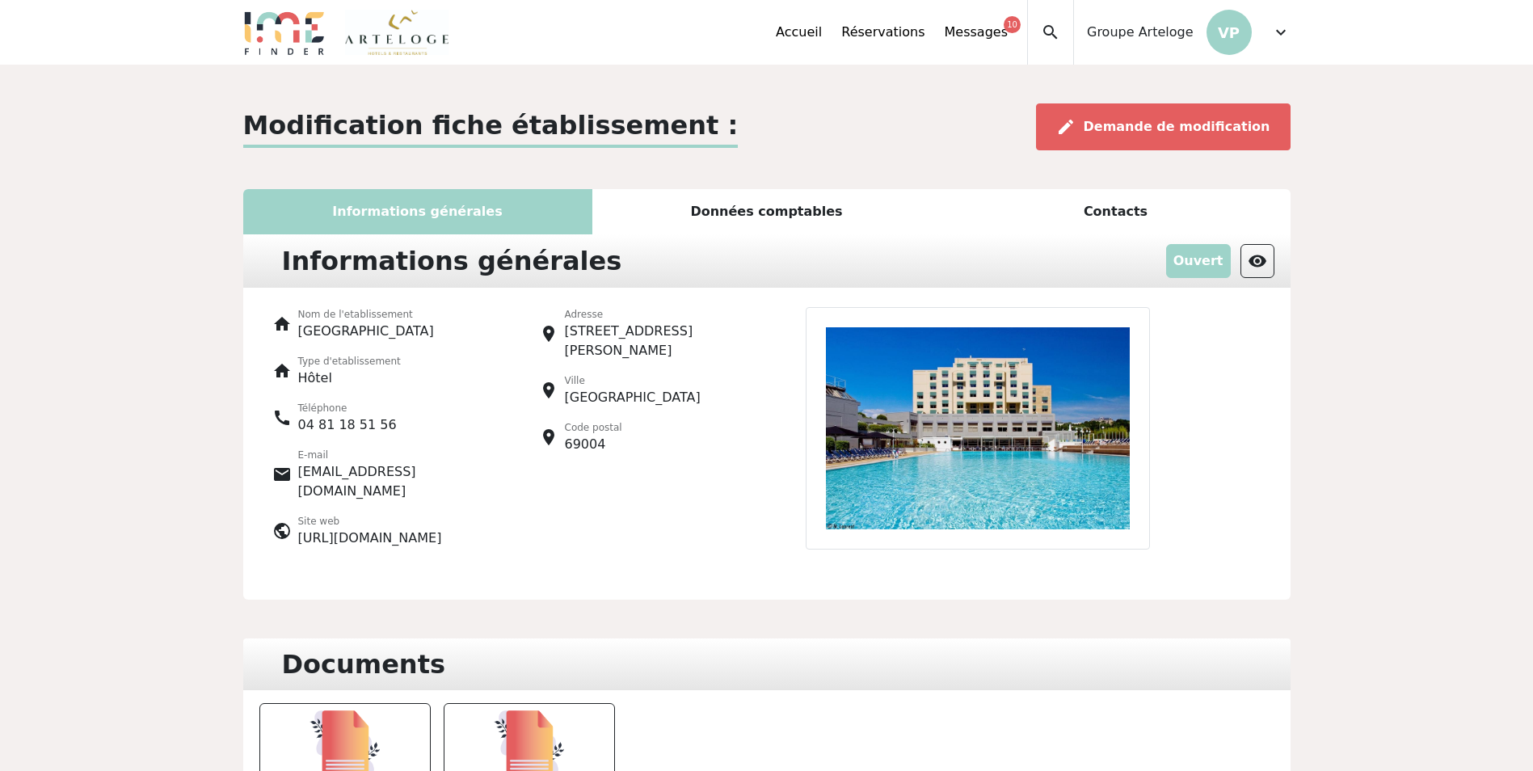
click at [834, 408] on img at bounding box center [977, 428] width 344 height 242
click at [857, 402] on img at bounding box center [977, 428] width 344 height 242
click at [1128, 385] on img at bounding box center [977, 428] width 344 height 242
click at [410, 212] on div "Informations générales" at bounding box center [417, 211] width 349 height 45
drag, startPoint x: 1290, startPoint y: 438, endPoint x: 1275, endPoint y: 438, distance: 15.3
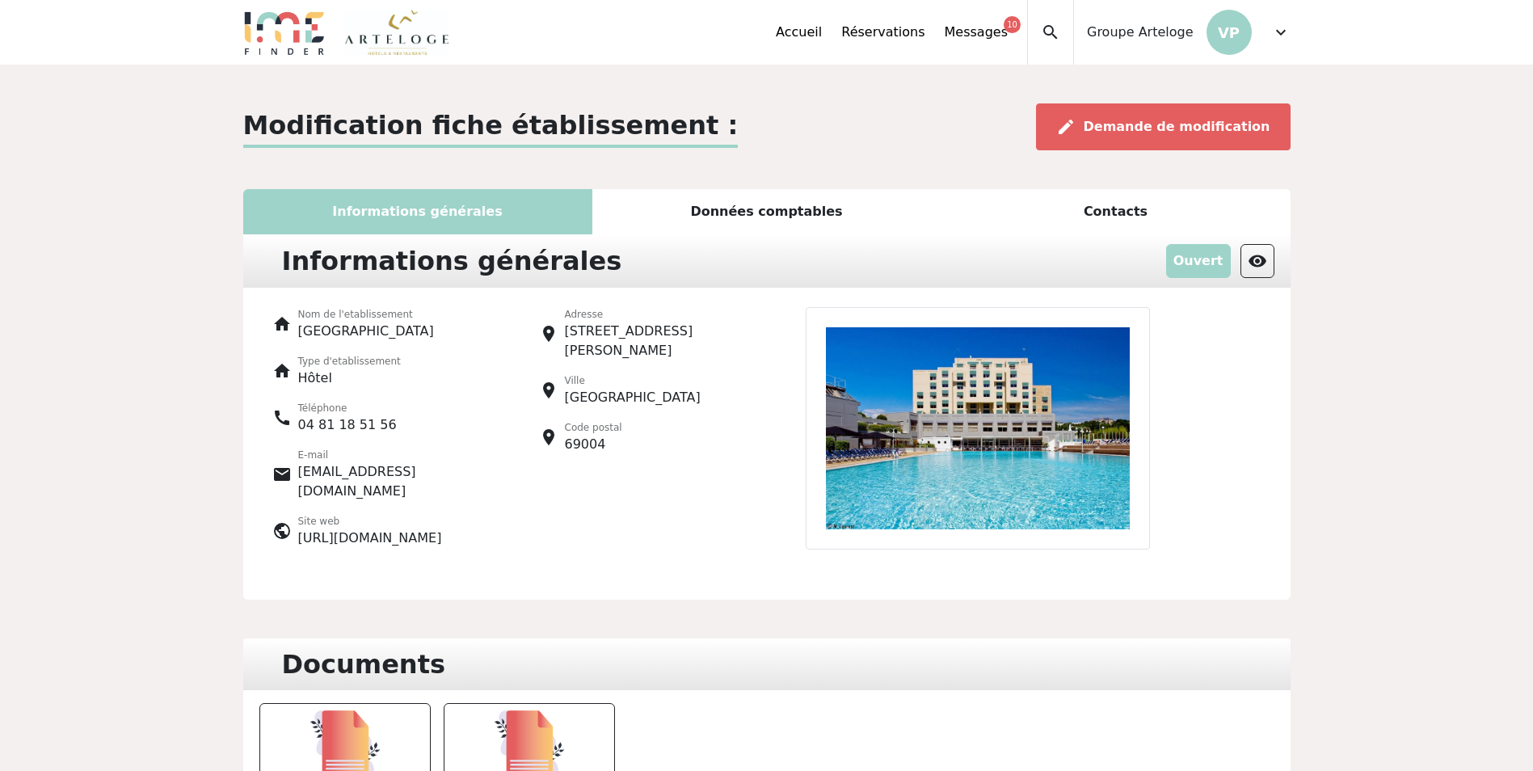
click at [1281, 438] on div "Modification fiche établissement : edit Demande de modification Informations gé…" at bounding box center [766, 683] width 1066 height 1161
click at [1272, 438] on div at bounding box center [1033, 434] width 533 height 254
click at [1254, 254] on span "visibility" at bounding box center [1256, 260] width 19 height 19
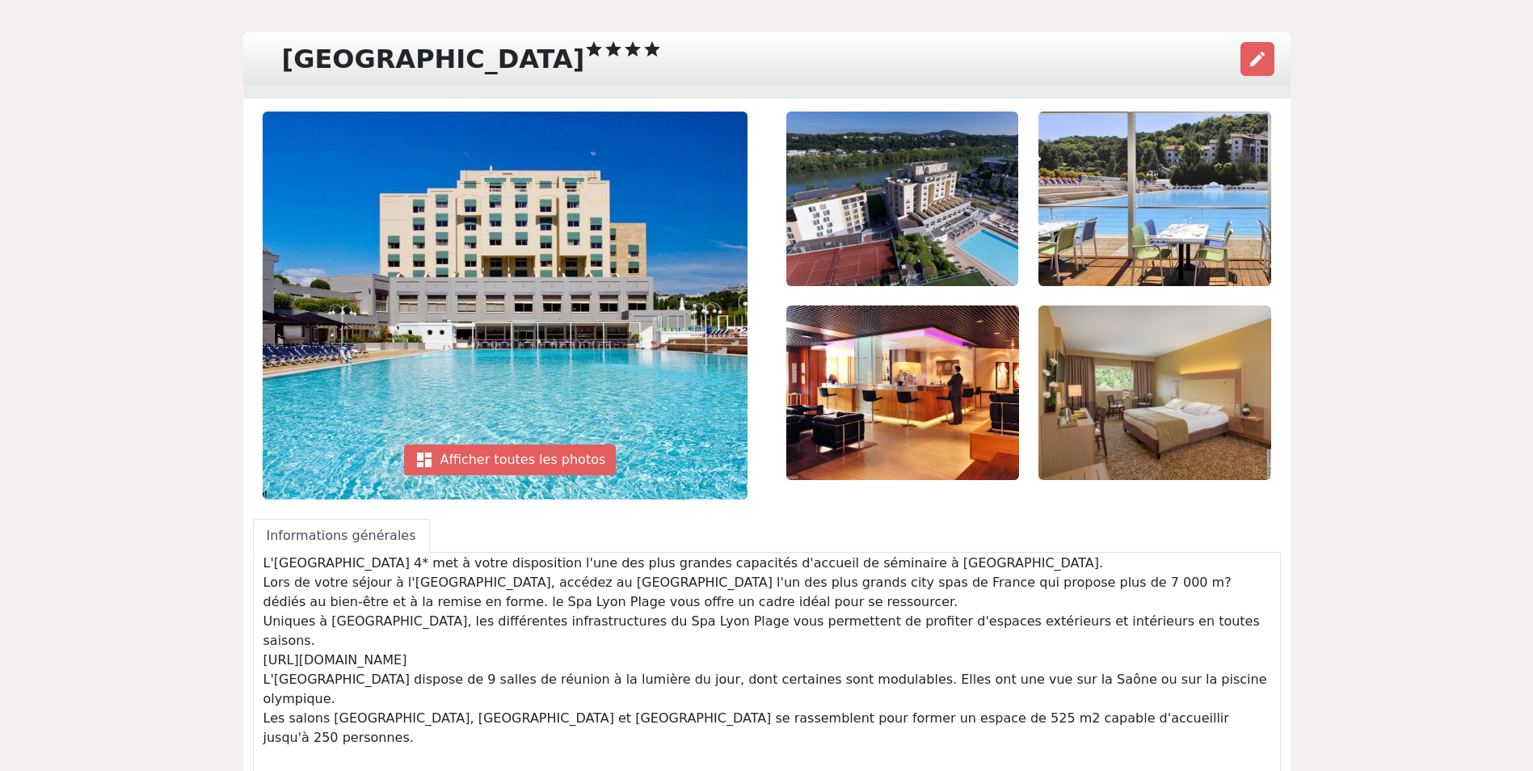
scroll to position [81, 0]
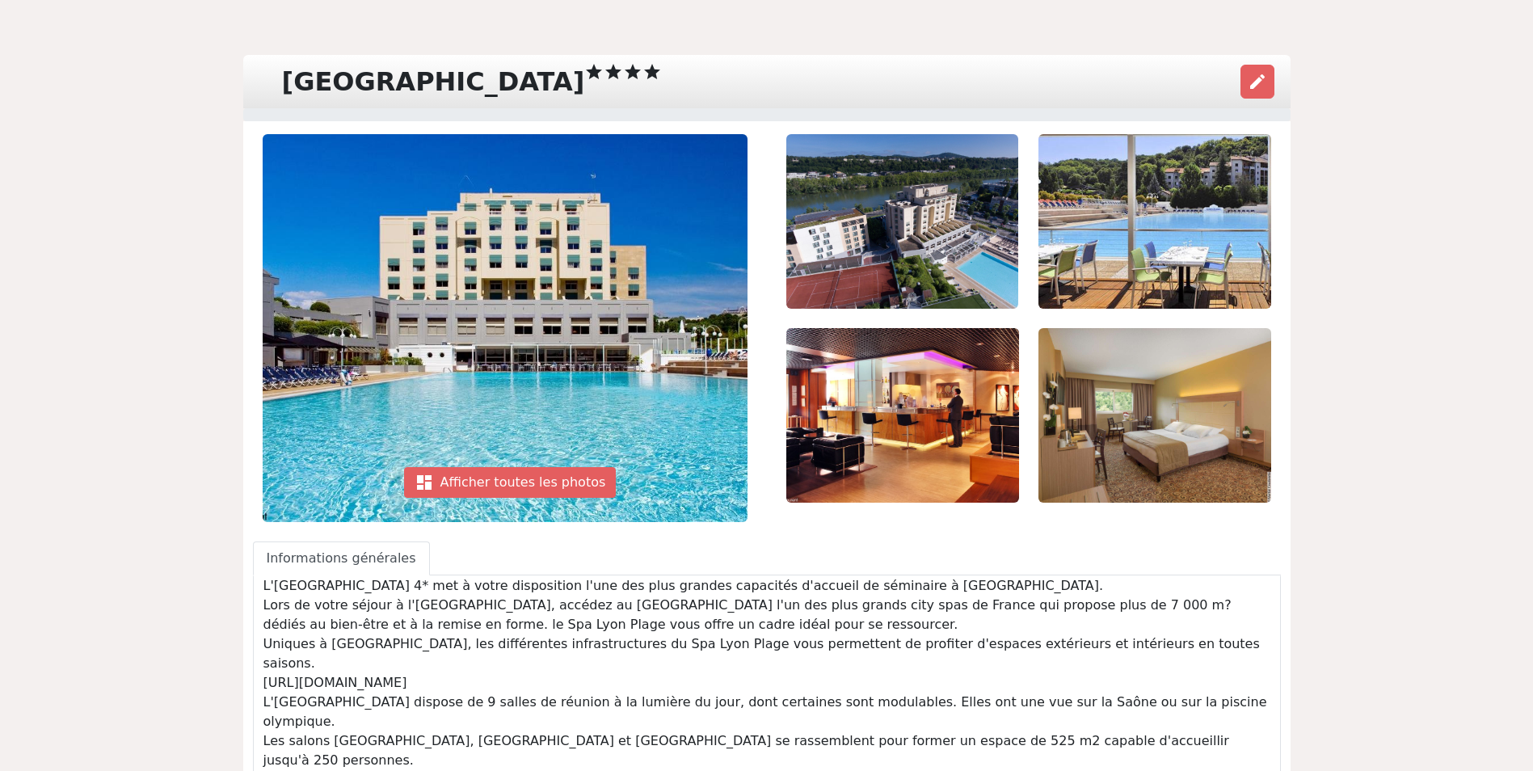
click at [788, 441] on img at bounding box center [902, 415] width 233 height 174
click at [914, 429] on img at bounding box center [902, 415] width 233 height 174
click at [520, 489] on div "dashboard Afficher toutes les photos" at bounding box center [510, 482] width 212 height 31
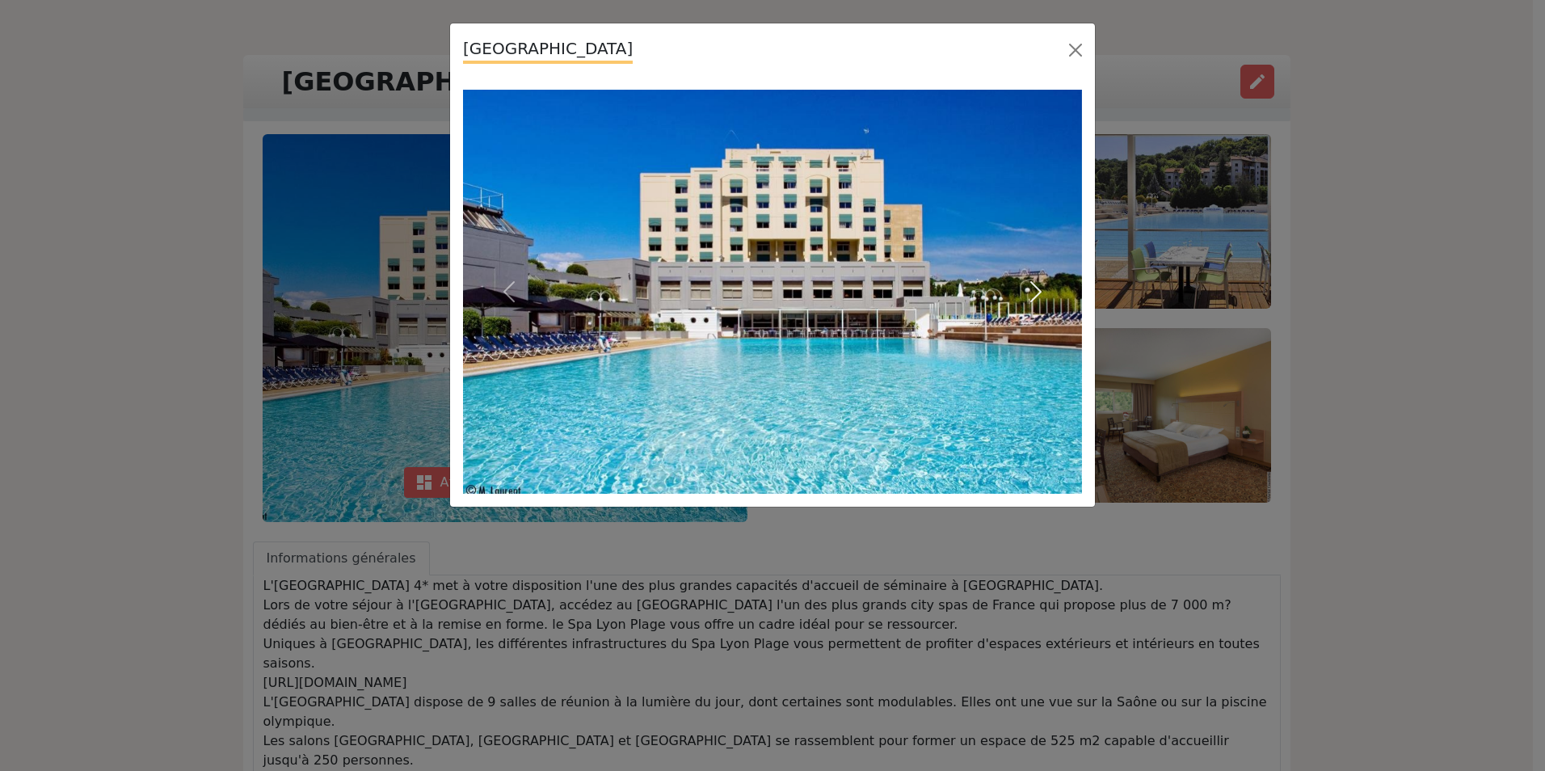
click at [1031, 290] on span "button" at bounding box center [1036, 292] width 26 height 26
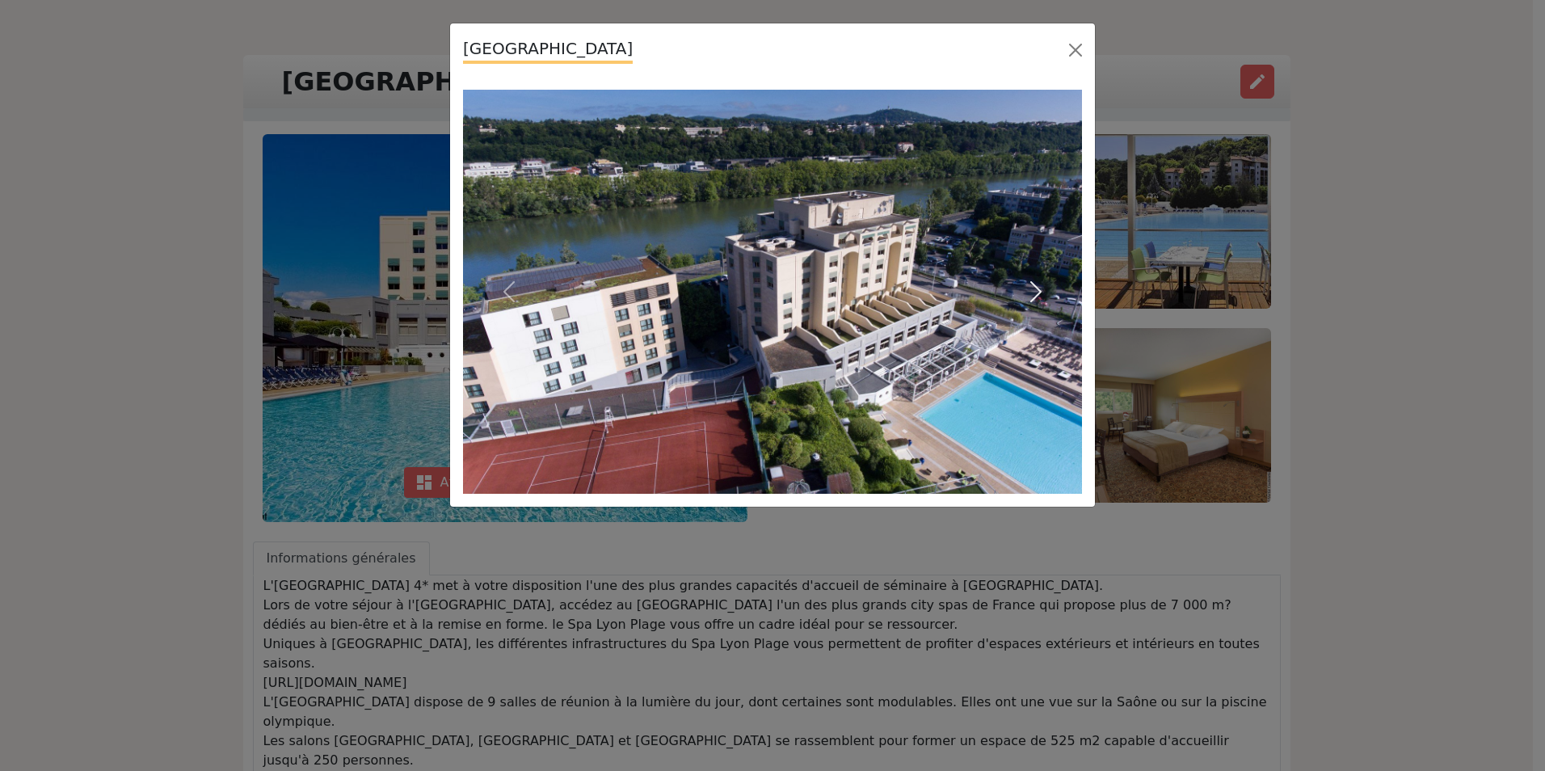
click at [1031, 290] on span "button" at bounding box center [1036, 292] width 26 height 26
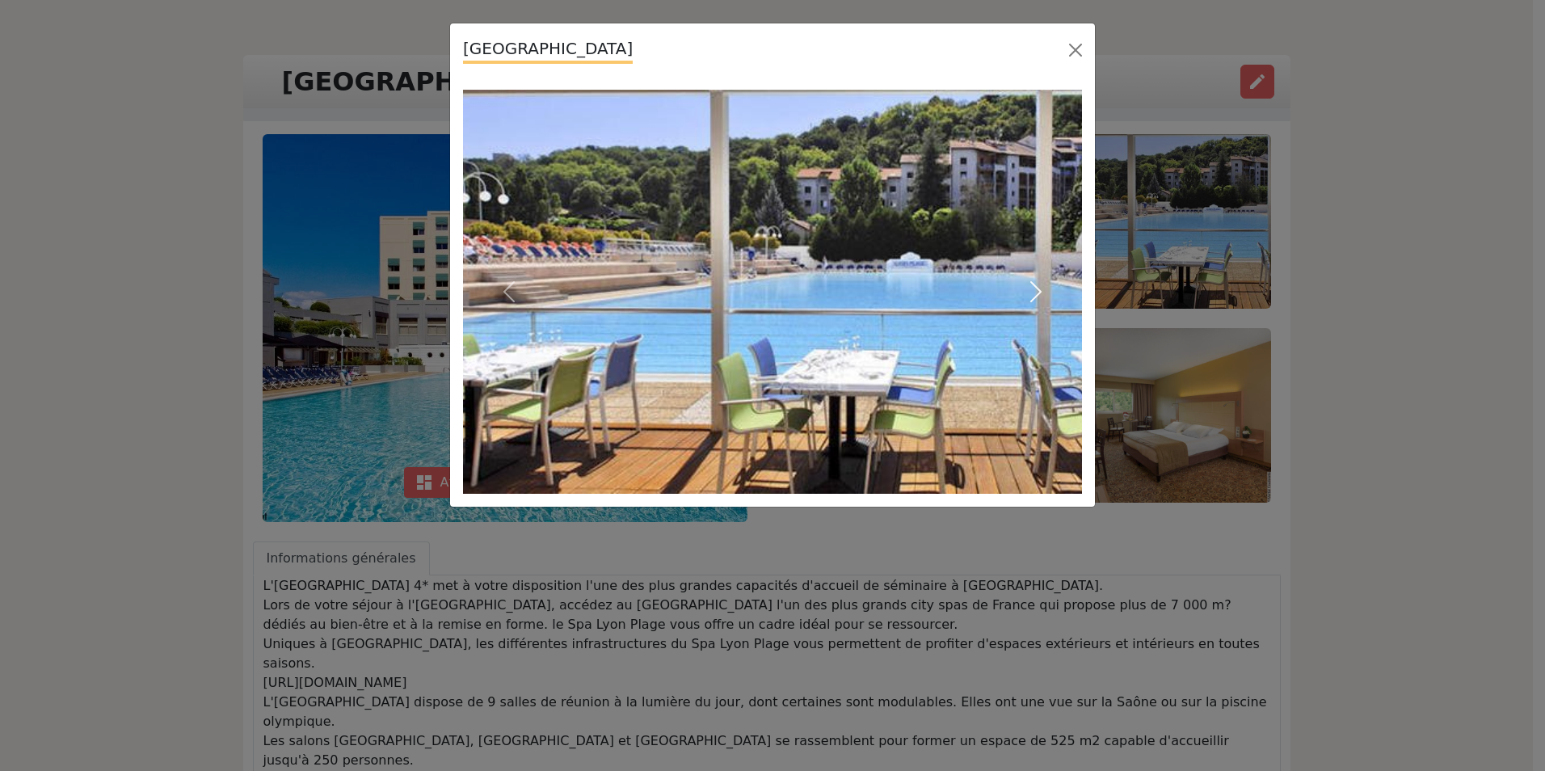
click at [1031, 290] on span "button" at bounding box center [1036, 292] width 26 height 26
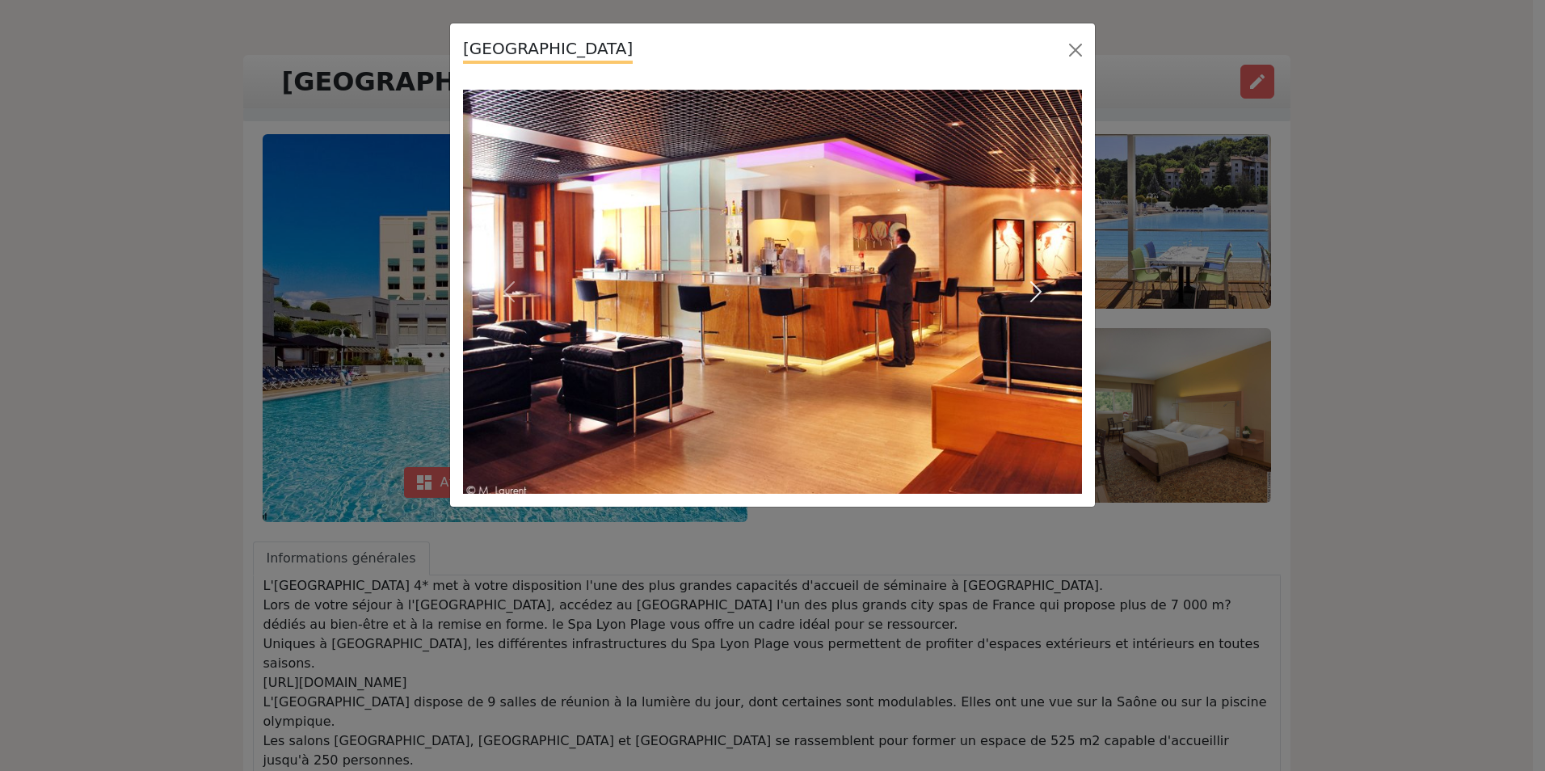
click at [1031, 290] on span "button" at bounding box center [1036, 292] width 26 height 26
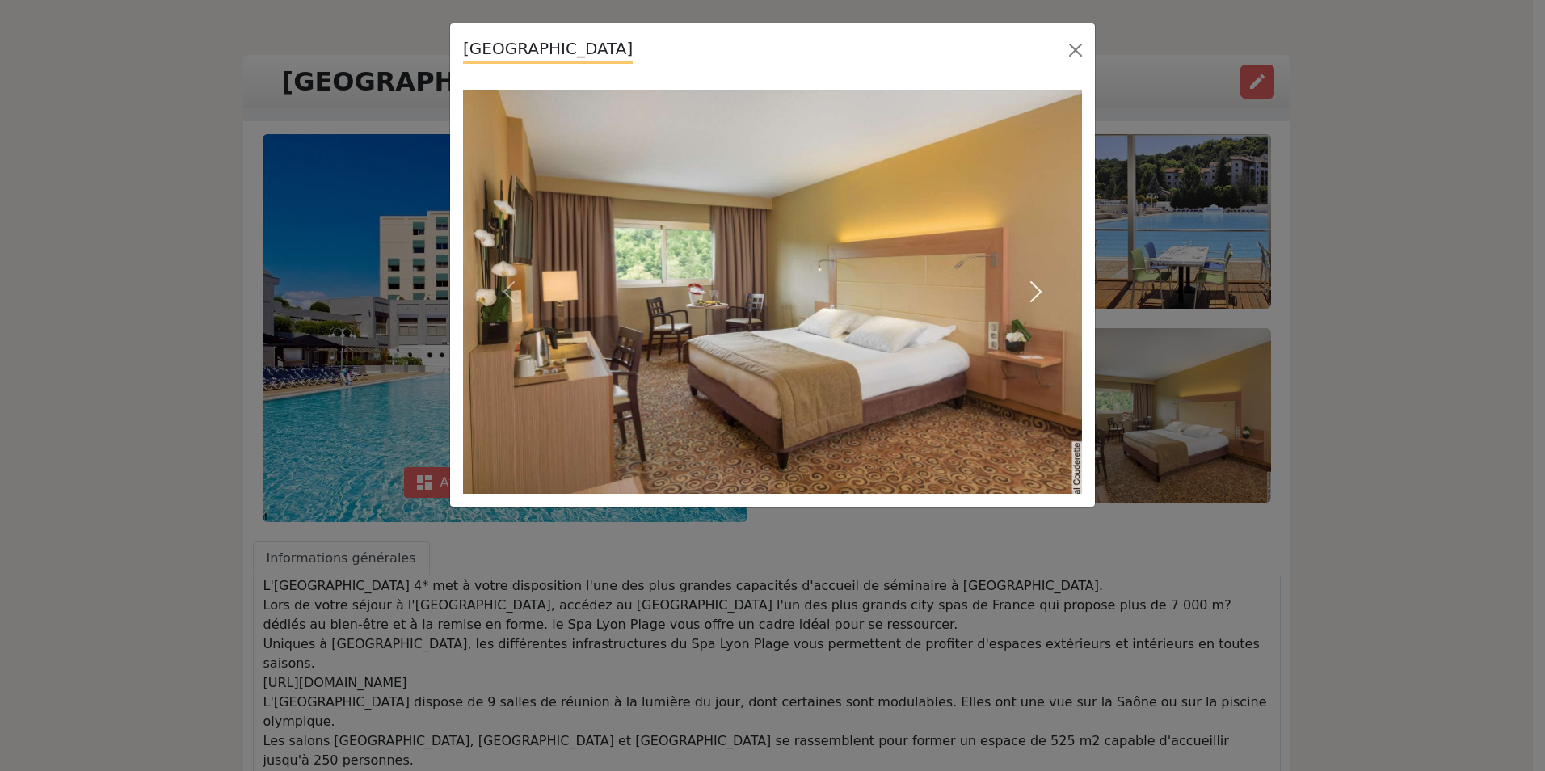
click at [1031, 290] on span "button" at bounding box center [1036, 292] width 26 height 26
click at [1031, 291] on span "button" at bounding box center [1036, 292] width 26 height 26
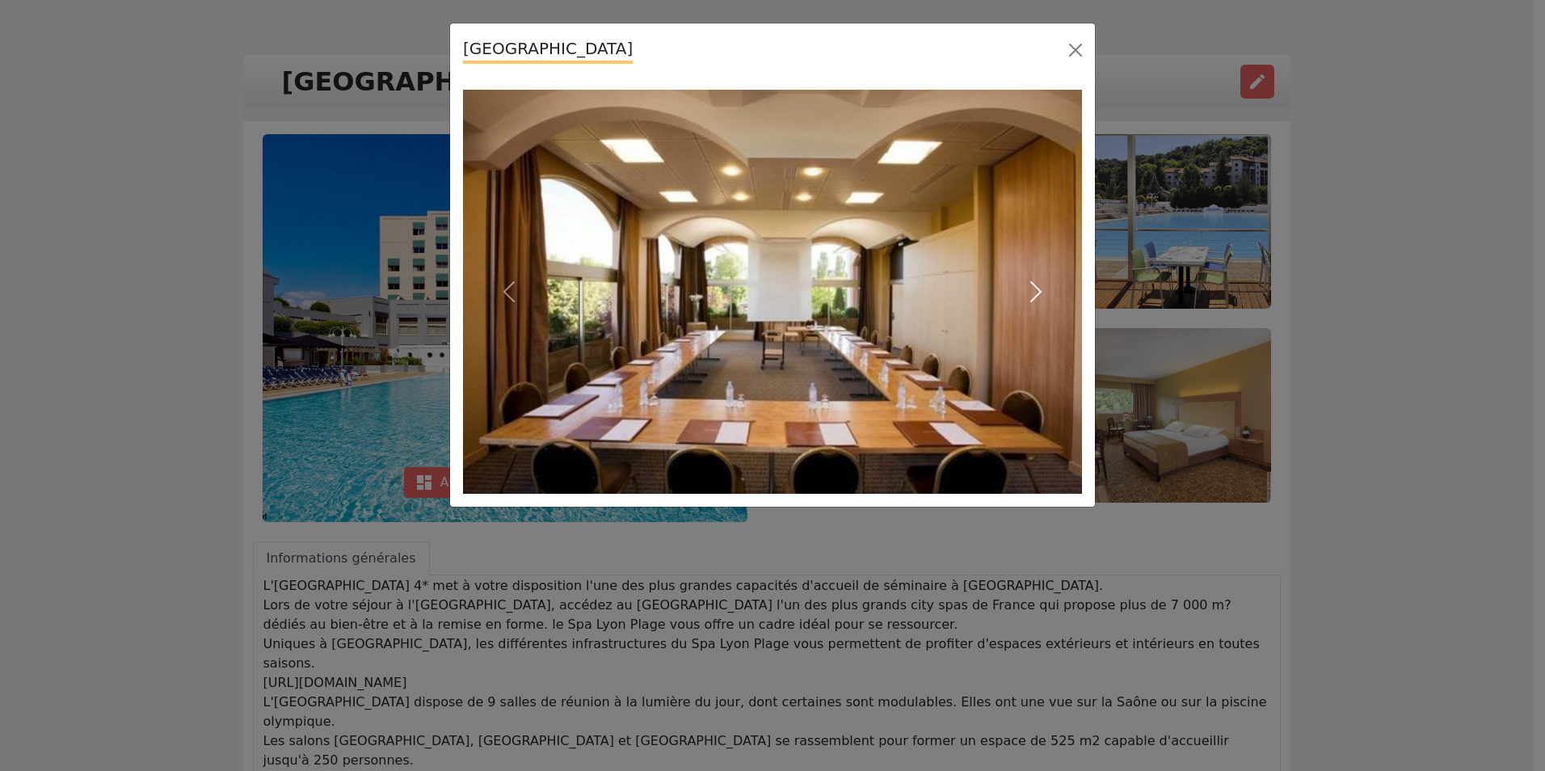
click at [1039, 293] on span "button" at bounding box center [1036, 292] width 26 height 26
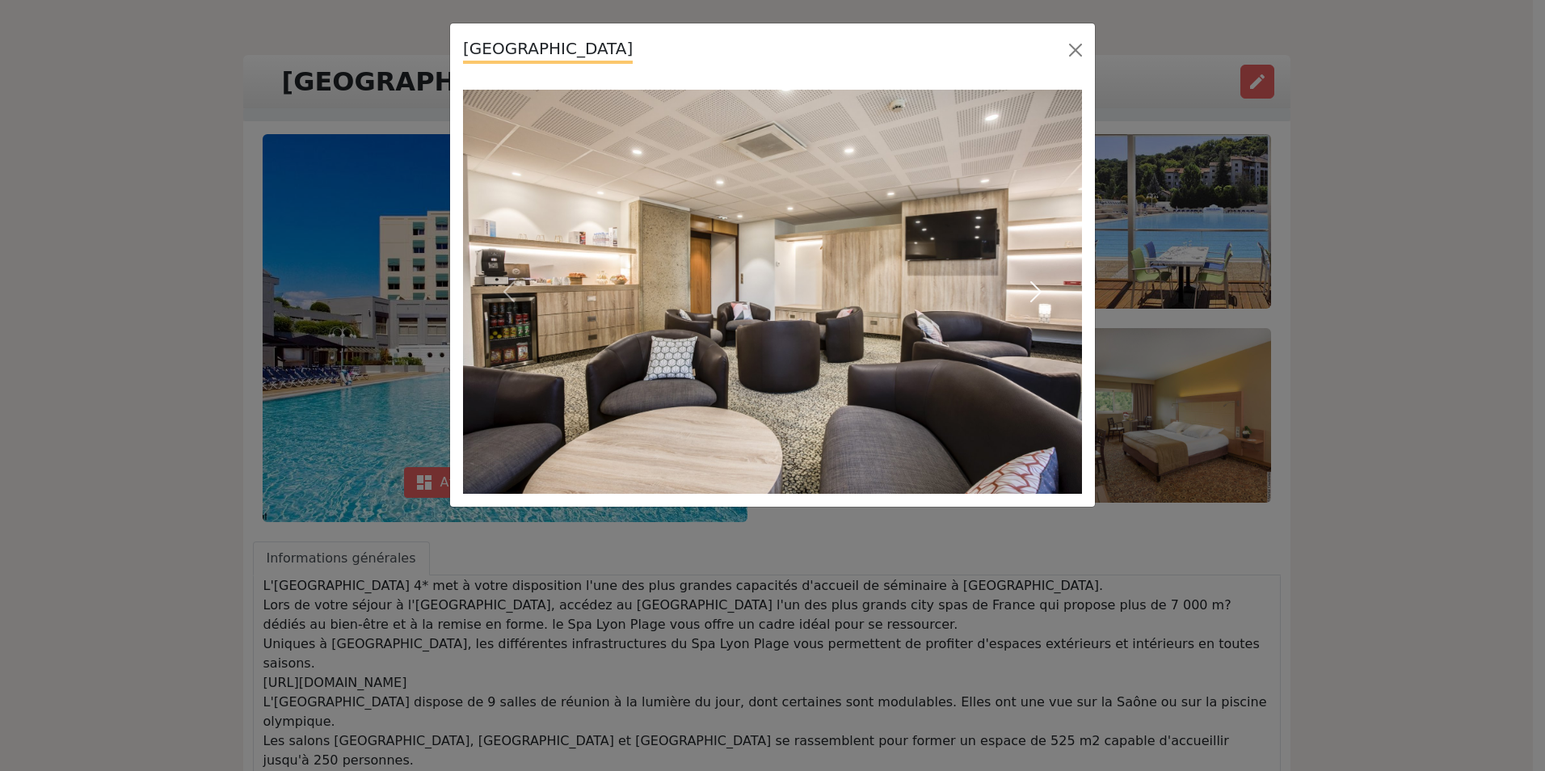
click at [1039, 293] on span "button" at bounding box center [1036, 292] width 26 height 26
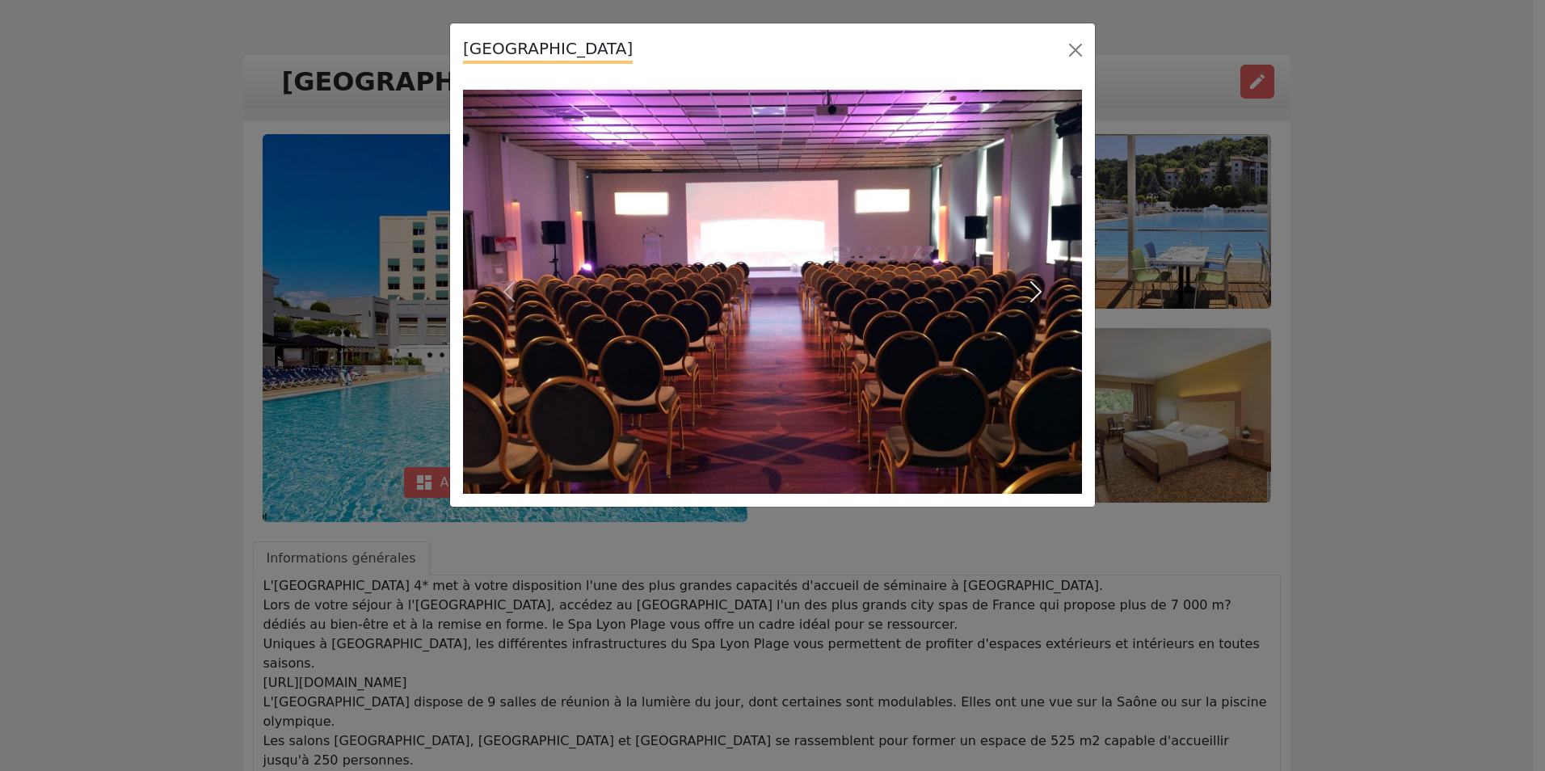
click at [1039, 293] on span "button" at bounding box center [1036, 292] width 26 height 26
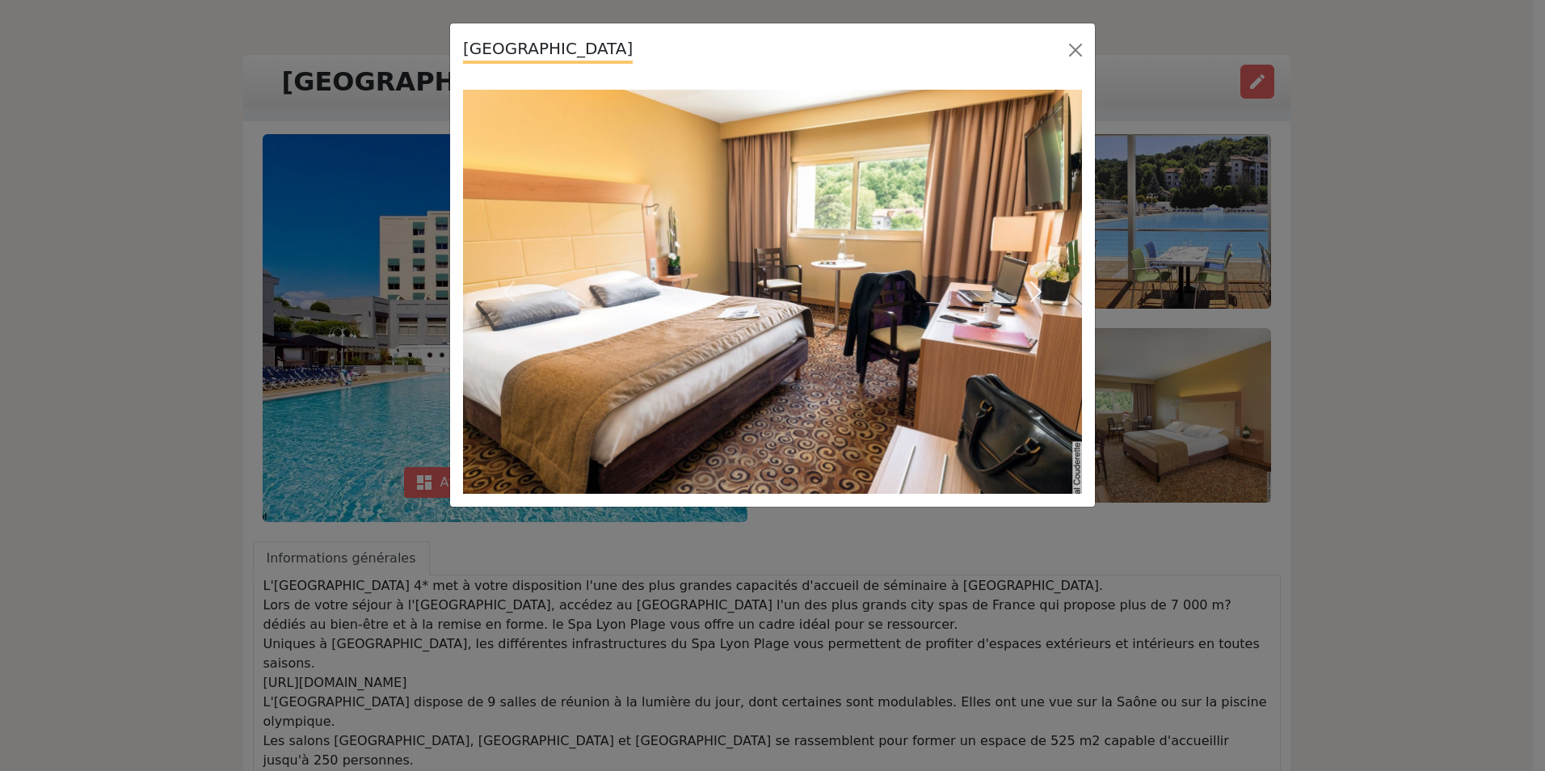
click at [1039, 293] on span "button" at bounding box center [1036, 292] width 26 height 26
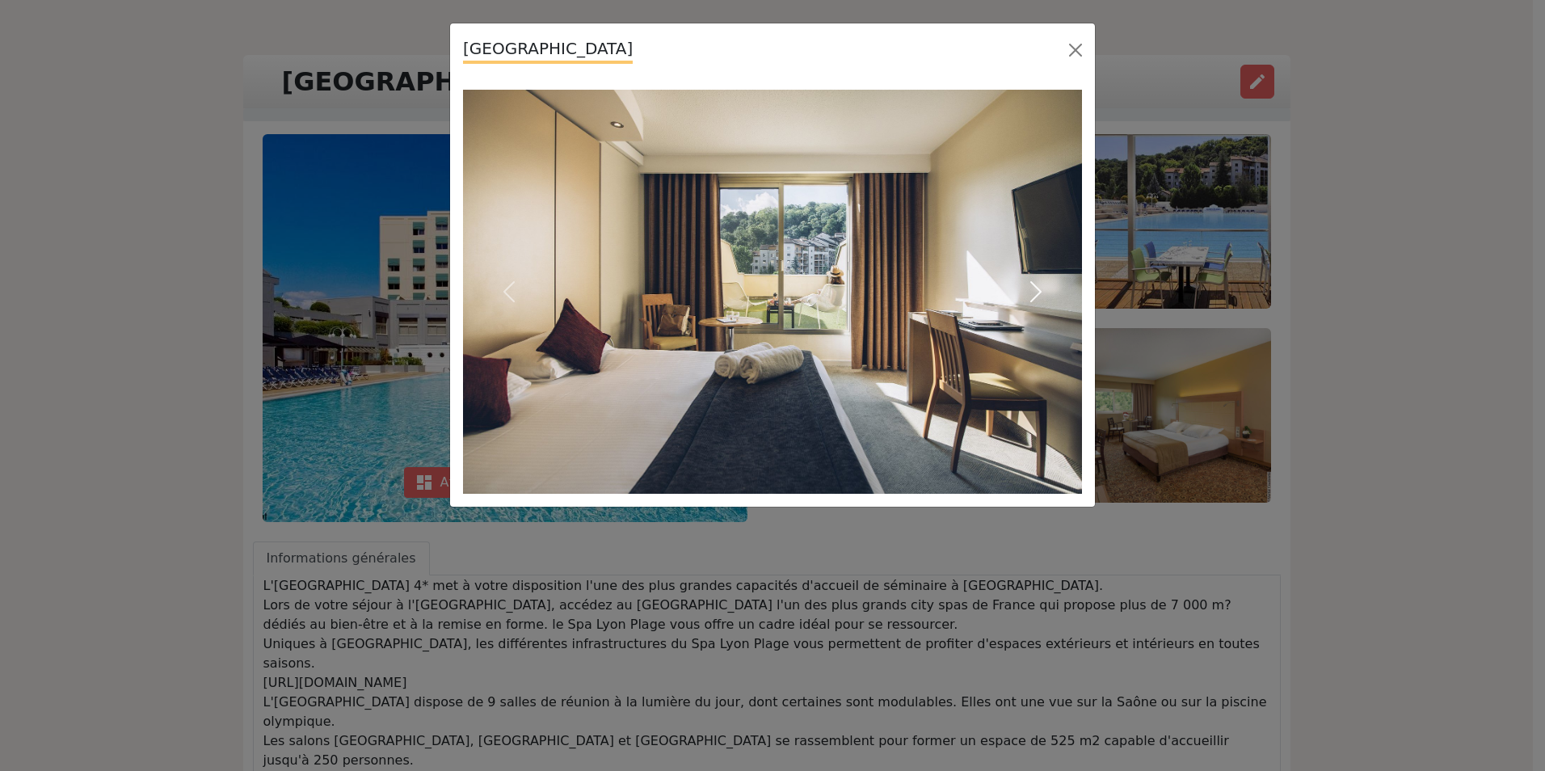
click at [1039, 293] on span "button" at bounding box center [1036, 292] width 26 height 26
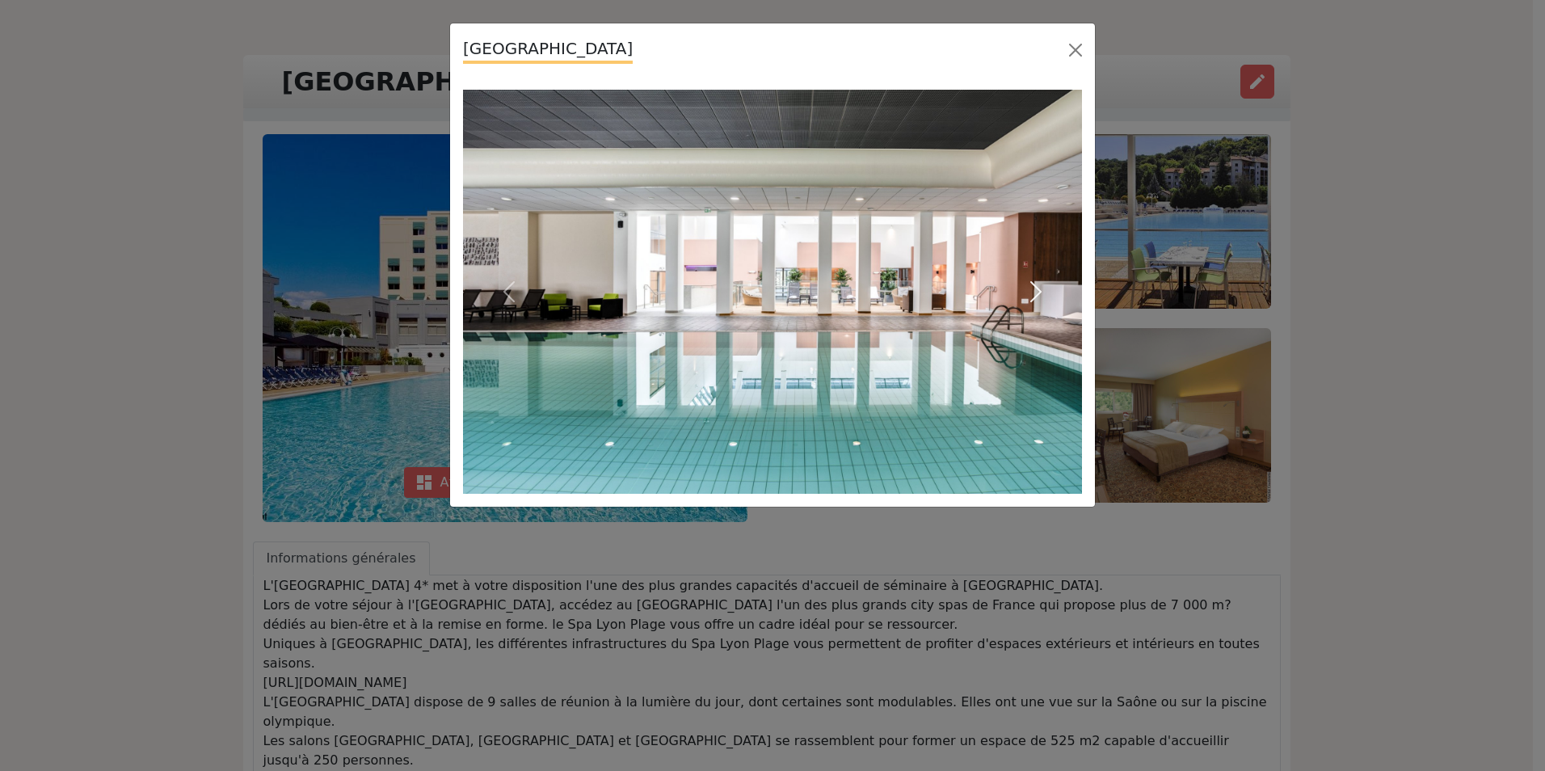
click at [1039, 293] on span "button" at bounding box center [1036, 292] width 26 height 26
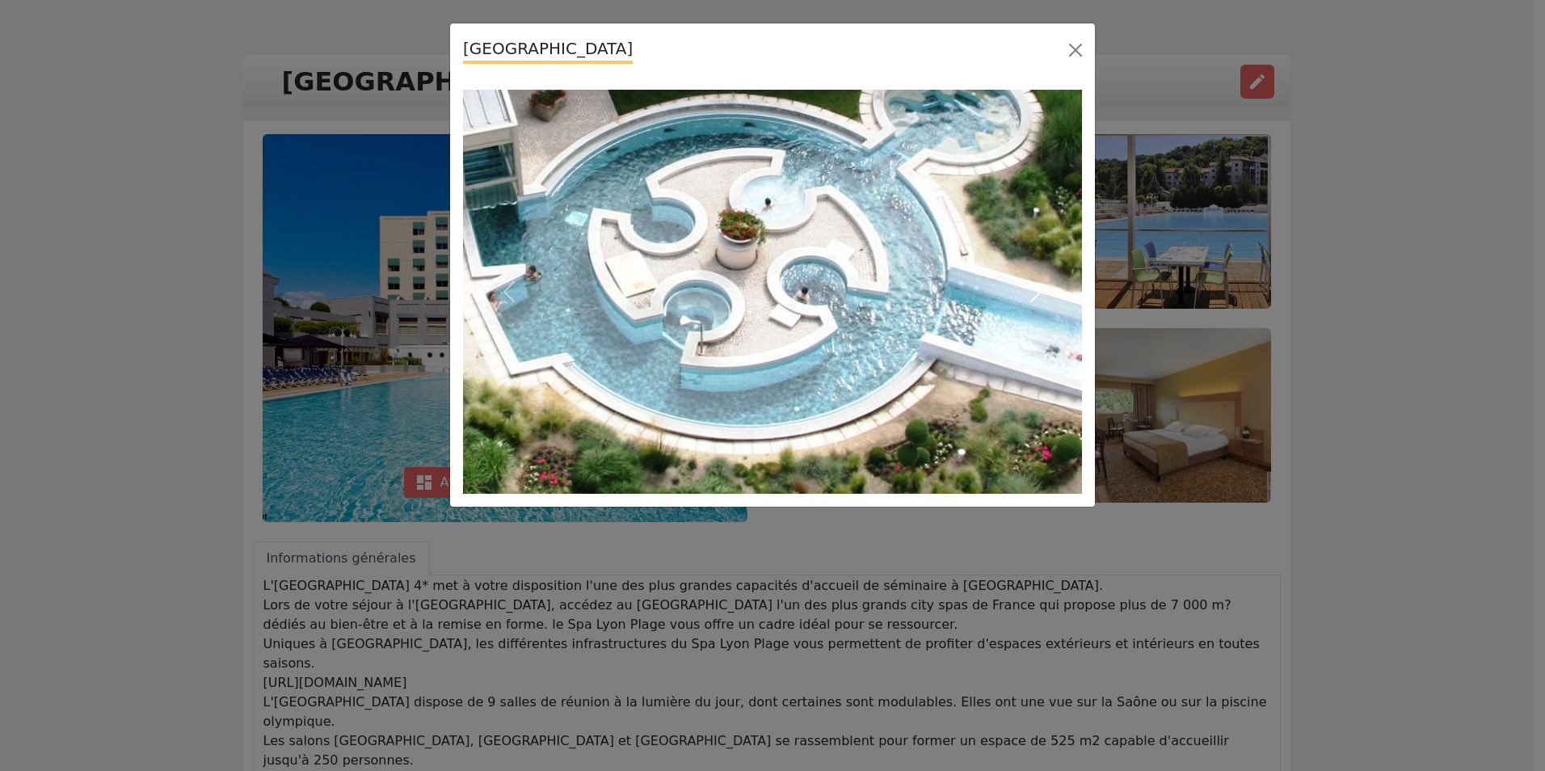
click at [1039, 294] on span "button" at bounding box center [1036, 292] width 26 height 26
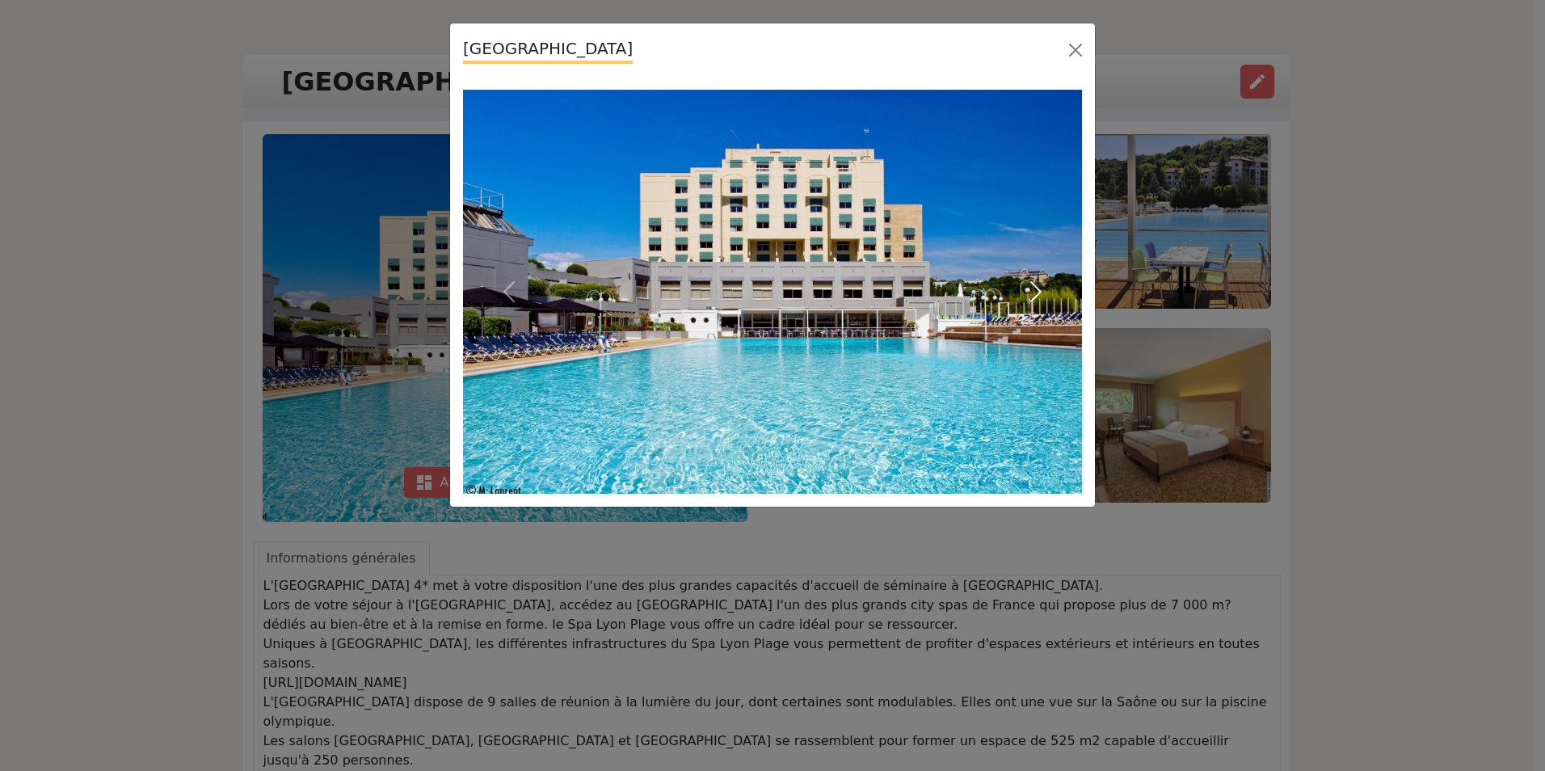
click at [1039, 294] on span "button" at bounding box center [1036, 292] width 26 height 26
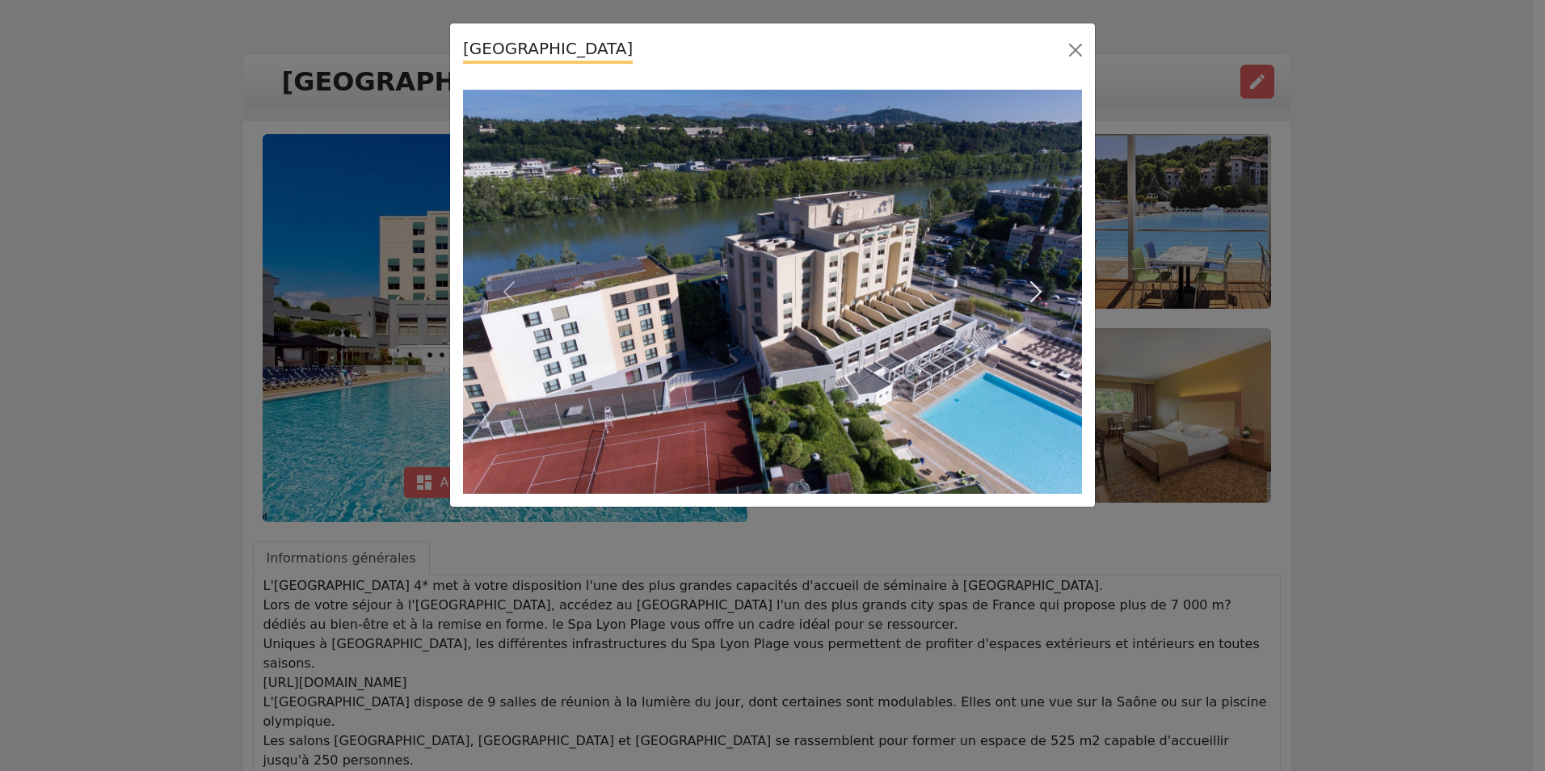
click at [1039, 294] on span "button" at bounding box center [1036, 292] width 26 height 26
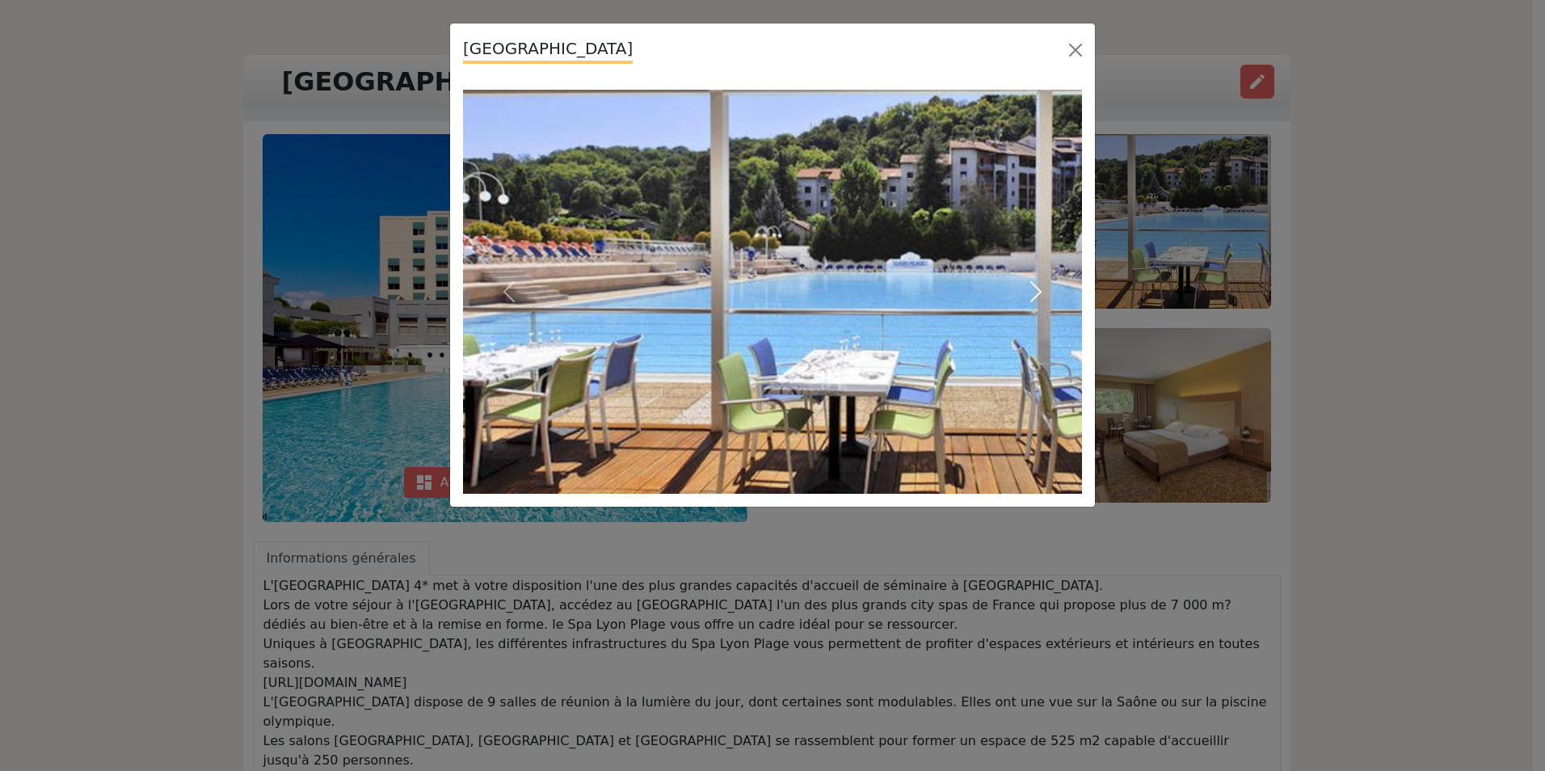
click at [1039, 294] on span "button" at bounding box center [1036, 292] width 26 height 26
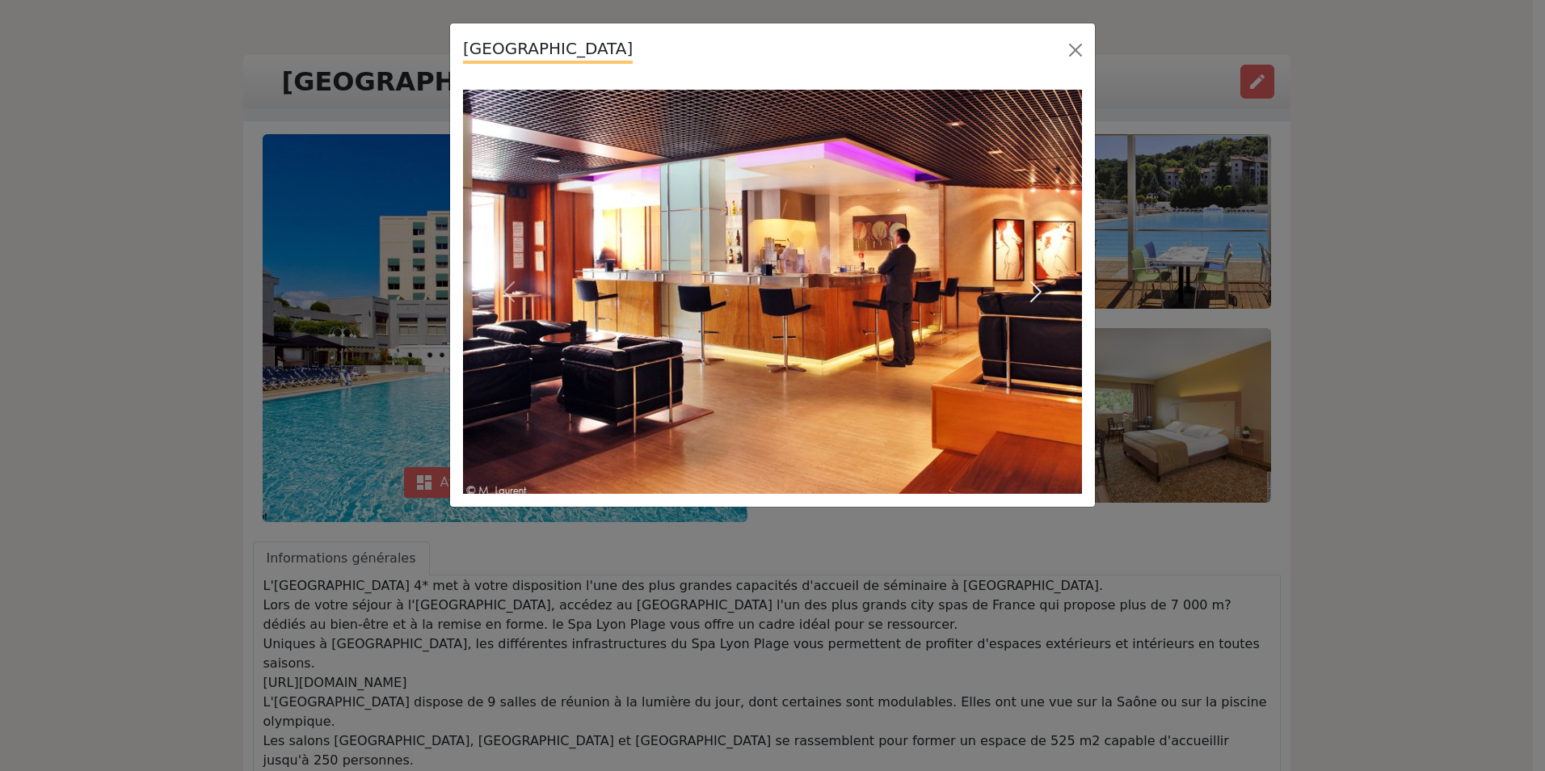
click at [1039, 294] on span "button" at bounding box center [1036, 292] width 26 height 26
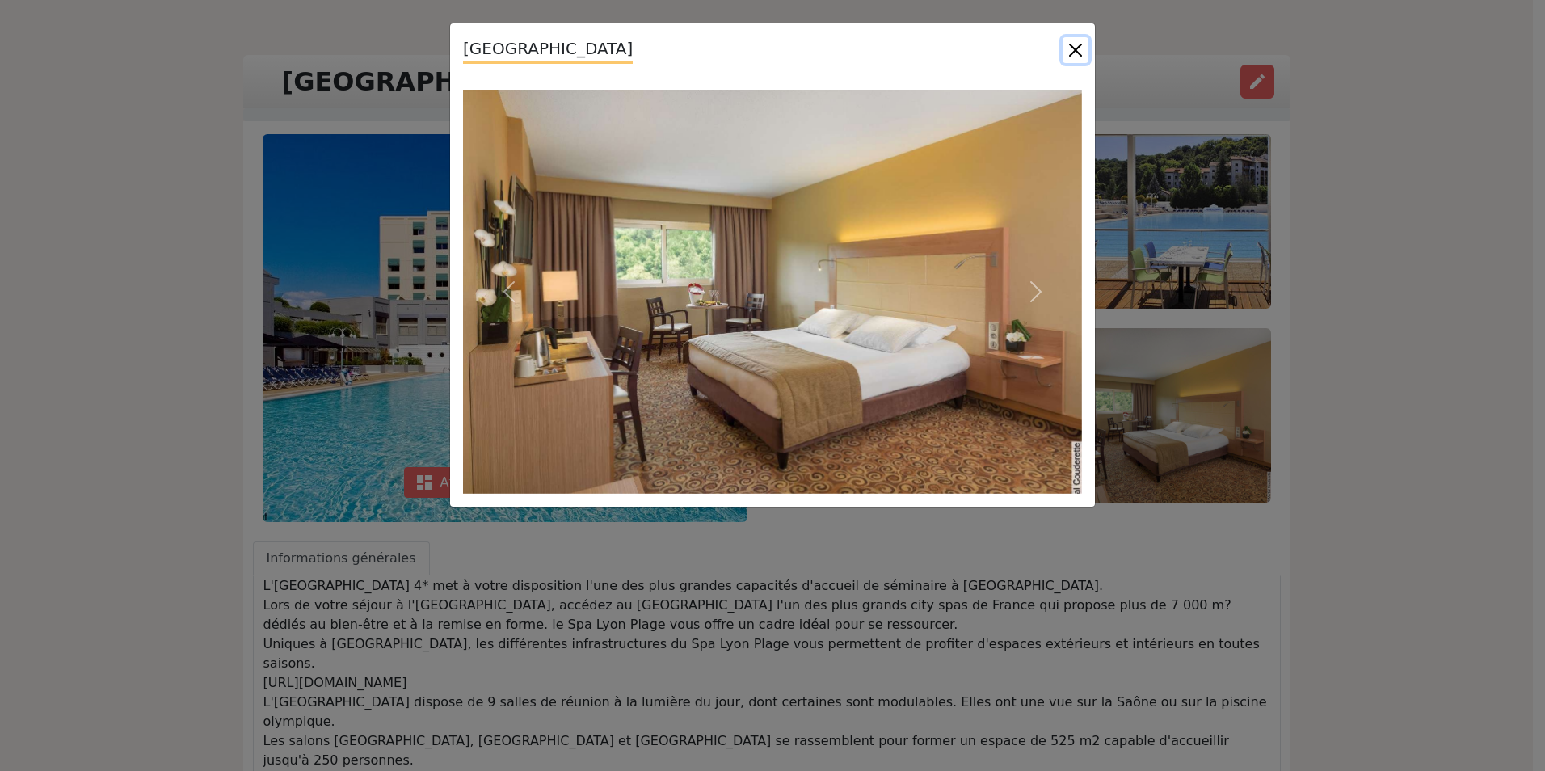
click at [1084, 50] on button "Close" at bounding box center [1075, 50] width 26 height 26
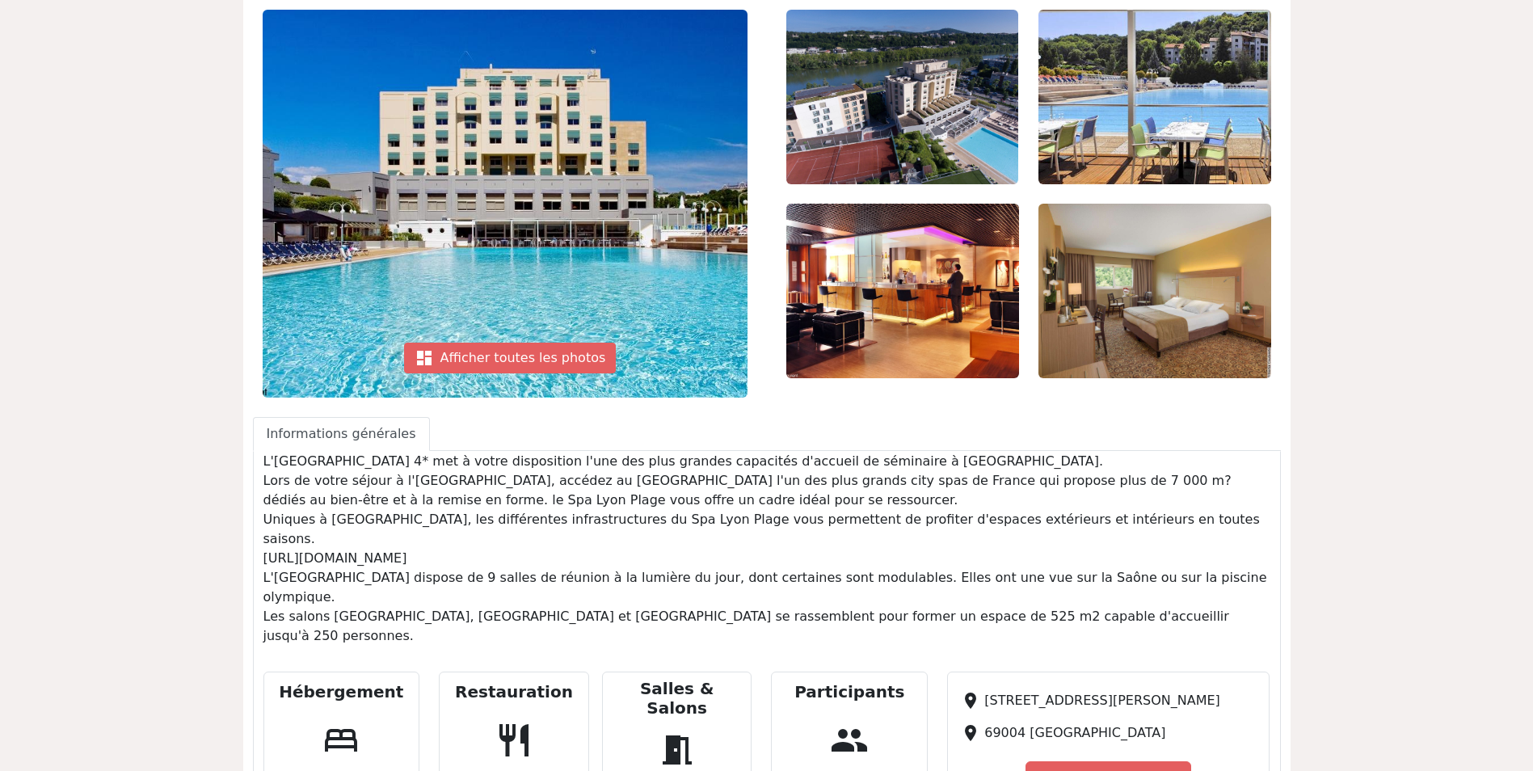
scroll to position [0, 0]
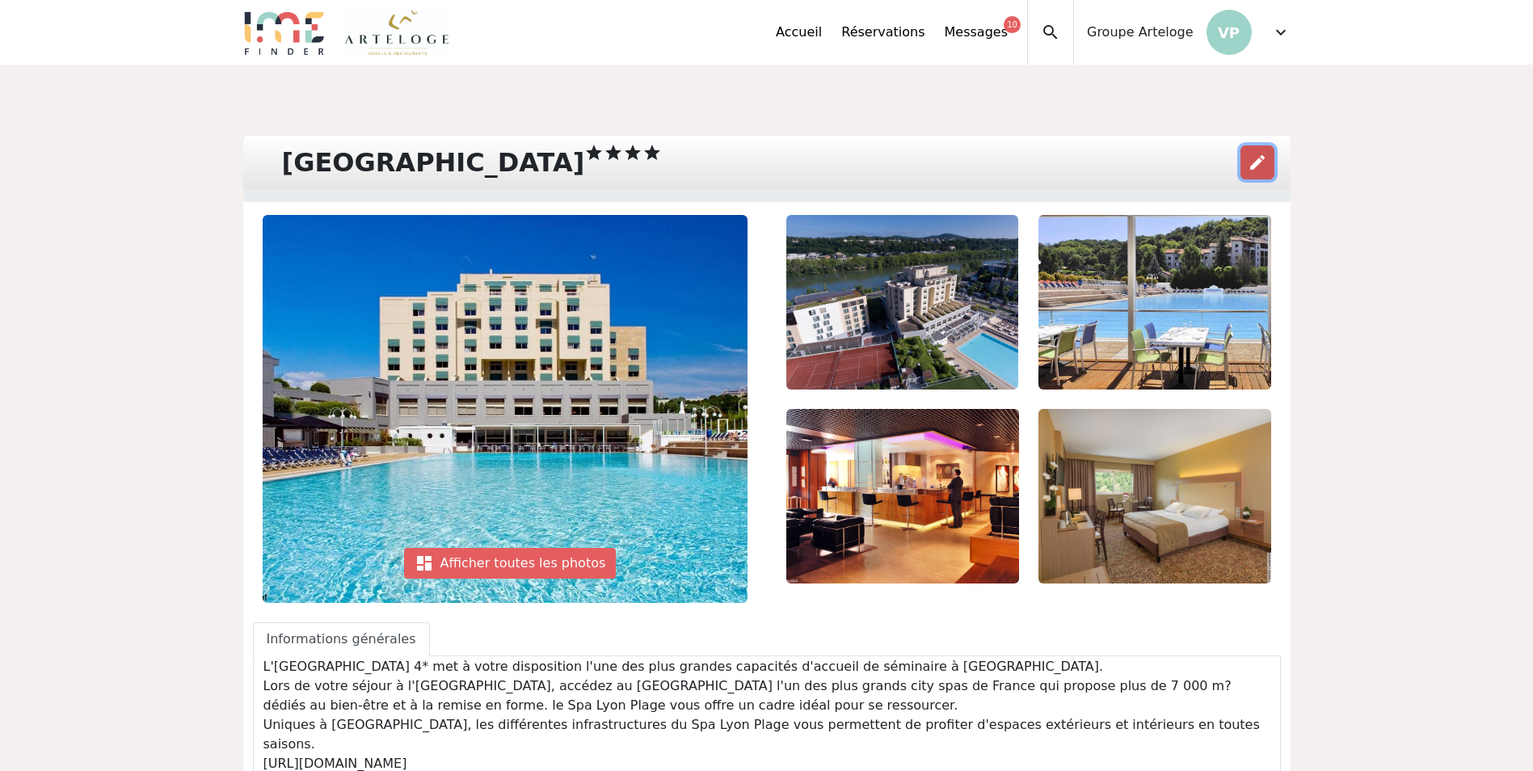
click at [1272, 166] on button "edit" at bounding box center [1257, 162] width 34 height 34
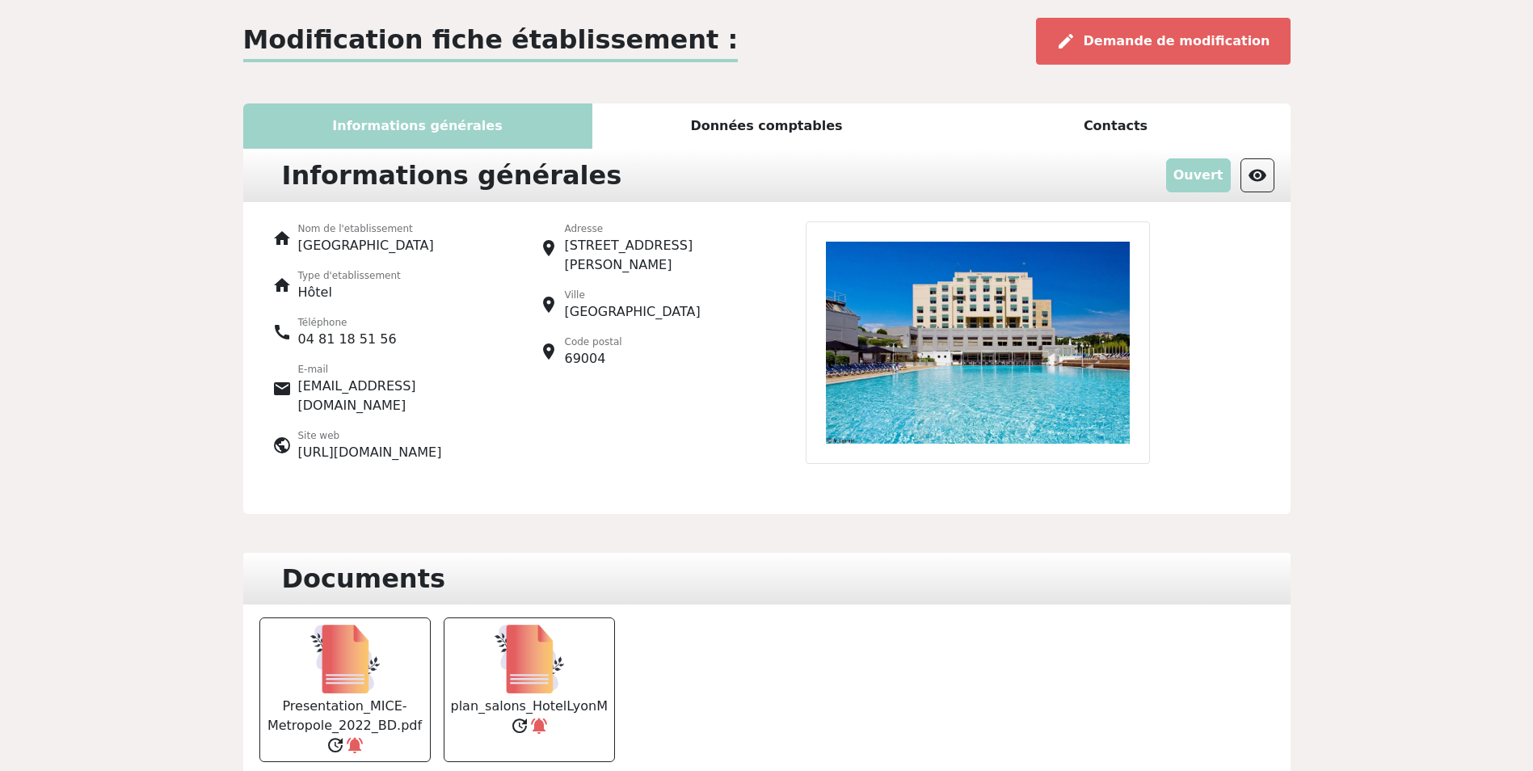
scroll to position [162, 0]
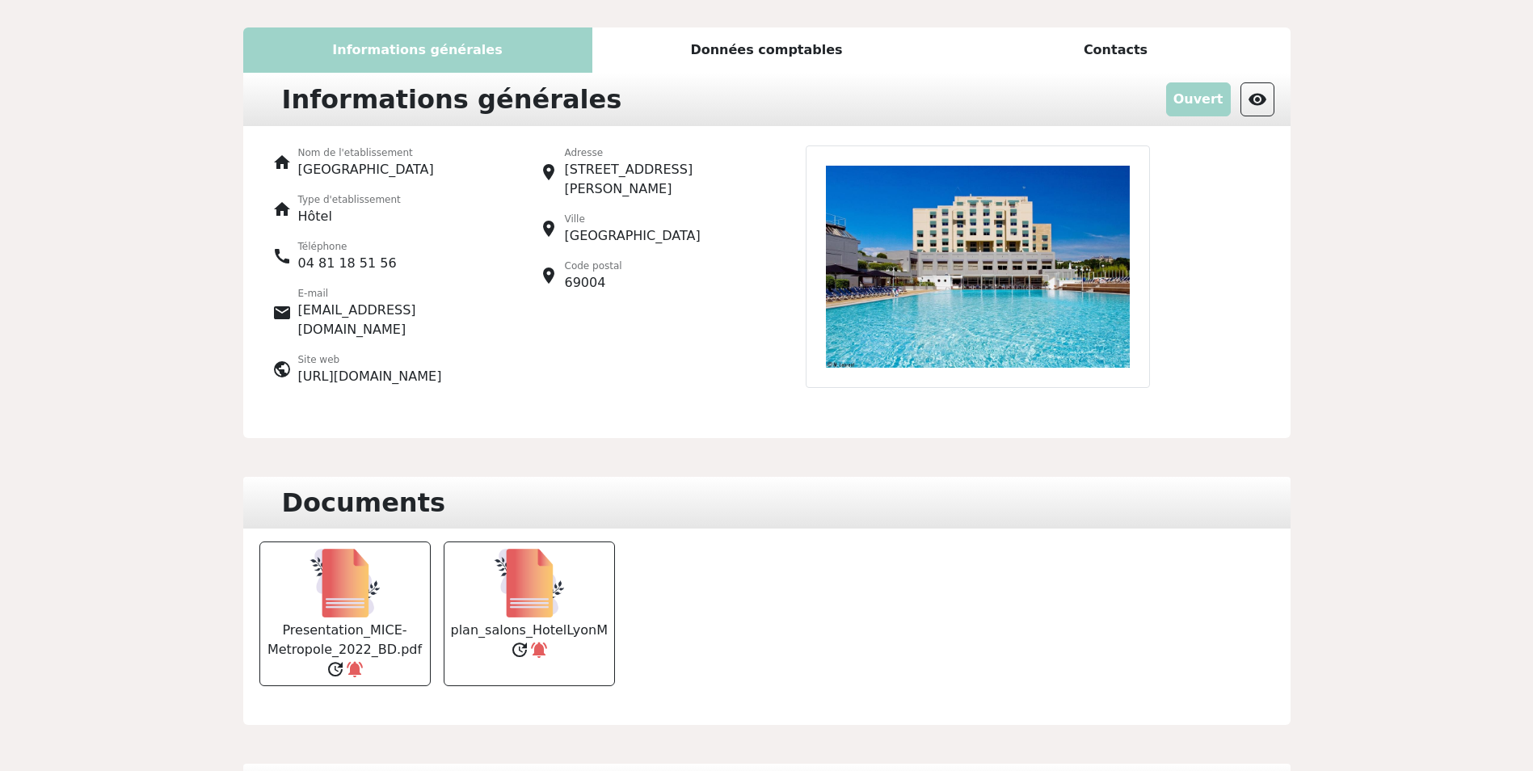
click at [935, 299] on img at bounding box center [977, 266] width 344 height 242
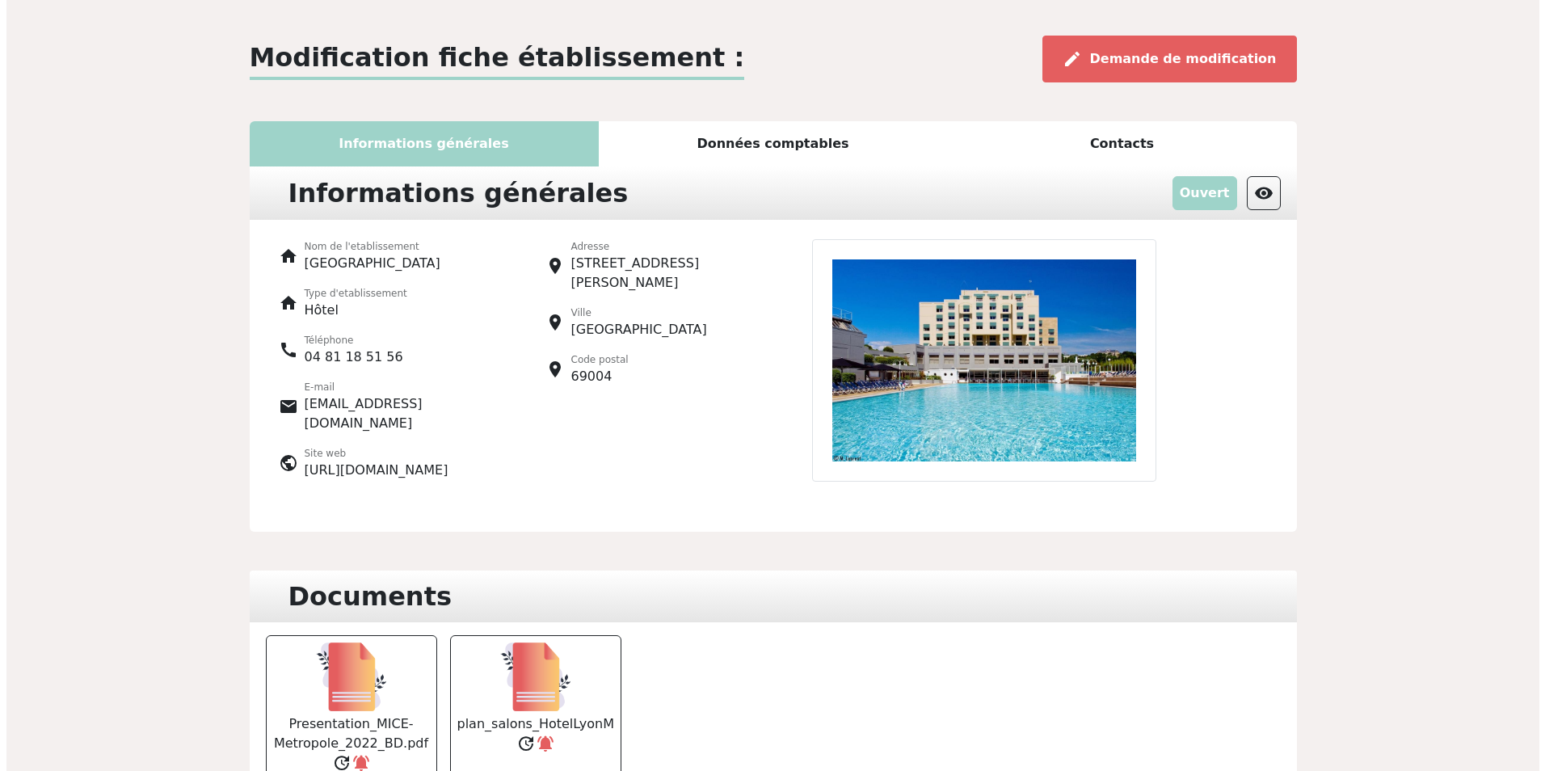
scroll to position [0, 0]
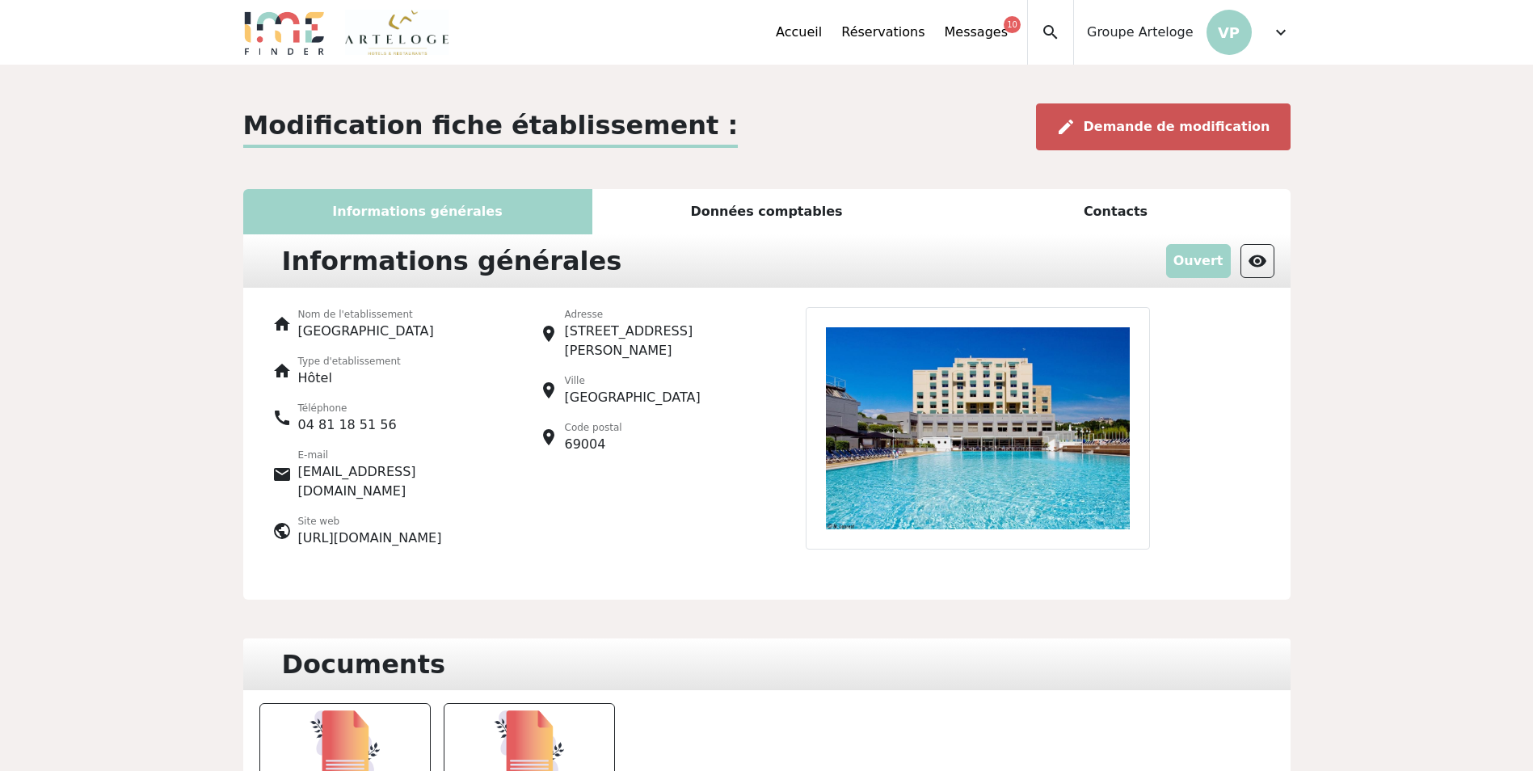
click at [1171, 135] on div "edit Demande de modification" at bounding box center [1163, 126] width 254 height 47
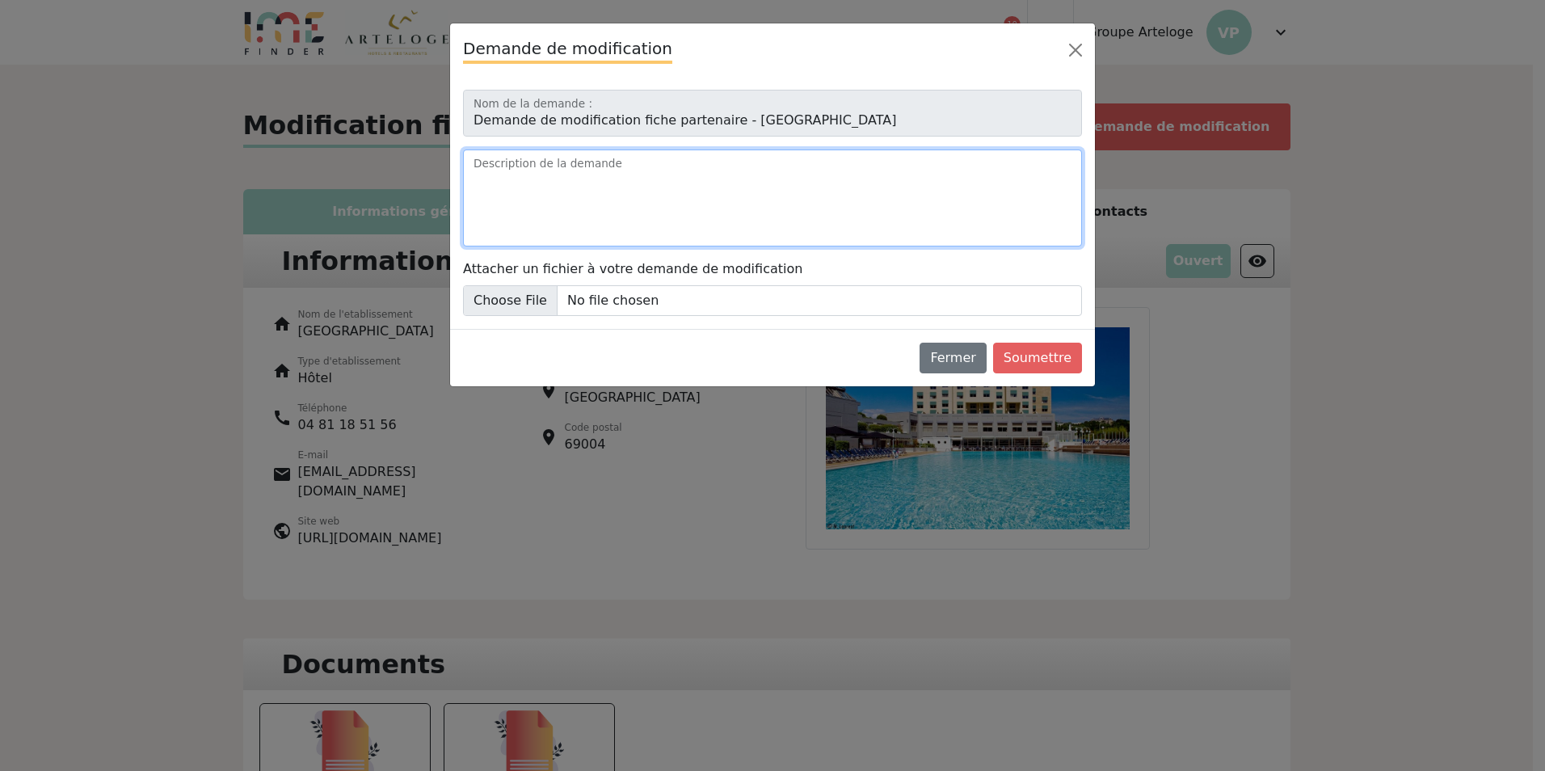
click at [554, 212] on textarea "Description de la demande" at bounding box center [772, 197] width 619 height 97
type textarea "B"
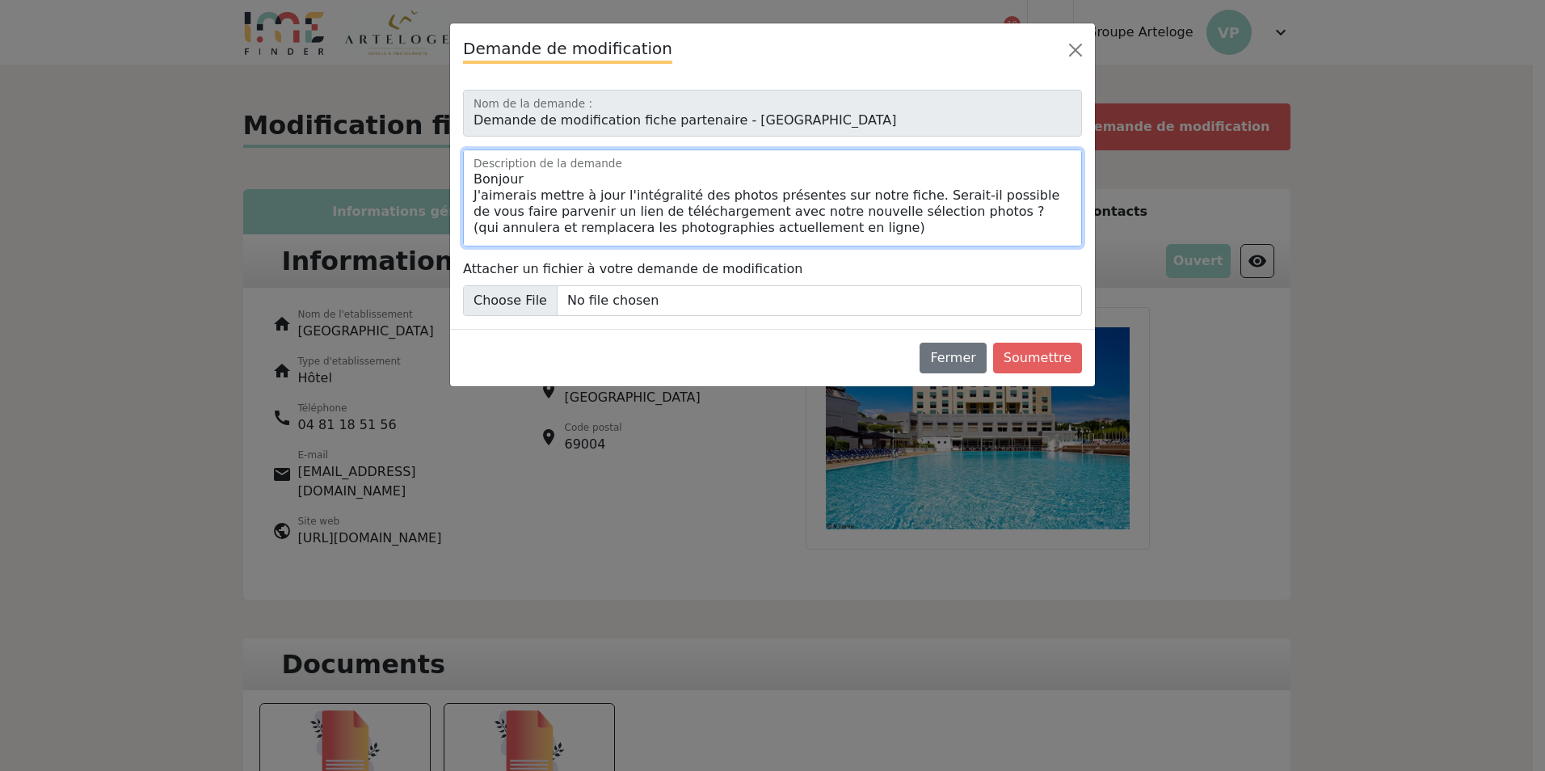
click at [588, 209] on textarea "Bonjour J'aimerais mettre à jour l'intégralité des photos présentes sur notre f…" at bounding box center [772, 197] width 619 height 97
click at [659, 201] on textarea "Bonjour J'aimerais mettre à jour l'intégralité des photos présentes sur notre f…" at bounding box center [772, 197] width 619 height 97
click at [759, 239] on textarea "Bonjour J'aimerais mettre à jour l'intégralité des photos présentes sur notre f…" at bounding box center [772, 197] width 619 height 97
drag, startPoint x: 545, startPoint y: 233, endPoint x: 339, endPoint y: 83, distance: 255.0
click at [339, 83] on div "Demande de modification Demande de modification fiche partenaire - Hôtel Lyon M…" at bounding box center [772, 385] width 1545 height 771
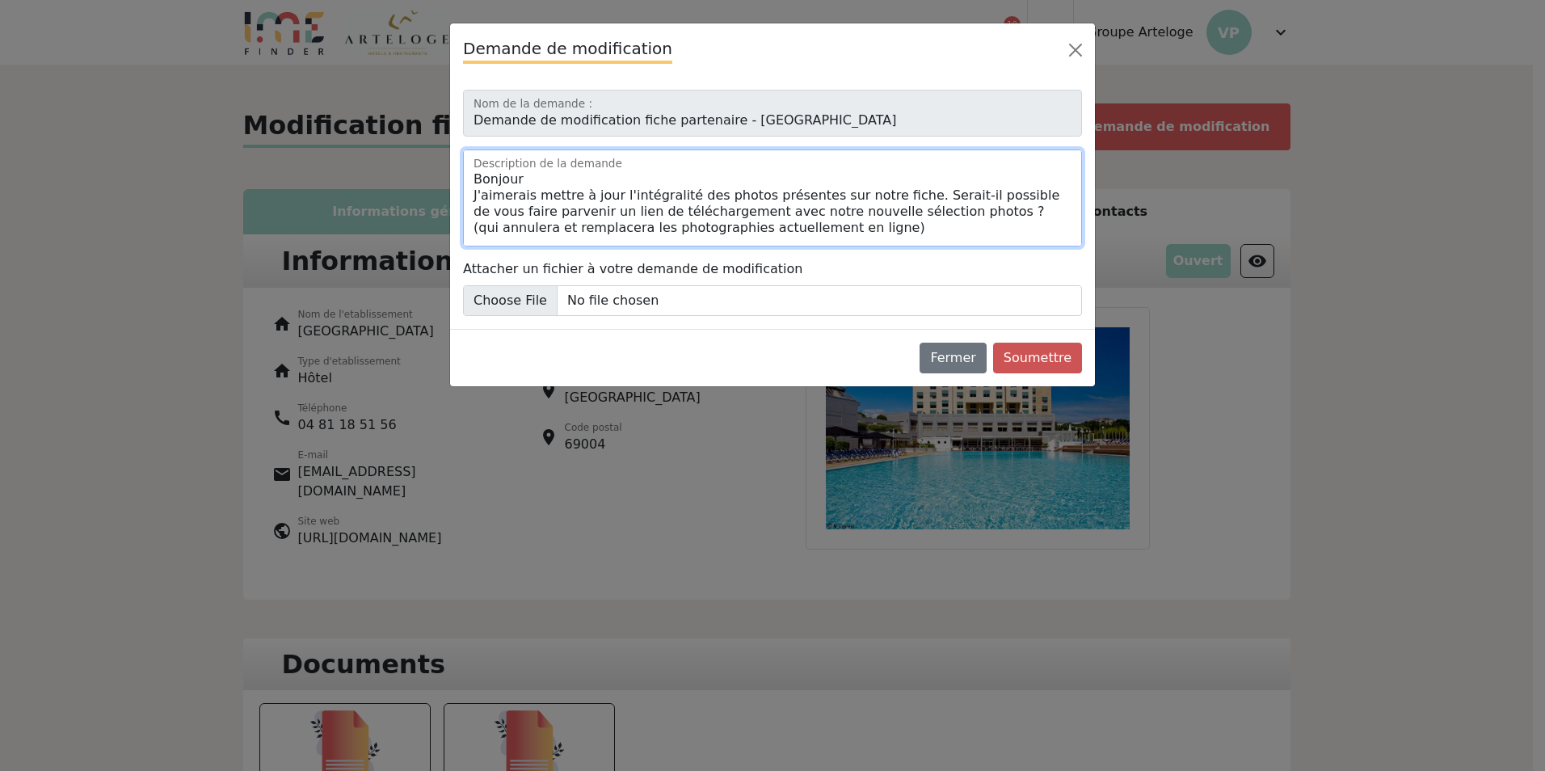
type textarea "Bonjour J'aimerais mettre à jour l'intégralité des photos présentes sur notre f…"
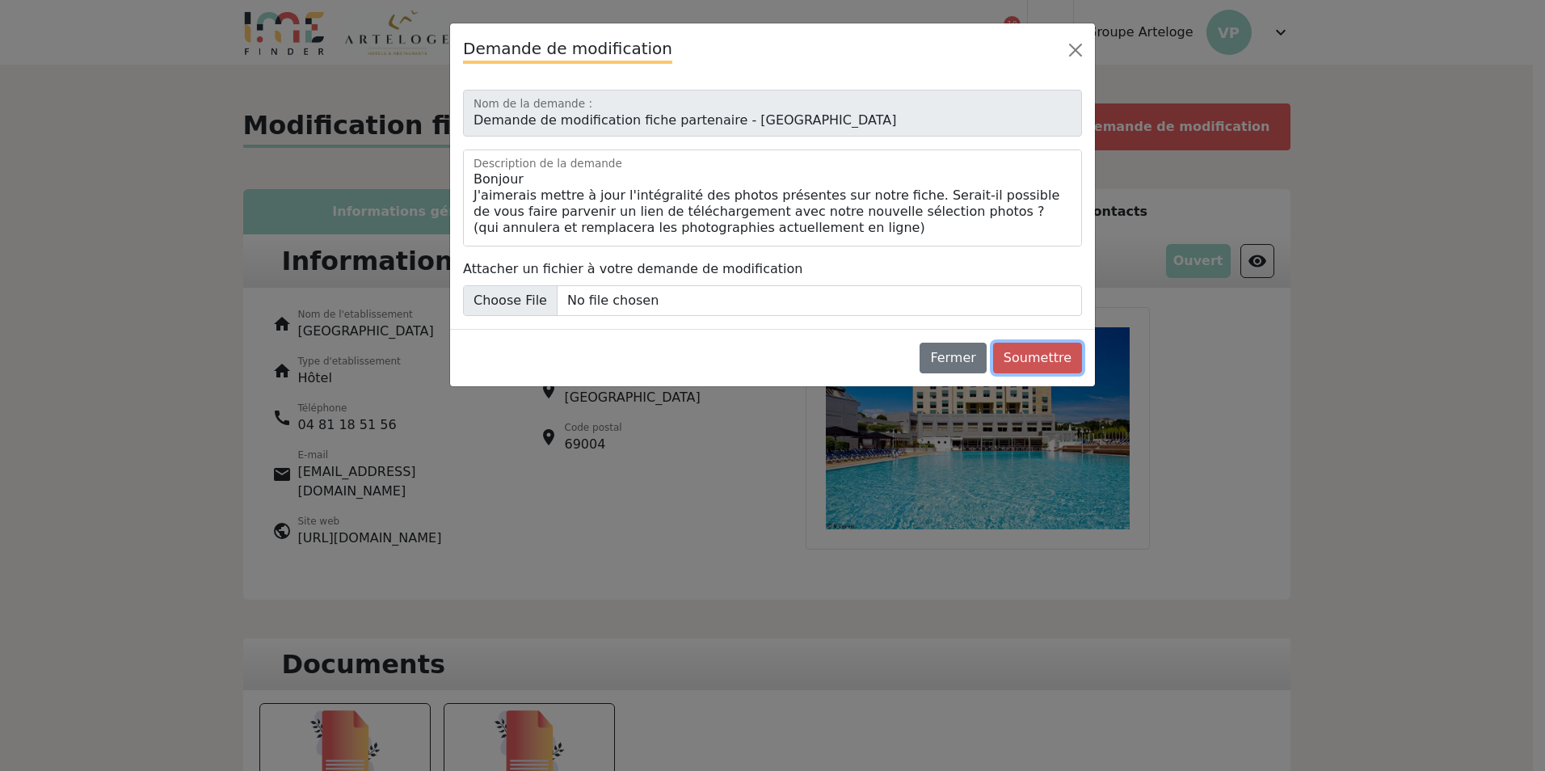
click at [1044, 352] on button "Soumettre" at bounding box center [1037, 358] width 89 height 31
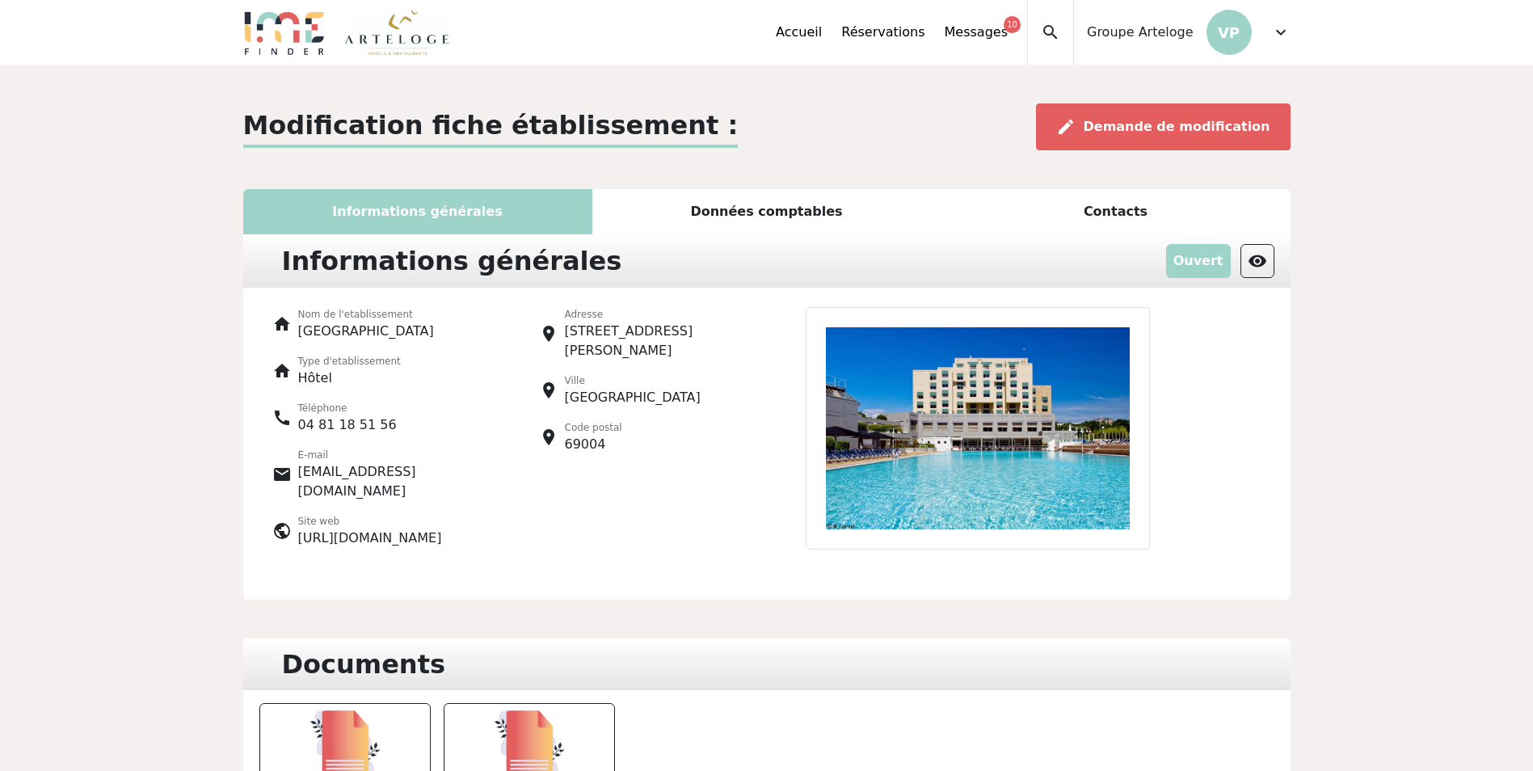
click at [1285, 31] on span "expand_more" at bounding box center [1280, 32] width 19 height 19
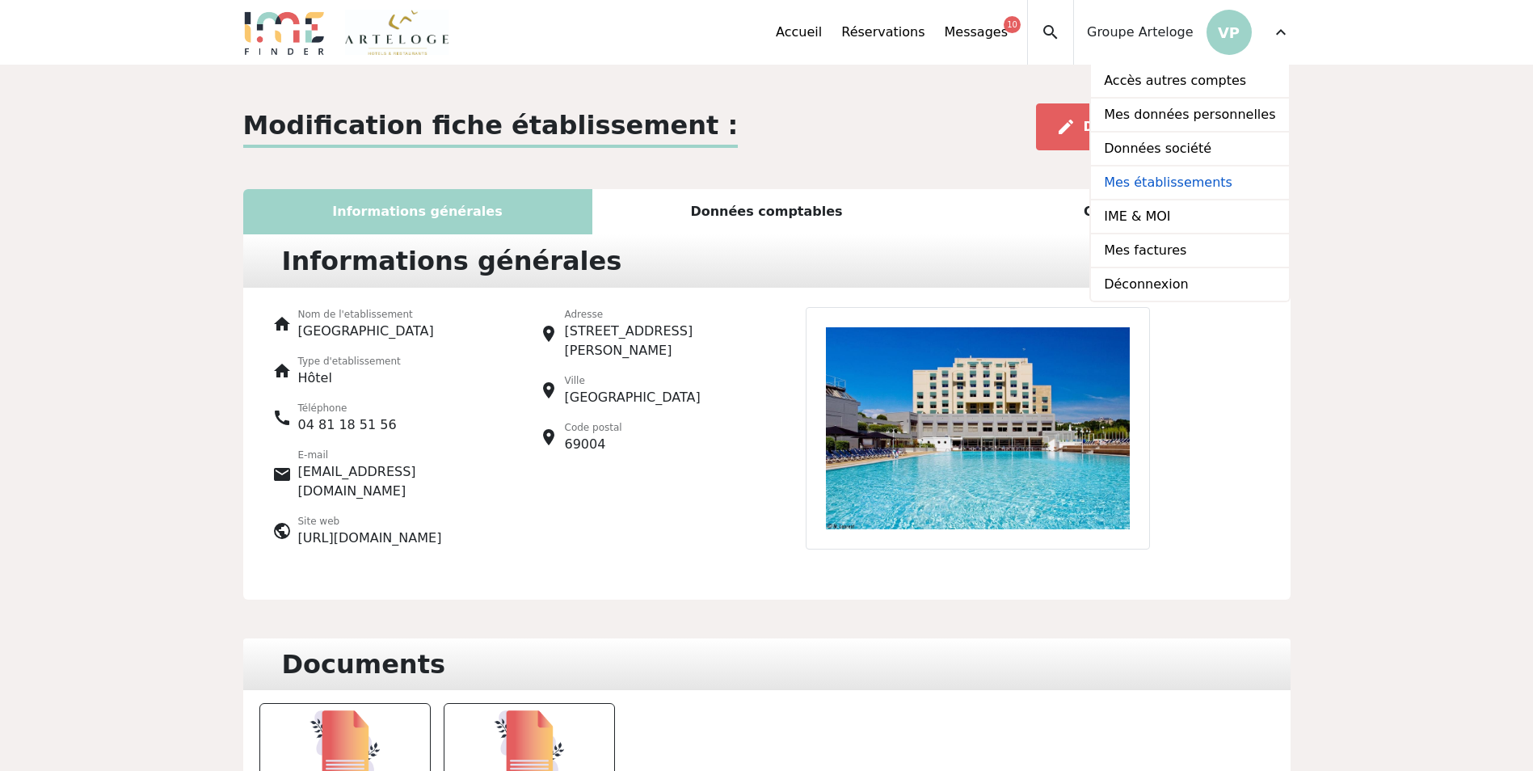
click at [1216, 191] on link "Mes établissements" at bounding box center [1189, 183] width 197 height 34
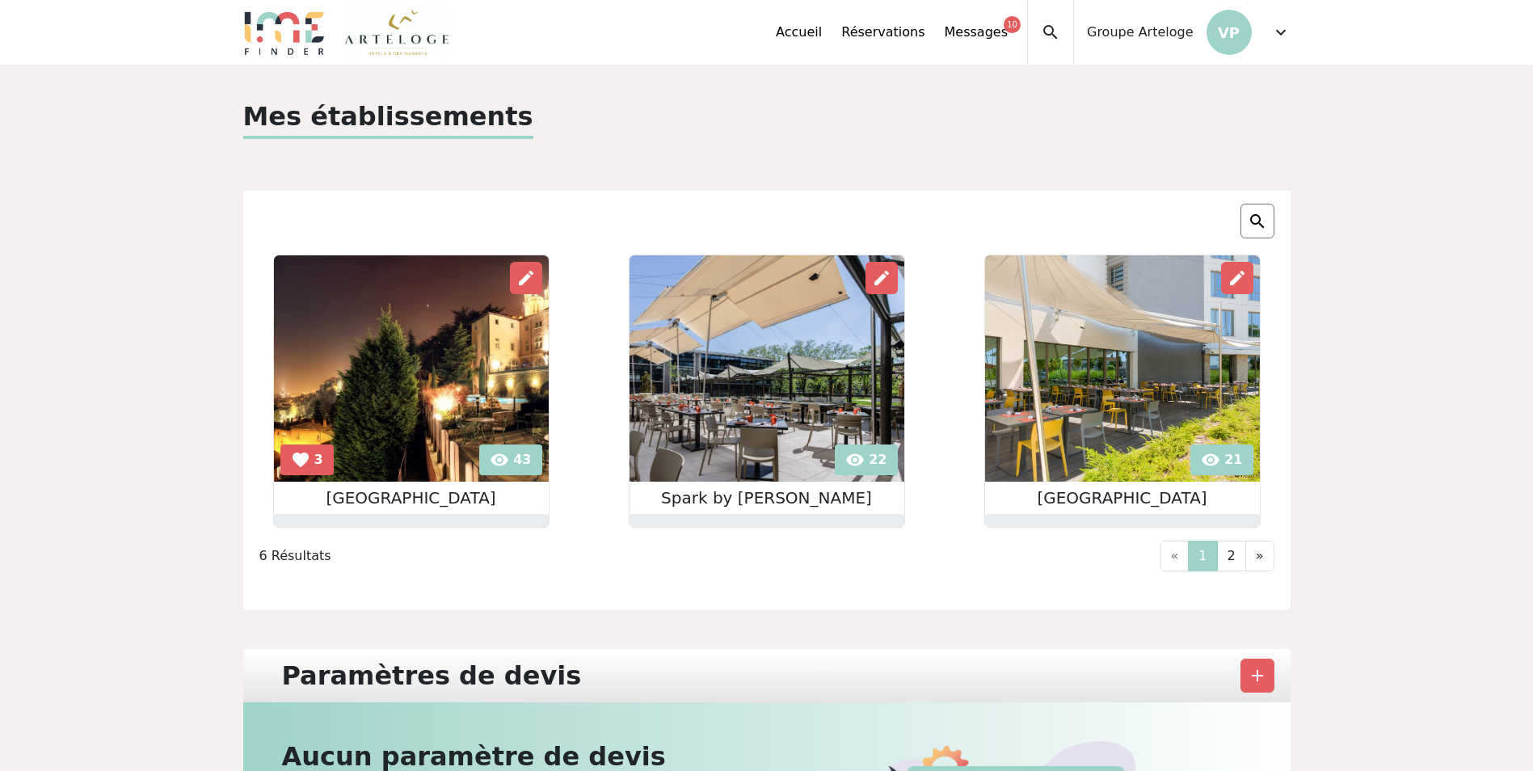
click at [799, 381] on img at bounding box center [766, 368] width 275 height 226
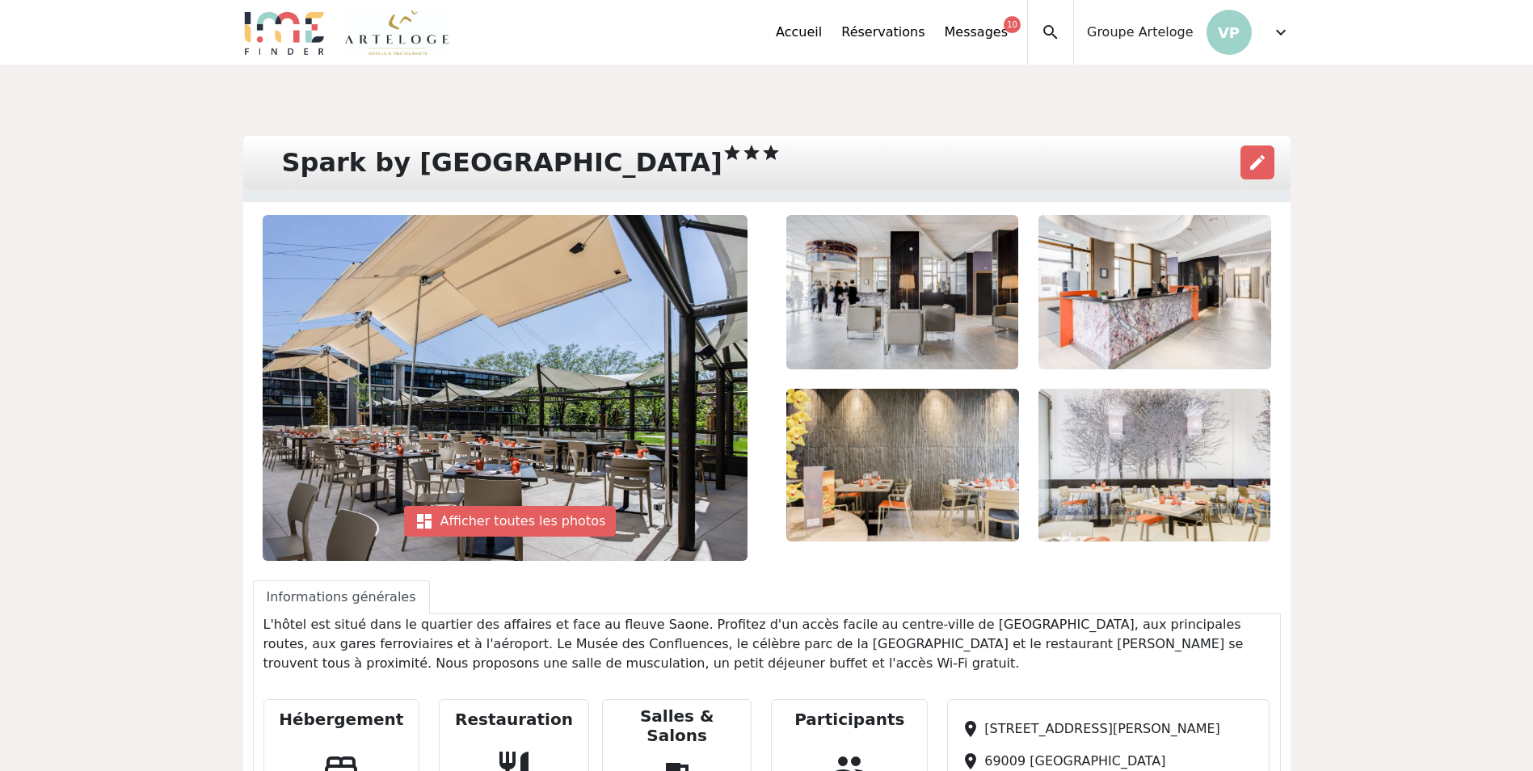
click at [521, 399] on img at bounding box center [505, 388] width 485 height 346
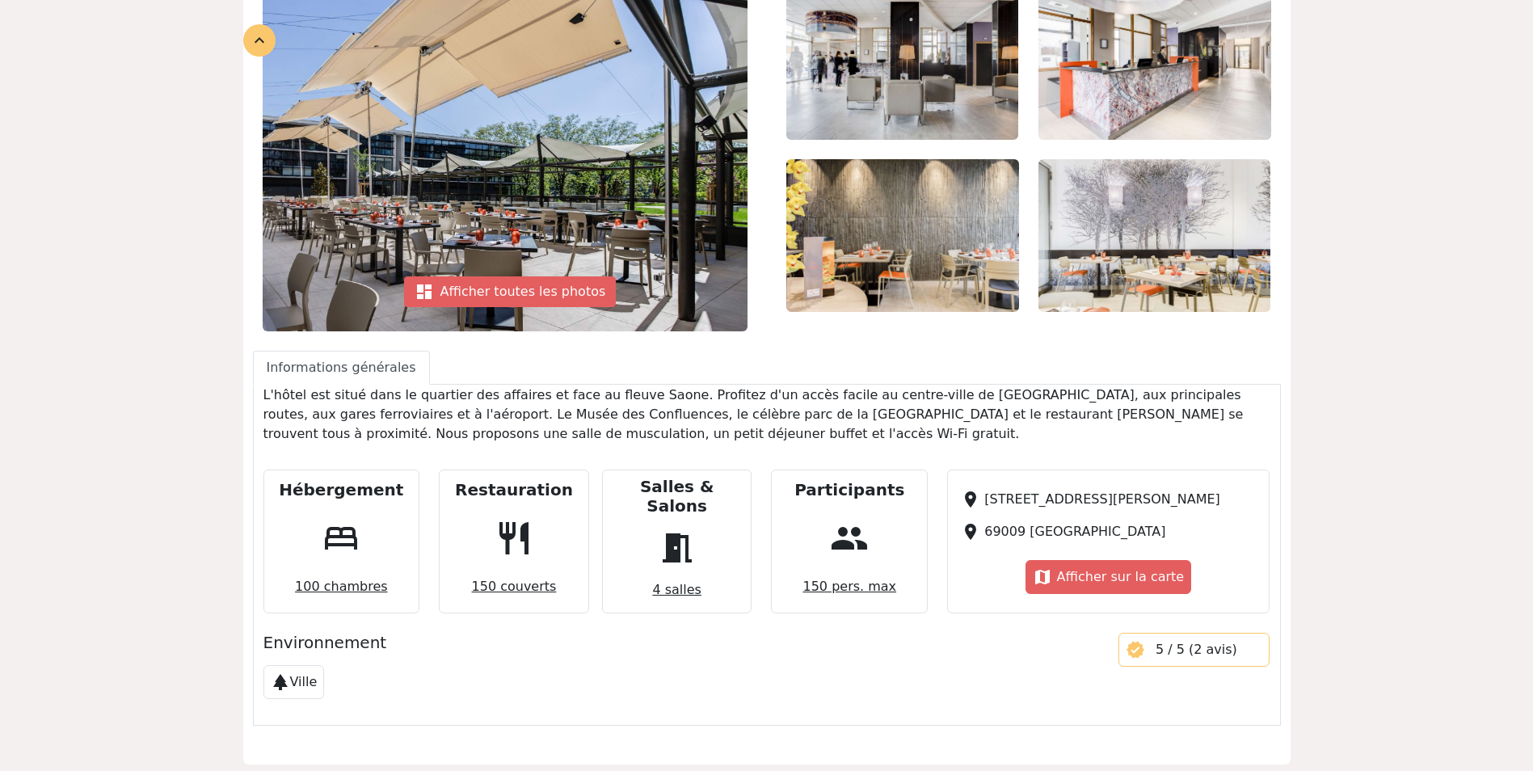
scroll to position [242, 0]
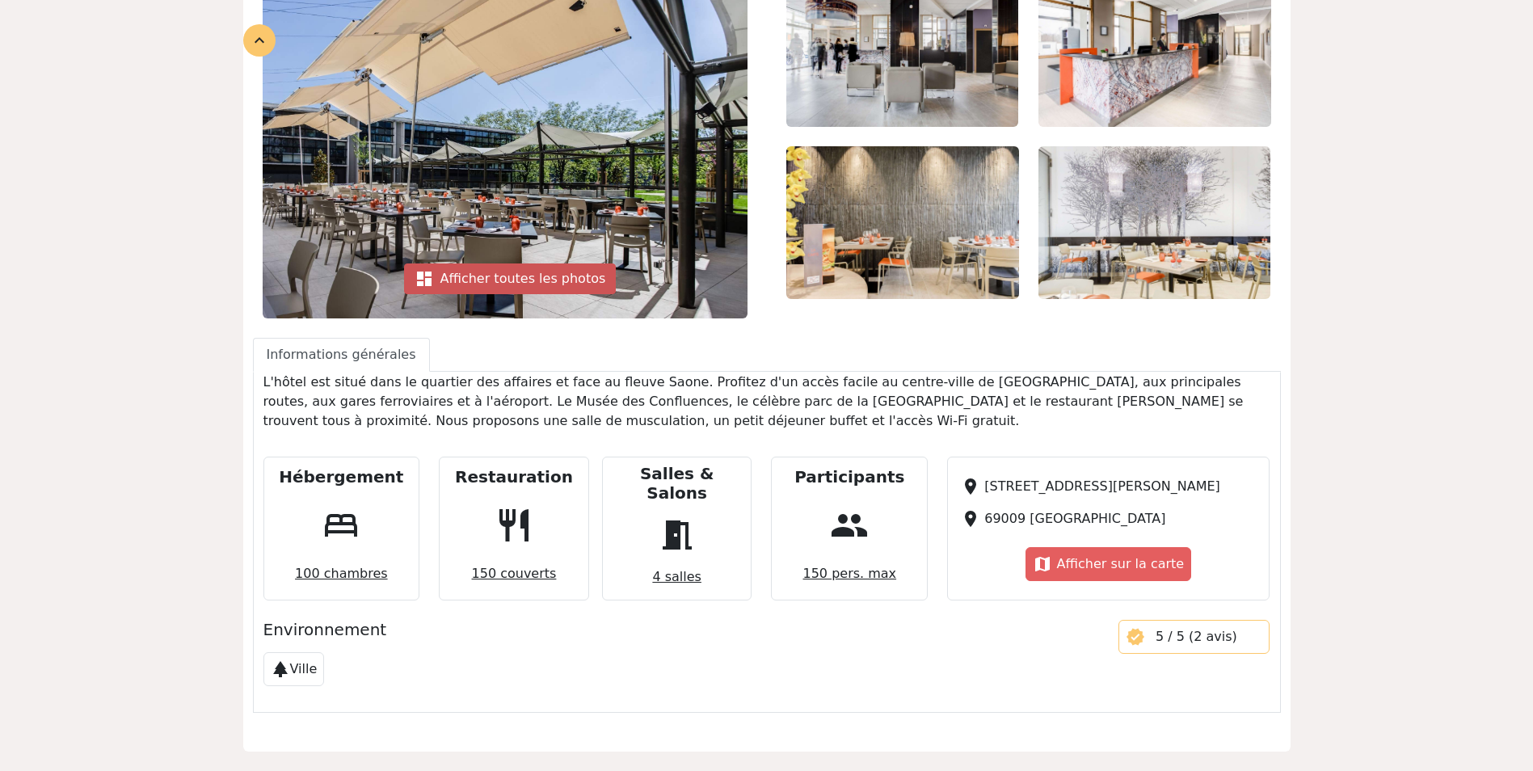
click at [469, 275] on div "dashboard Afficher toutes les photos" at bounding box center [510, 278] width 212 height 31
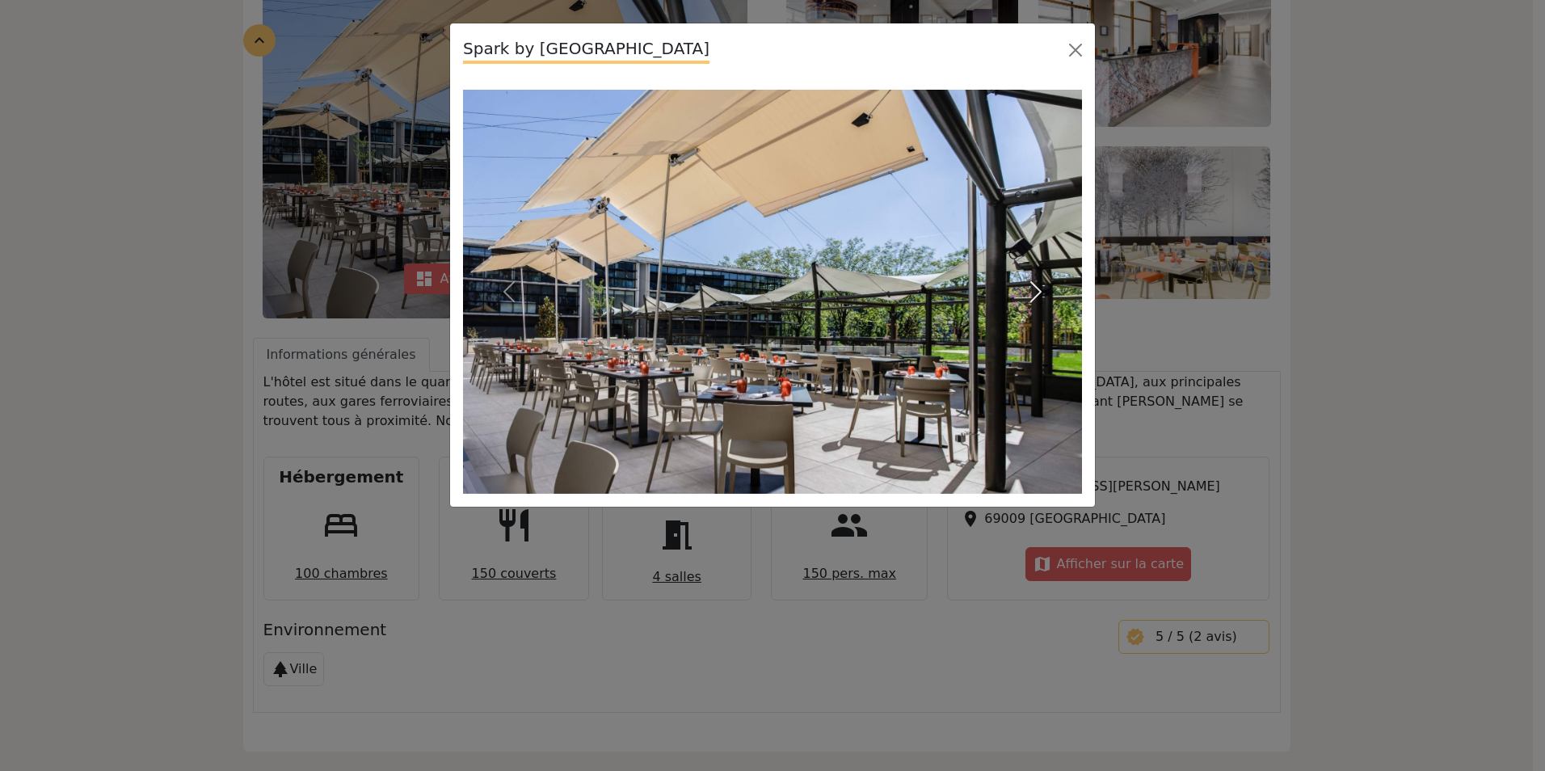
click at [1028, 279] on span "button" at bounding box center [1036, 292] width 26 height 26
click at [1030, 279] on span "button" at bounding box center [1036, 292] width 26 height 26
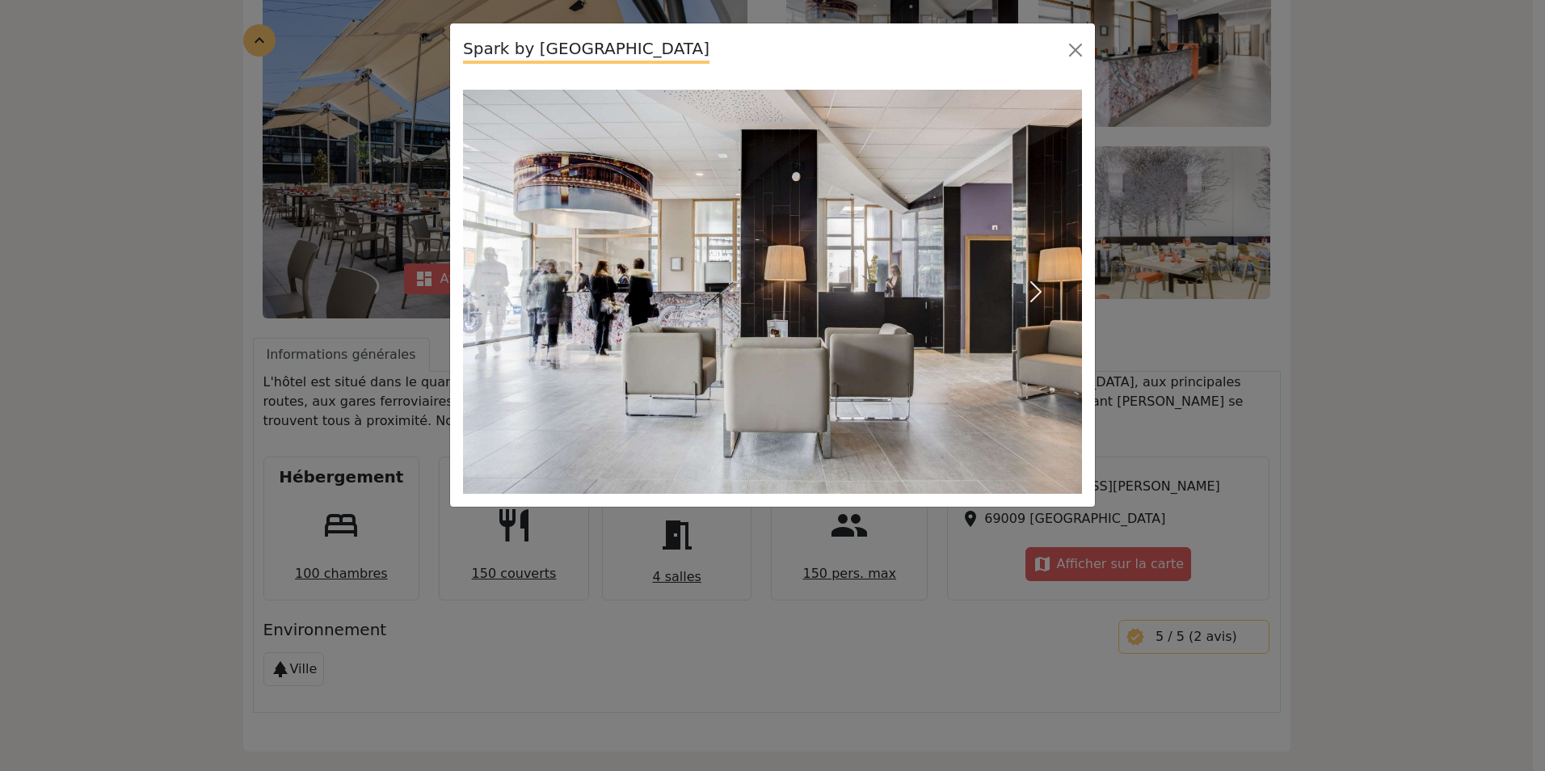
click at [1030, 279] on span "button" at bounding box center [1036, 292] width 26 height 26
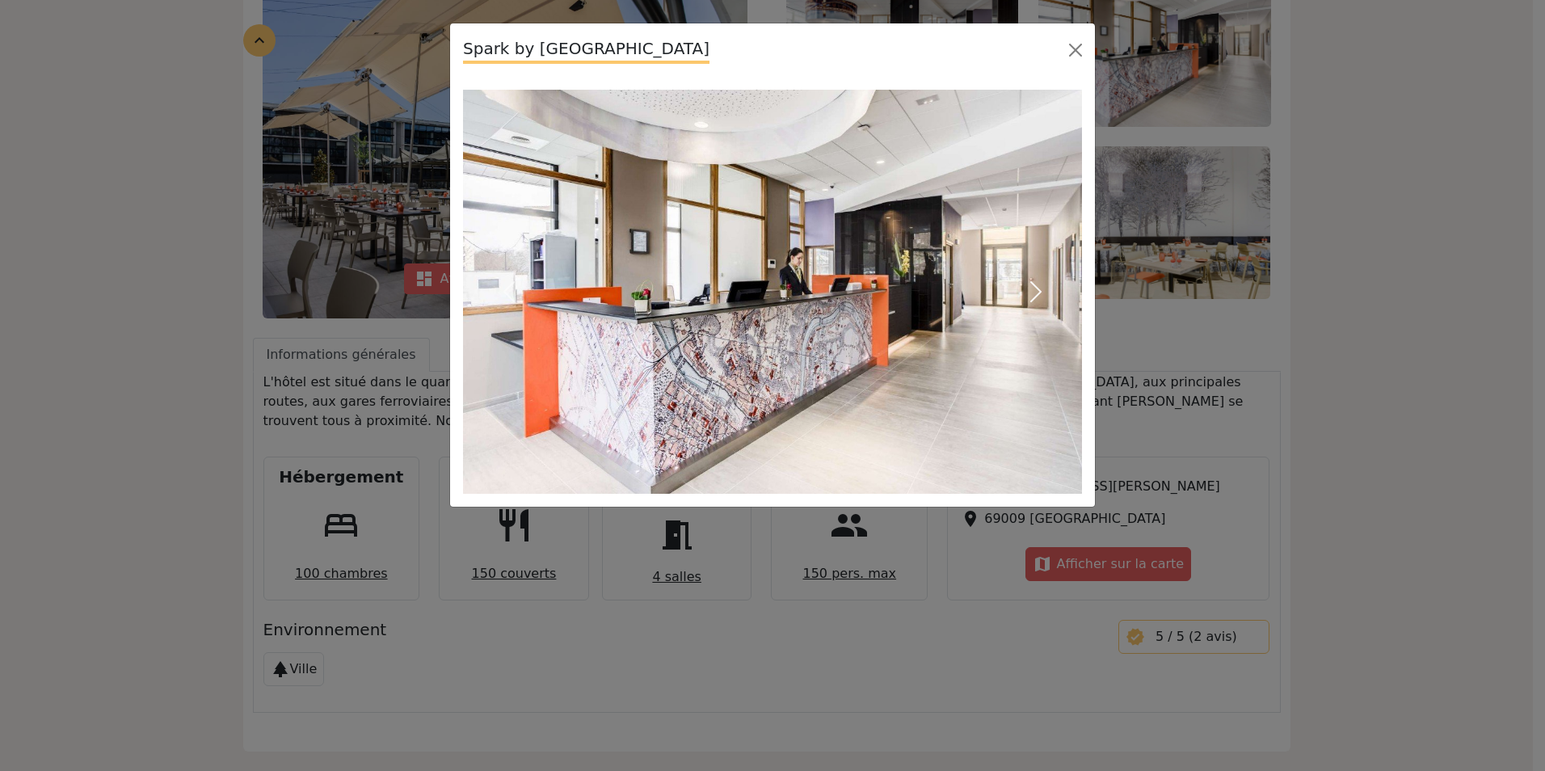
click at [1030, 279] on span "button" at bounding box center [1036, 292] width 26 height 26
click at [1038, 279] on span "button" at bounding box center [1036, 292] width 26 height 26
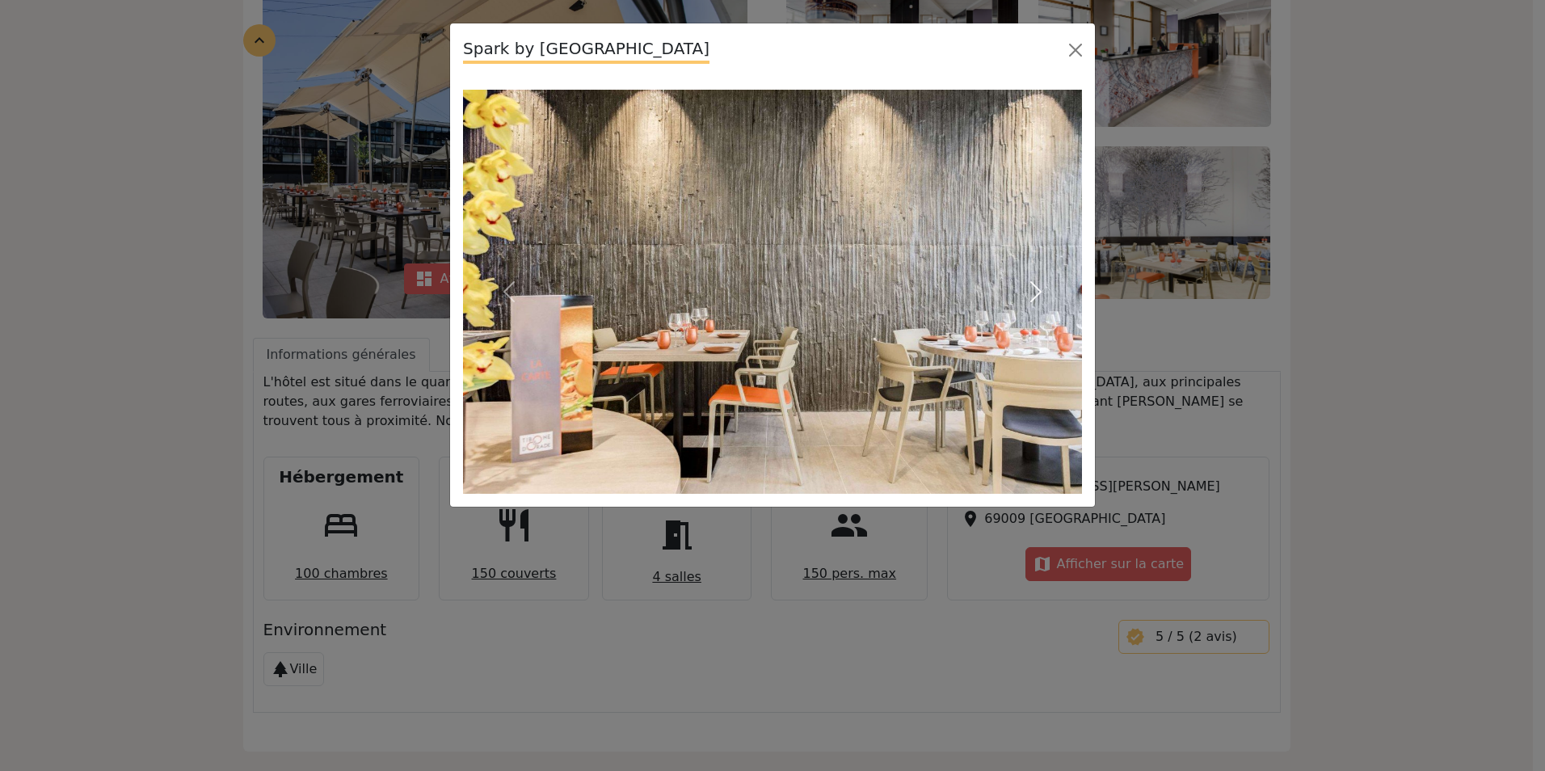
click at [1034, 291] on span "button" at bounding box center [1036, 292] width 26 height 26
click at [1036, 294] on span "button" at bounding box center [1036, 292] width 26 height 26
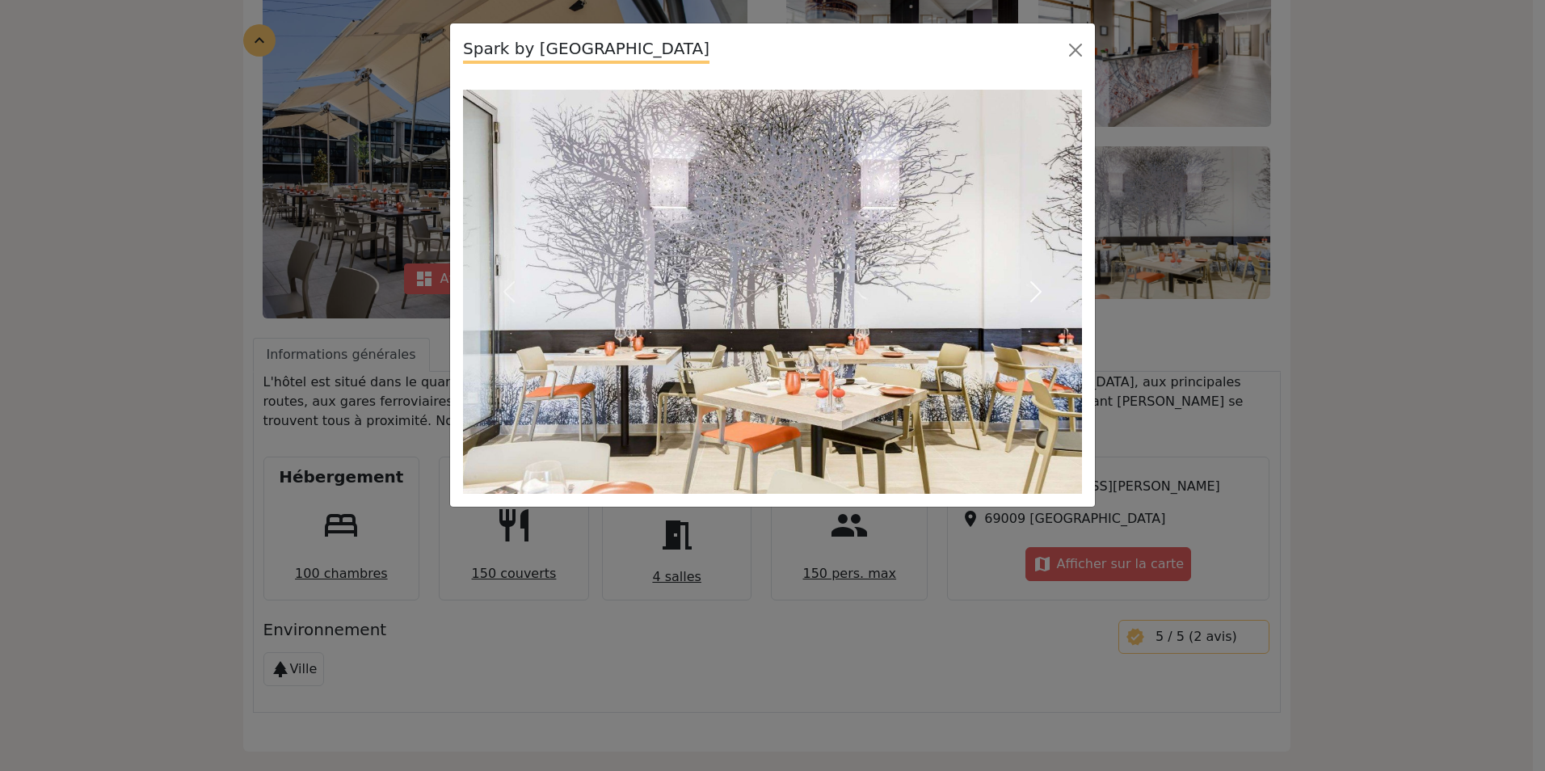
click at [1027, 288] on span "button" at bounding box center [1036, 292] width 26 height 26
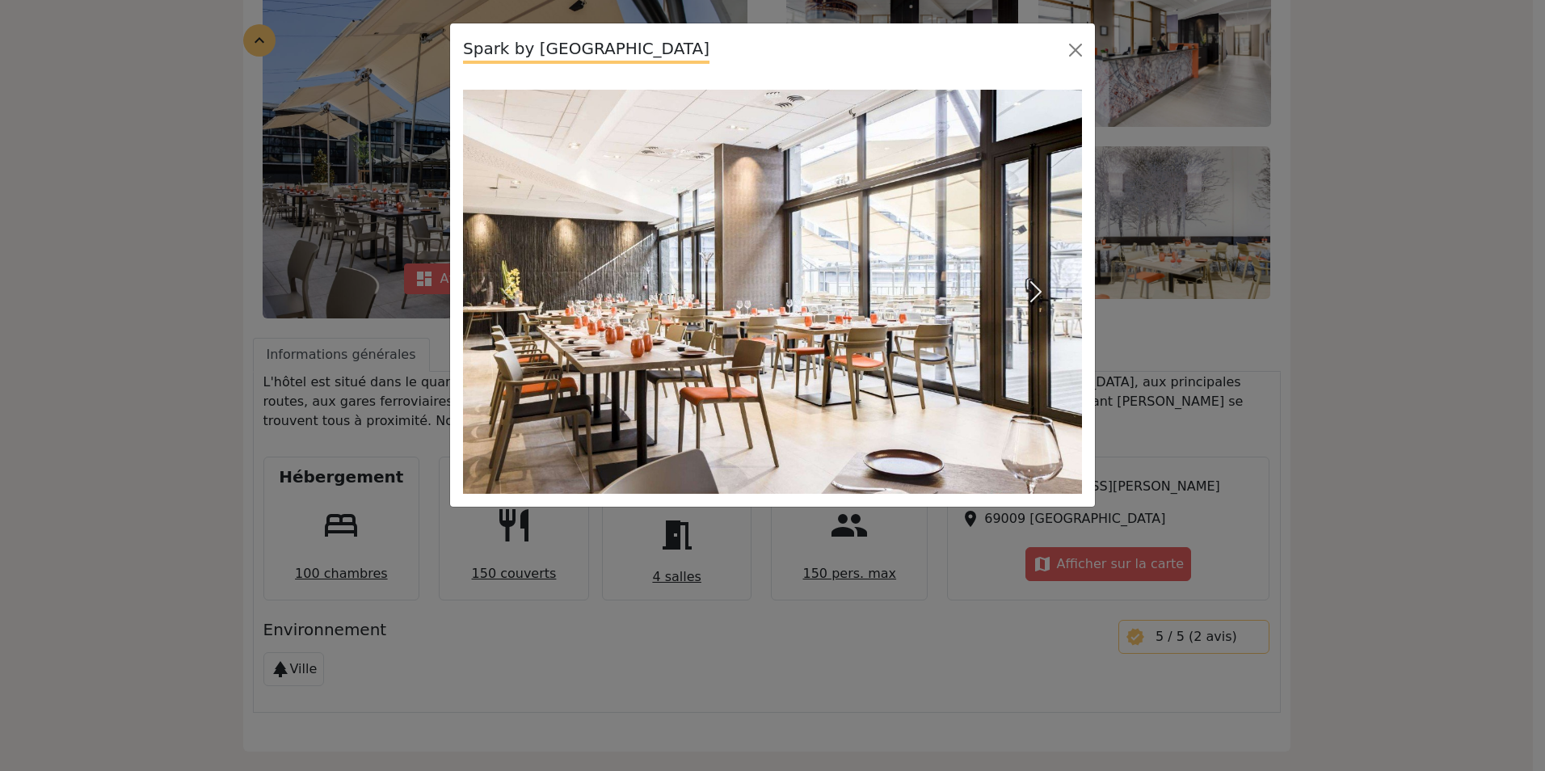
click at [1034, 290] on span "button" at bounding box center [1036, 292] width 26 height 26
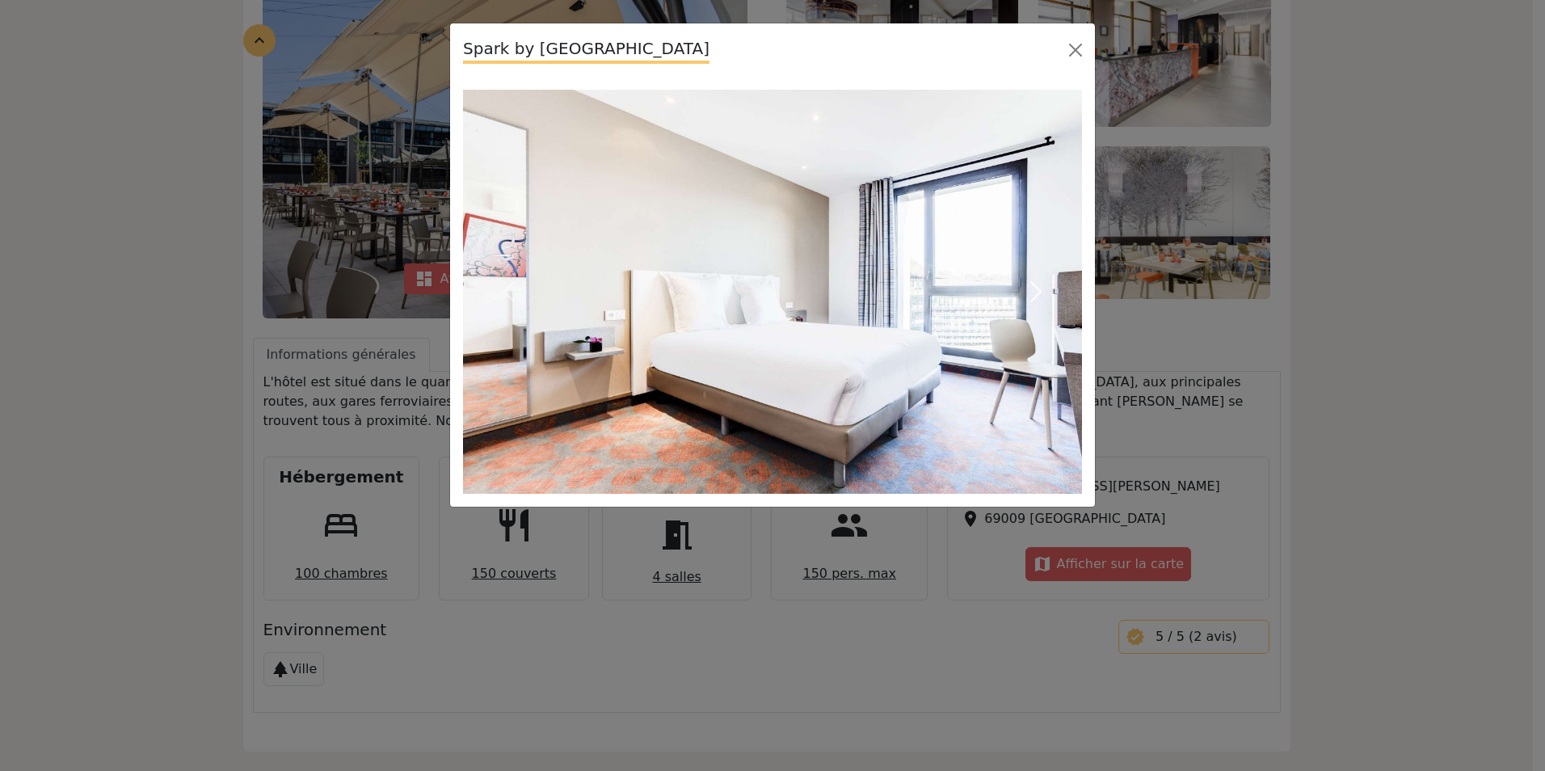
click at [1034, 290] on span "button" at bounding box center [1036, 292] width 26 height 26
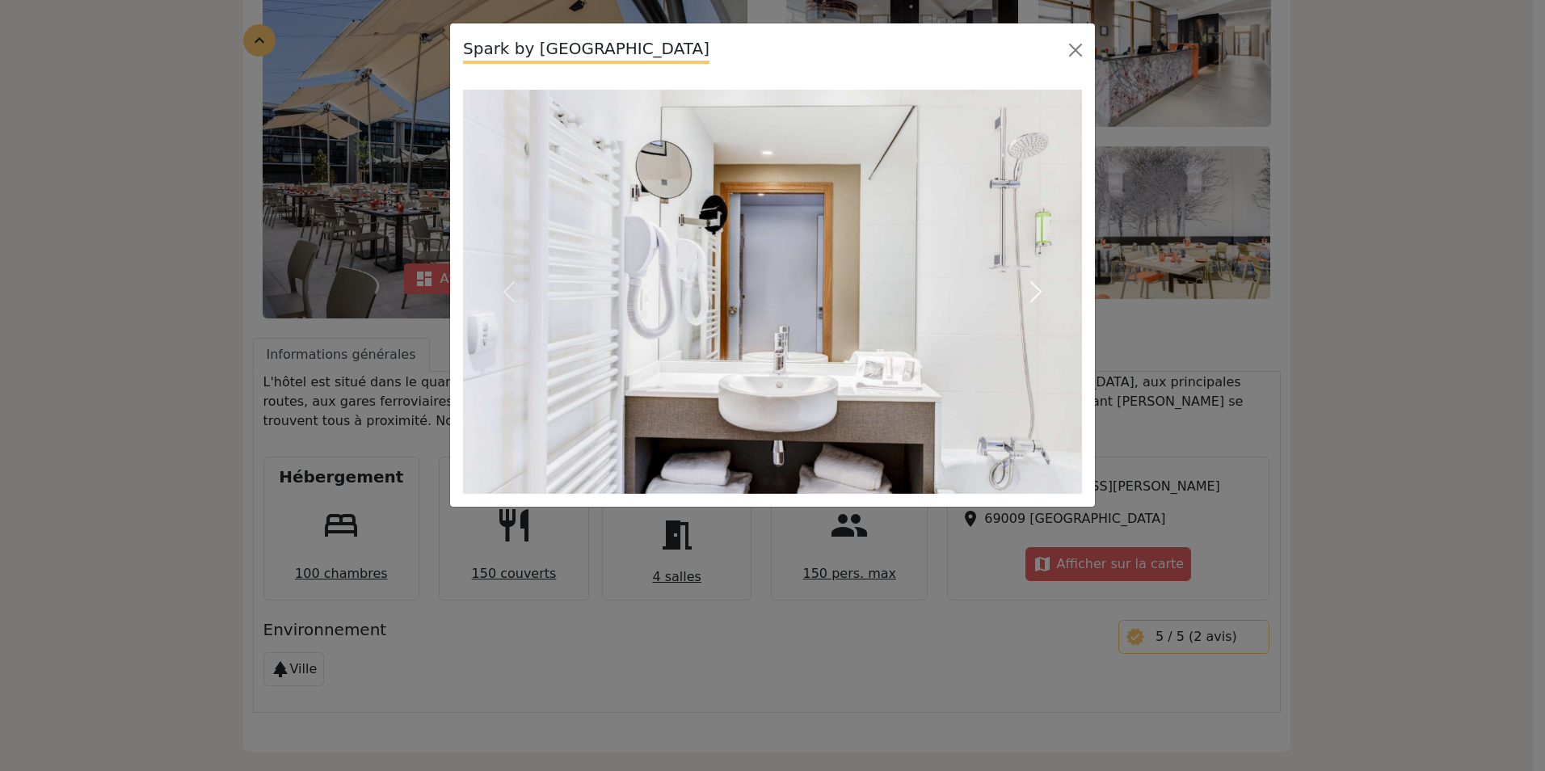
click at [1034, 290] on span "button" at bounding box center [1036, 292] width 26 height 26
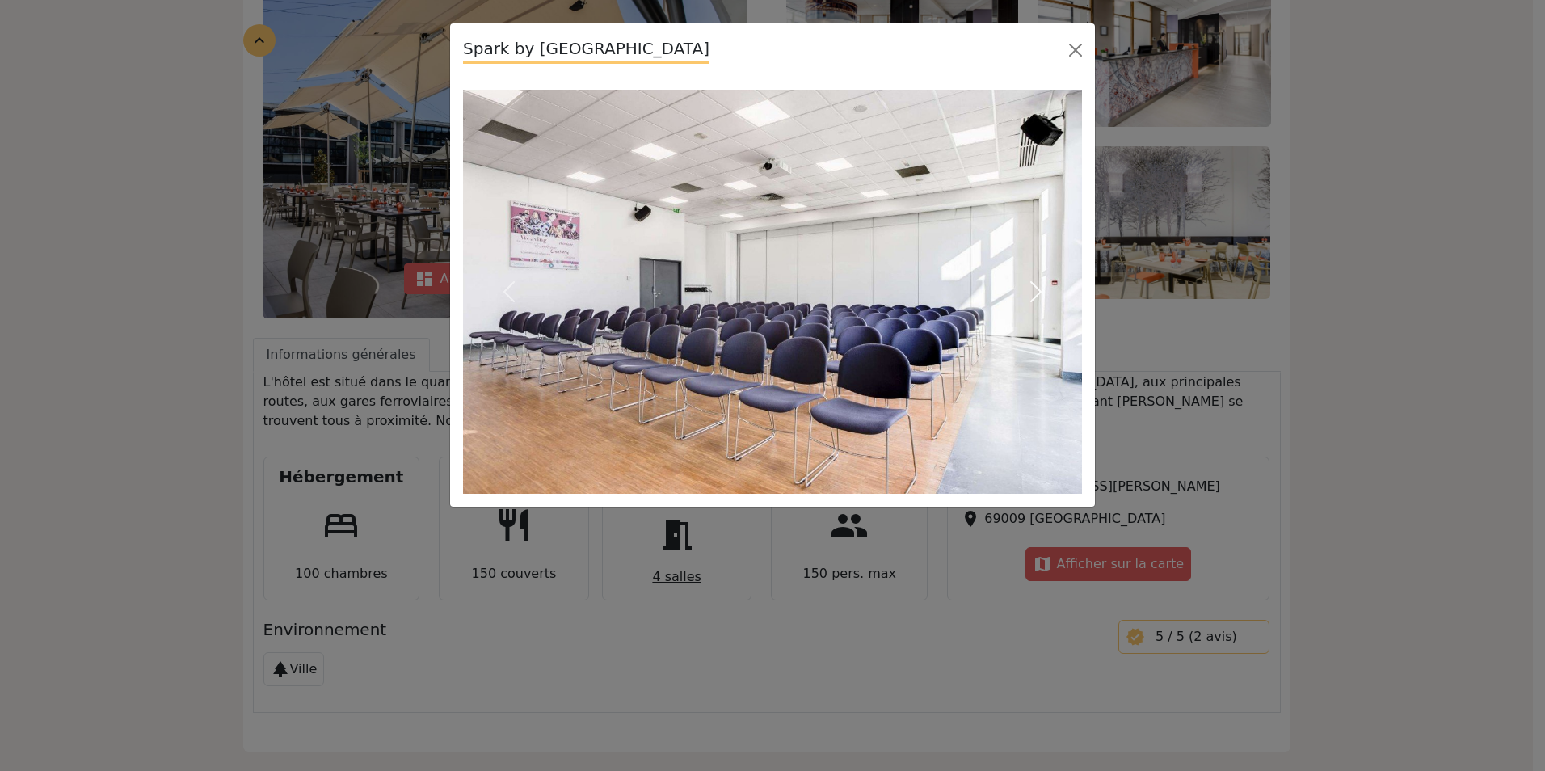
click at [1034, 290] on span "button" at bounding box center [1036, 292] width 26 height 26
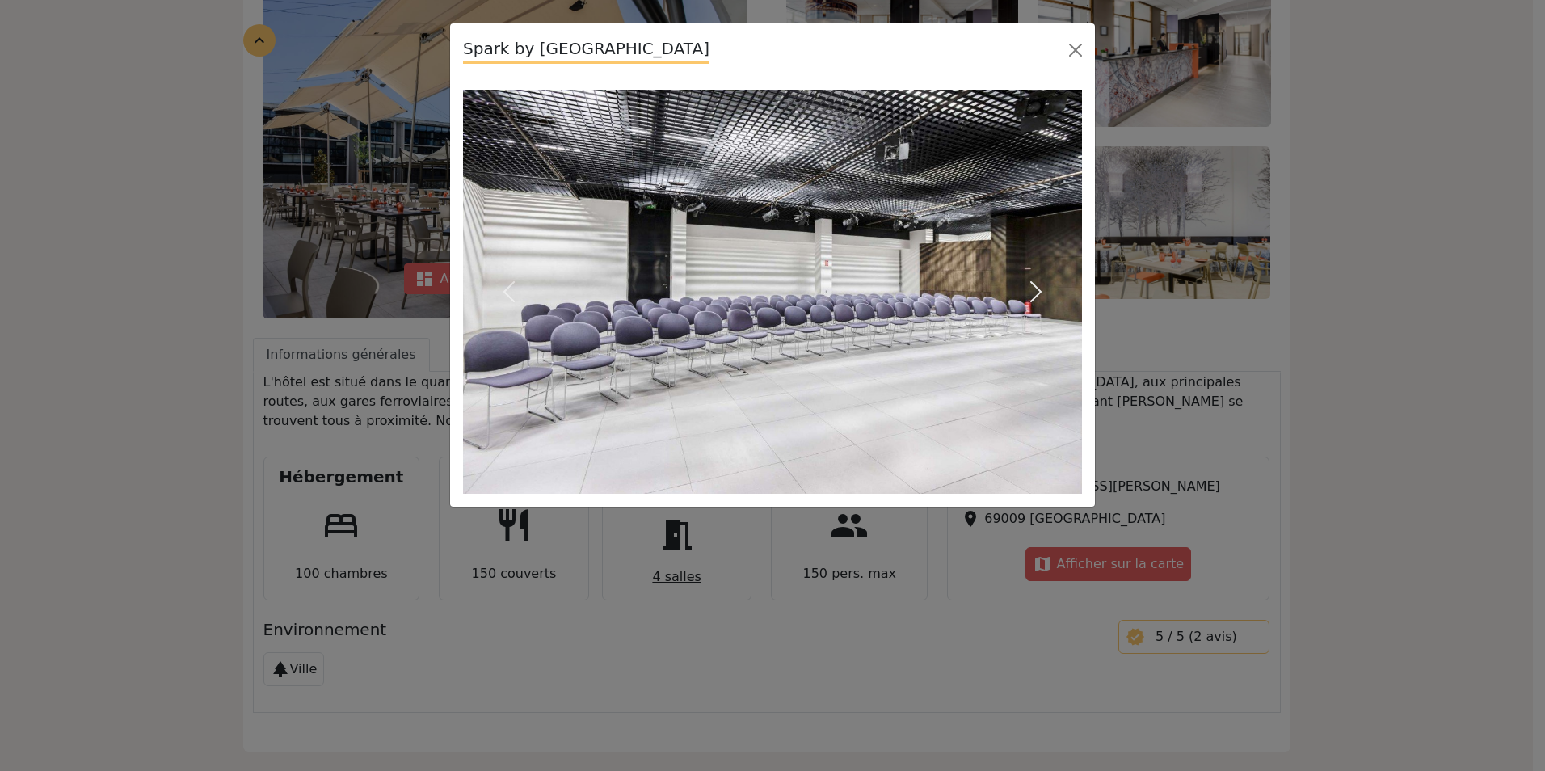
click at [1034, 290] on span "button" at bounding box center [1036, 292] width 26 height 26
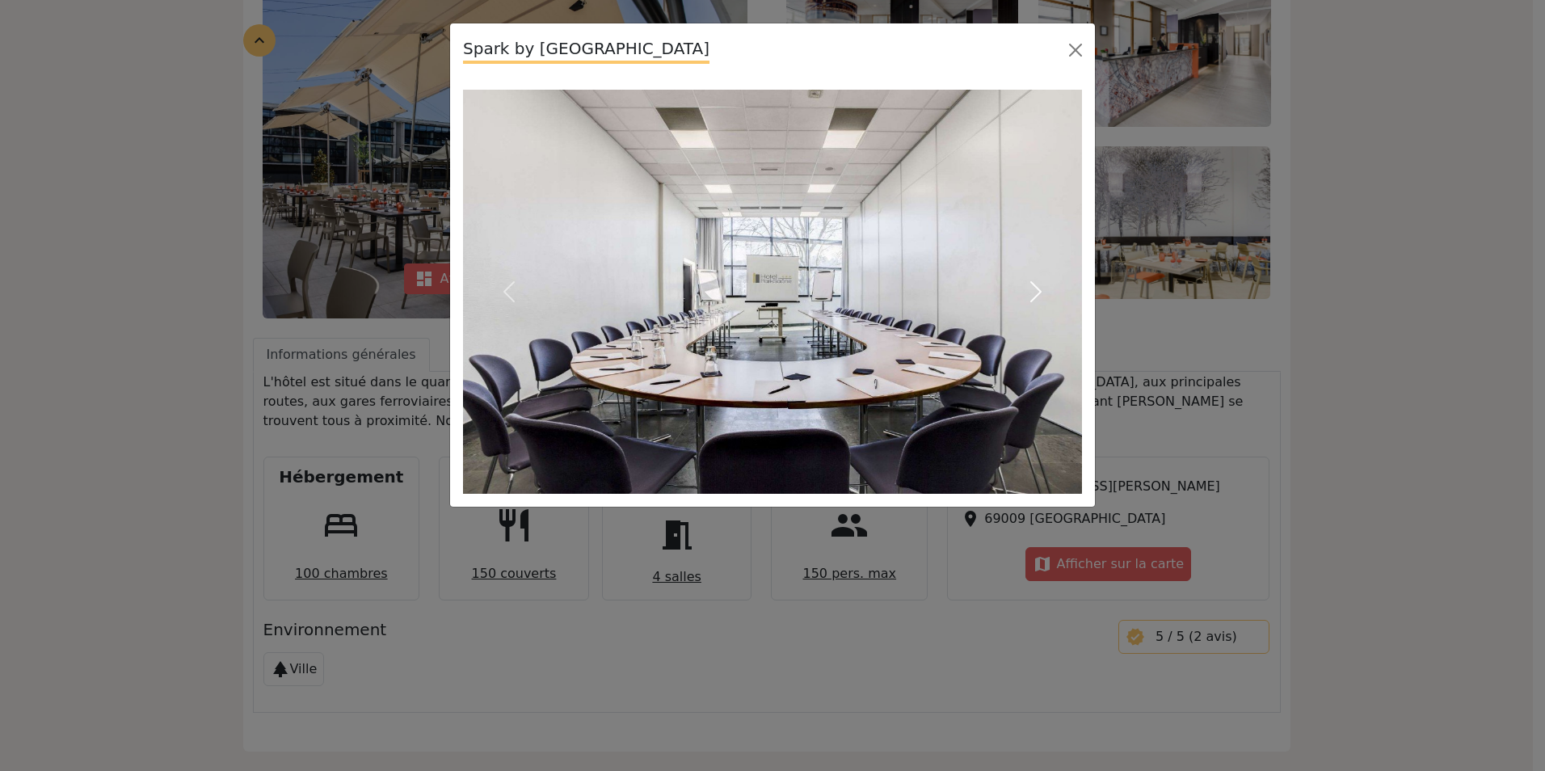
click at [1034, 290] on span "button" at bounding box center [1036, 292] width 26 height 26
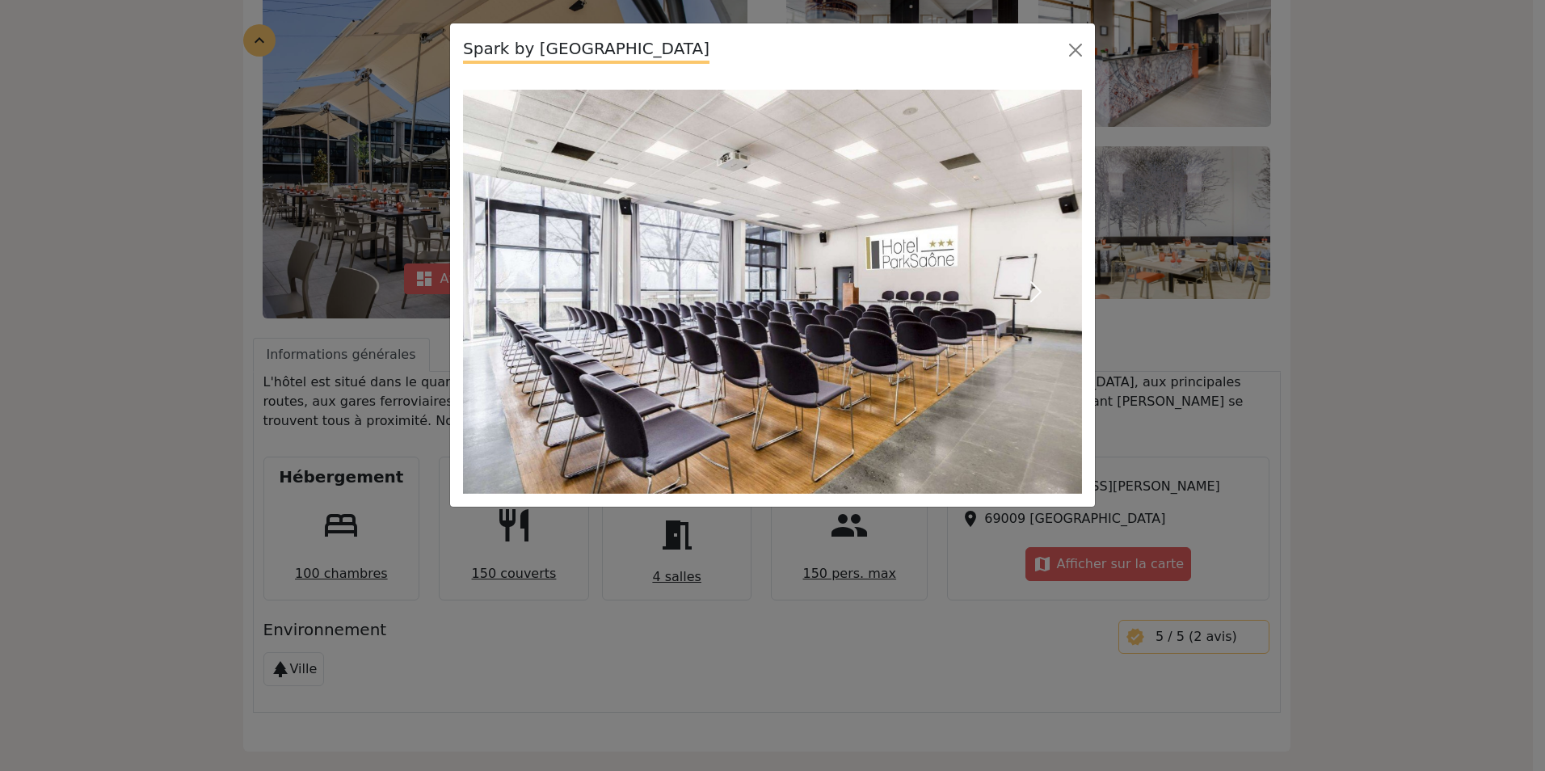
click at [1034, 290] on span "button" at bounding box center [1036, 292] width 26 height 26
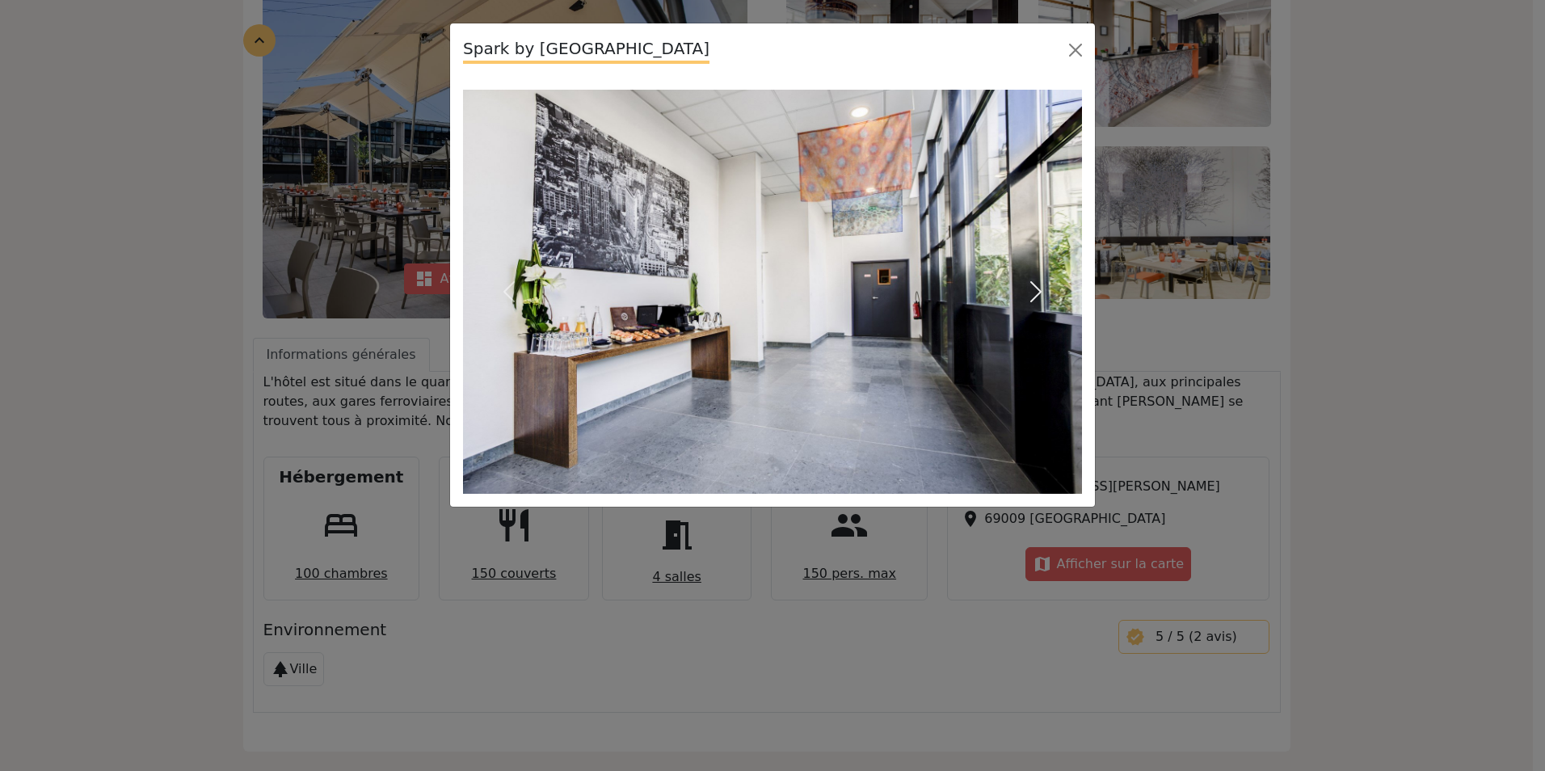
click at [1034, 290] on span "button" at bounding box center [1036, 292] width 26 height 26
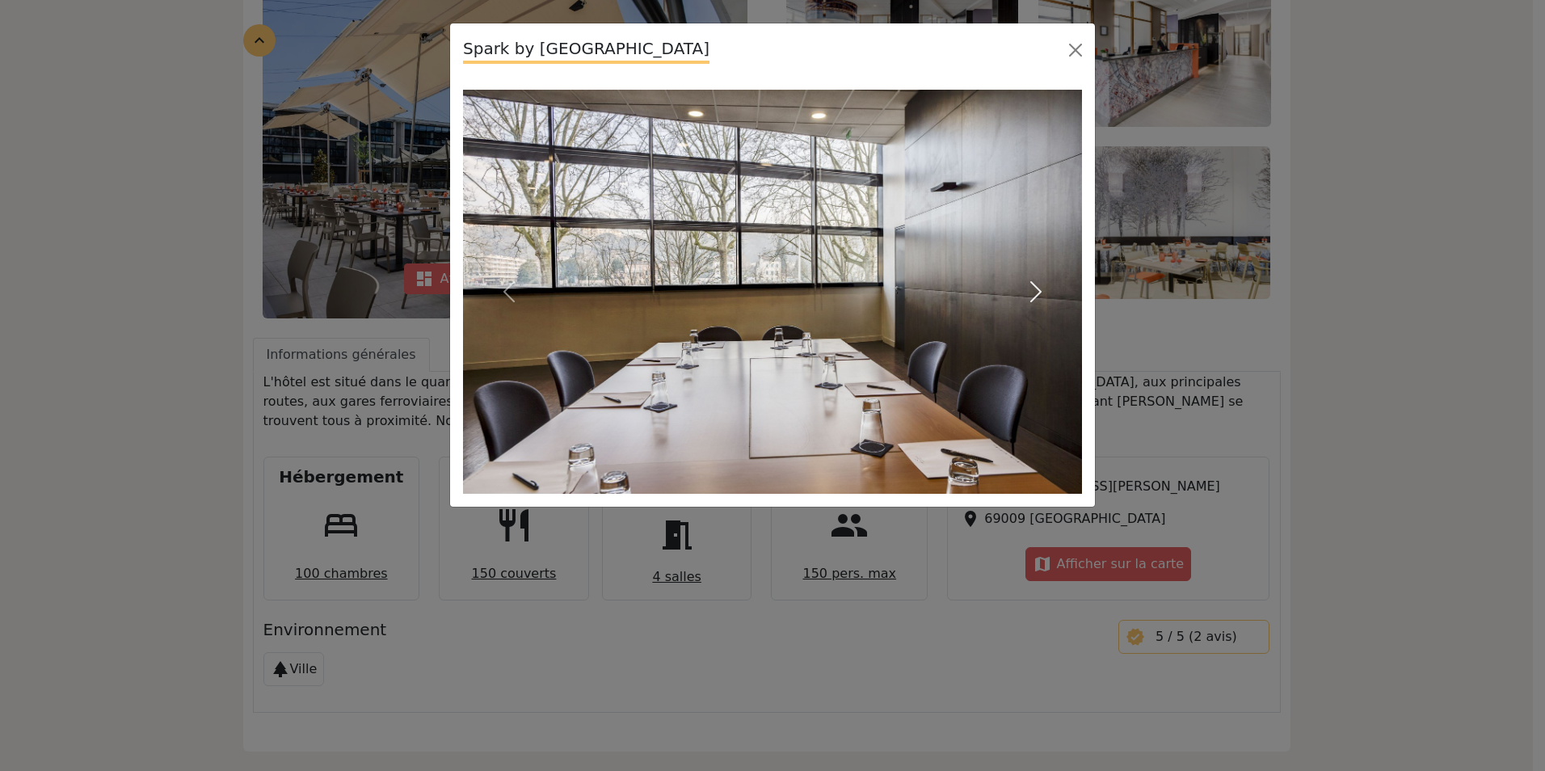
click at [1034, 290] on span "button" at bounding box center [1036, 292] width 26 height 26
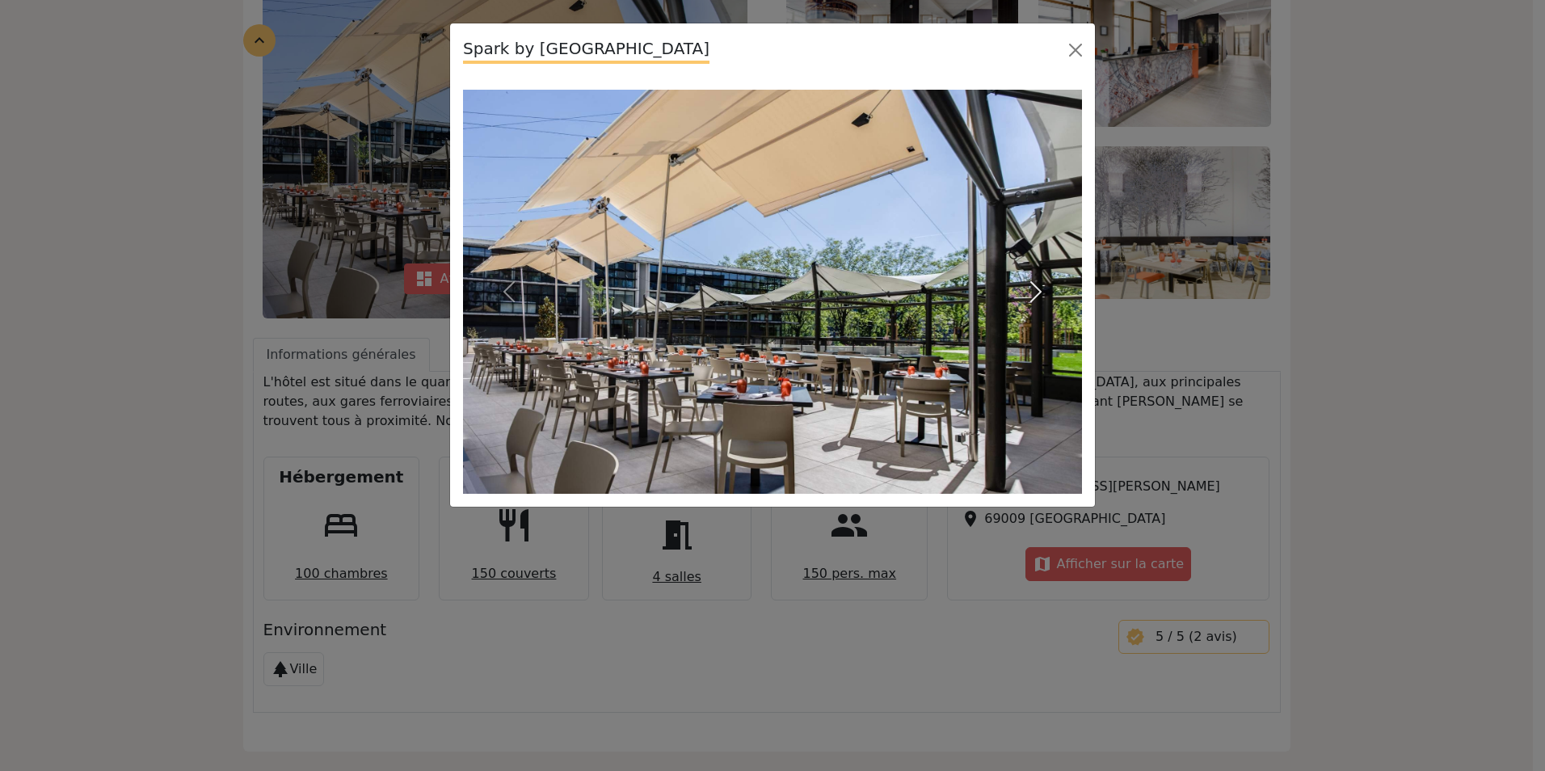
click at [1029, 288] on span "button" at bounding box center [1036, 292] width 26 height 26
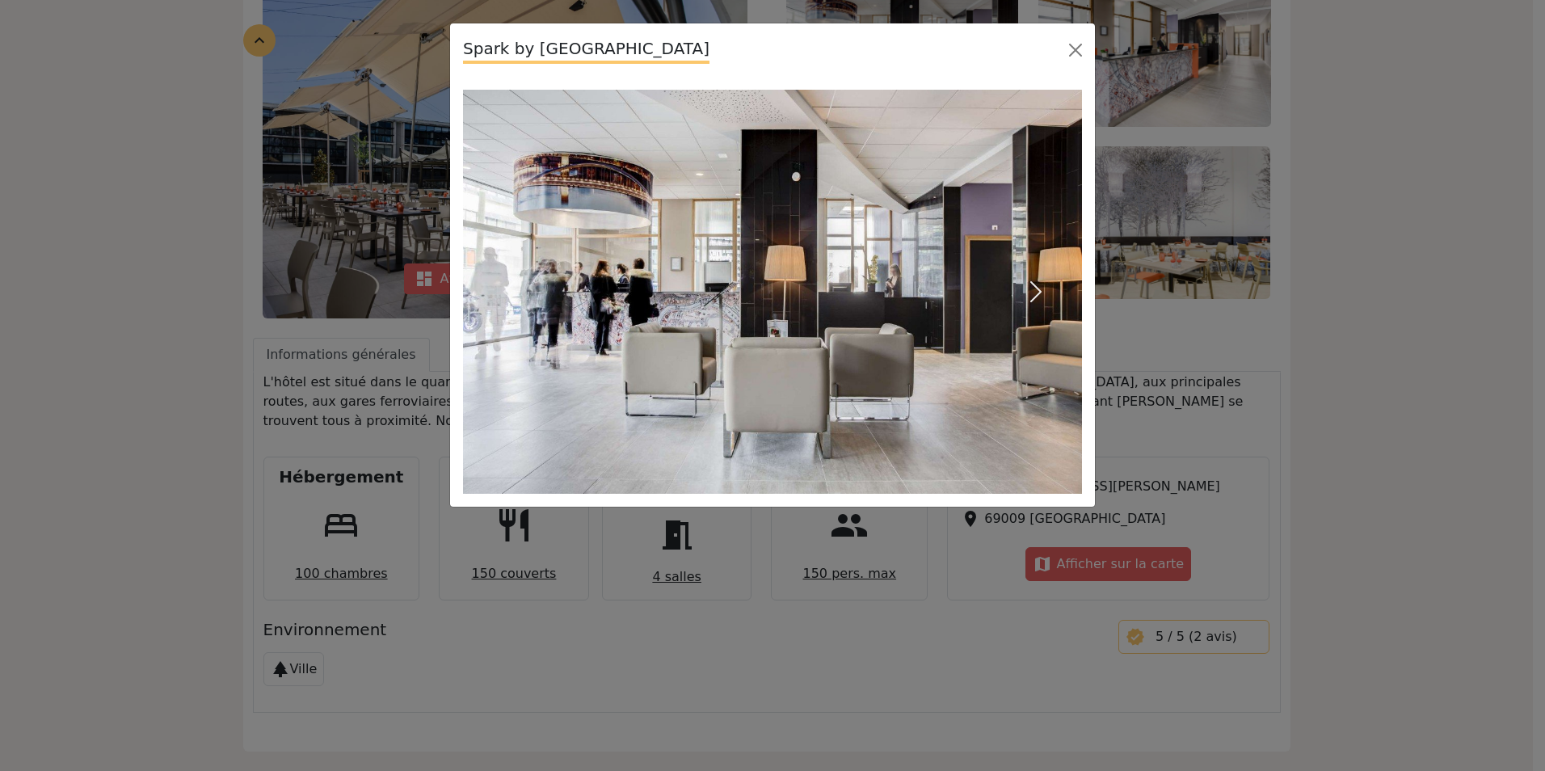
click at [1030, 288] on span "button" at bounding box center [1036, 292] width 26 height 26
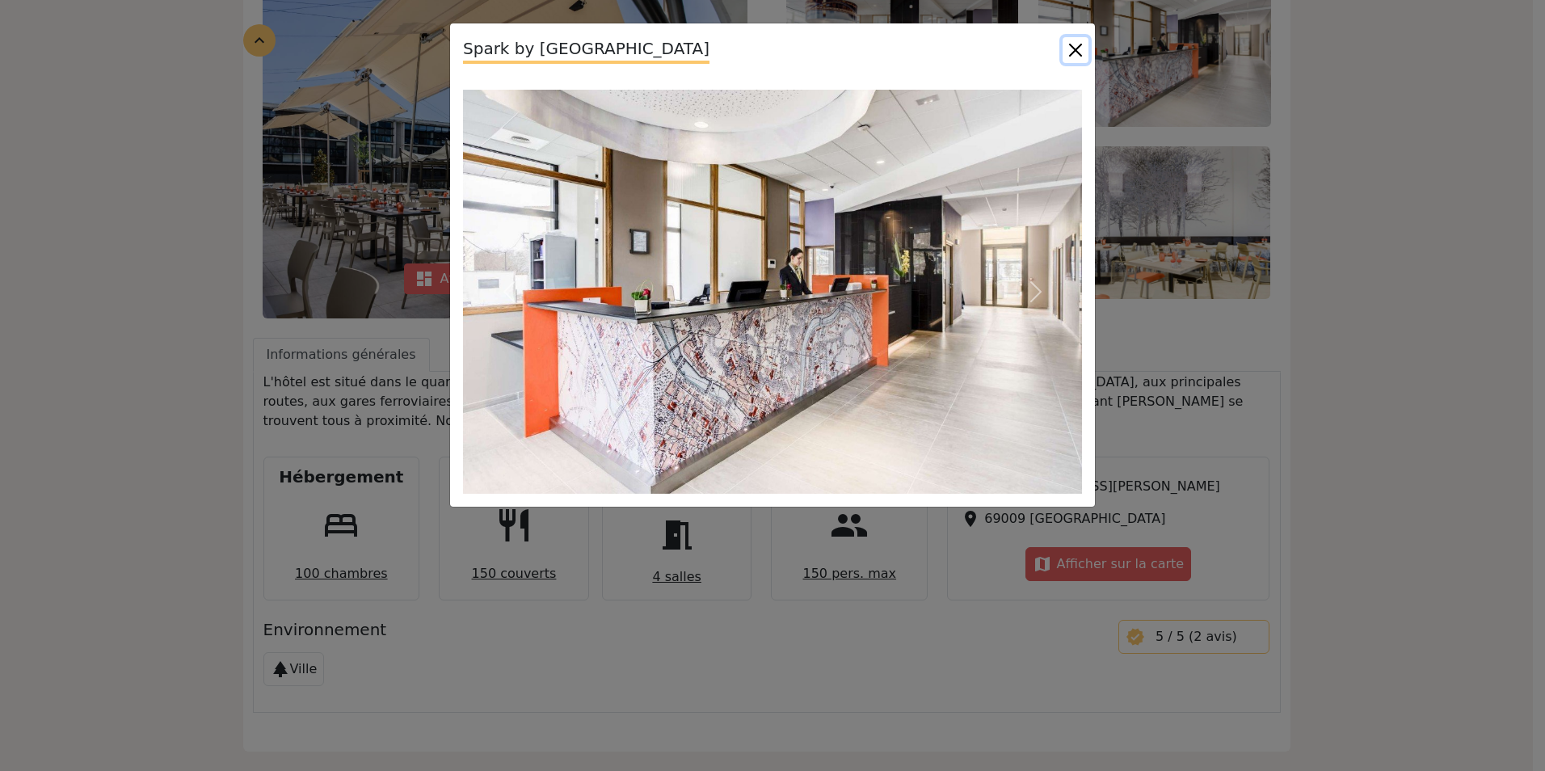
drag, startPoint x: 1076, startPoint y: 52, endPoint x: 1314, endPoint y: 223, distance: 292.8
click at [1085, 61] on button "Close" at bounding box center [1075, 50] width 26 height 26
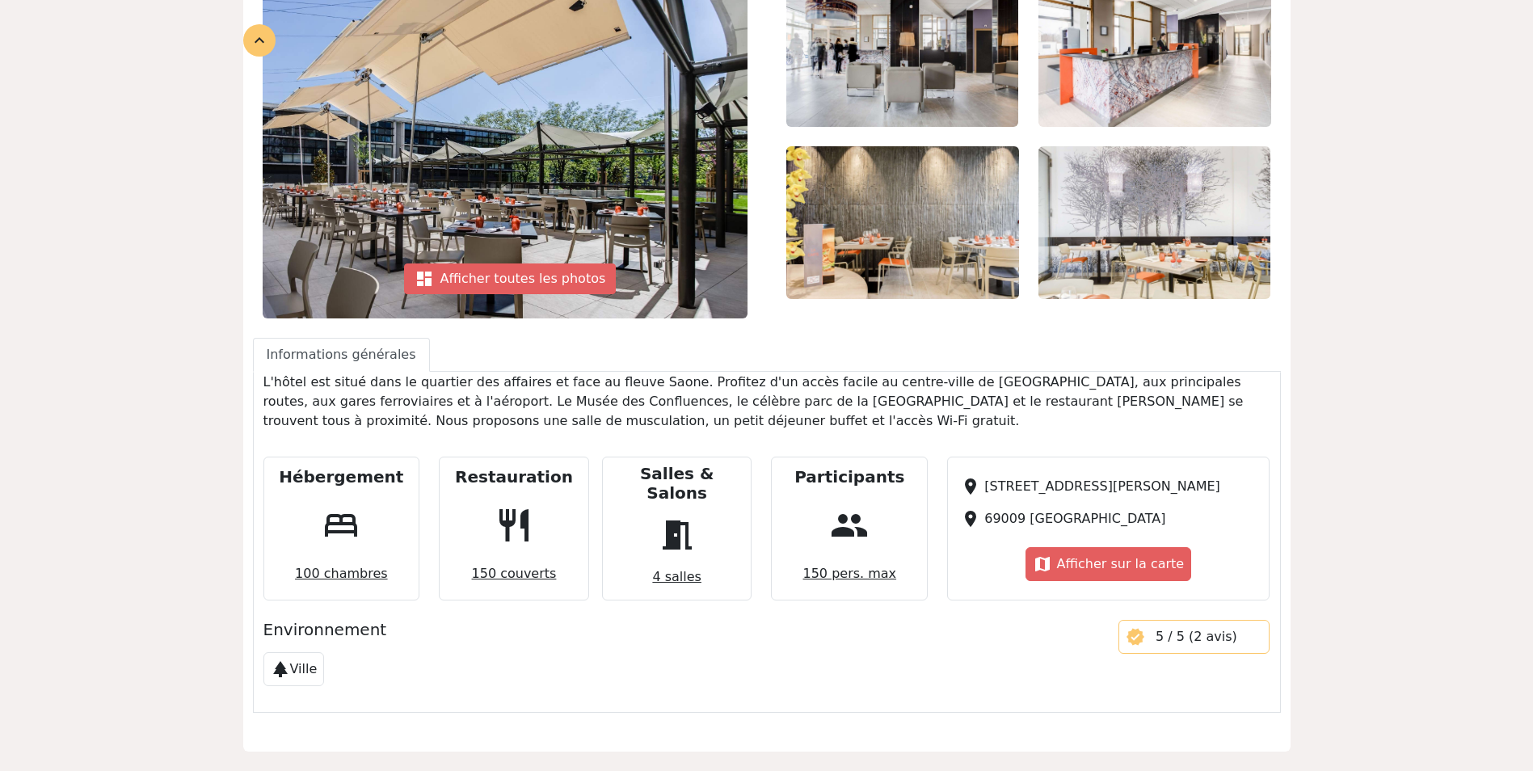
scroll to position [0, 0]
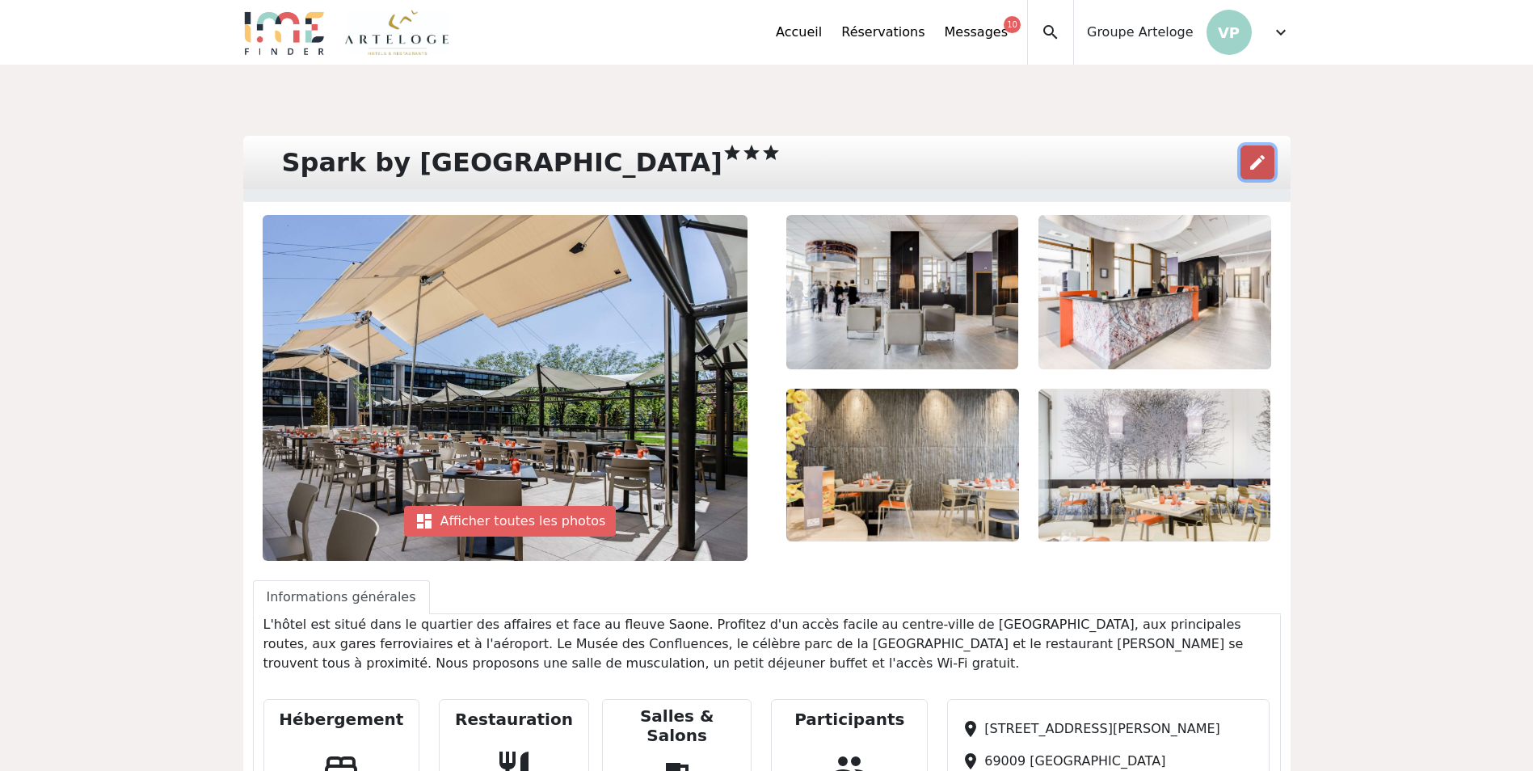
click at [1259, 161] on span "edit" at bounding box center [1256, 162] width 19 height 19
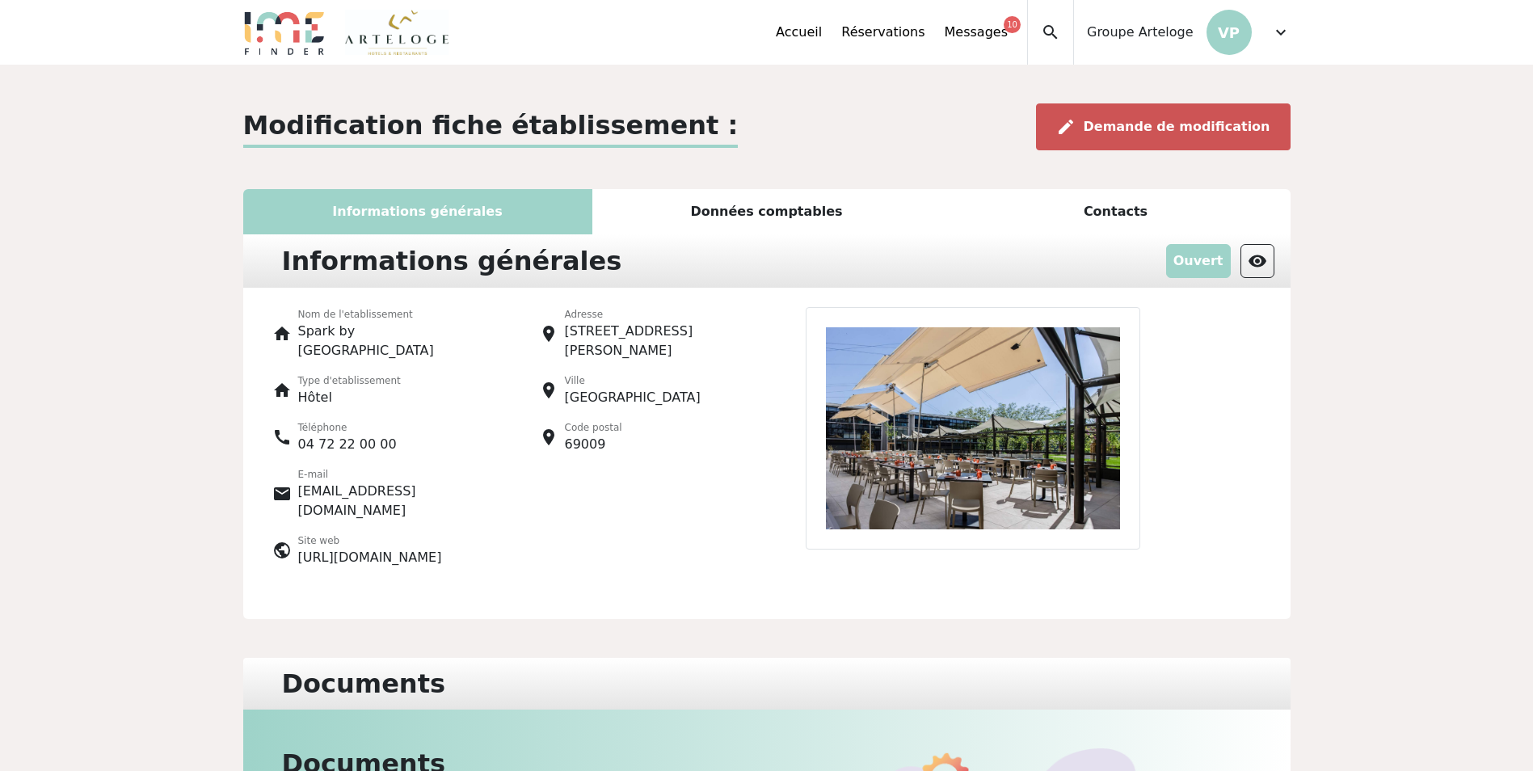
click at [1160, 126] on span "Demande de modification" at bounding box center [1176, 126] width 187 height 15
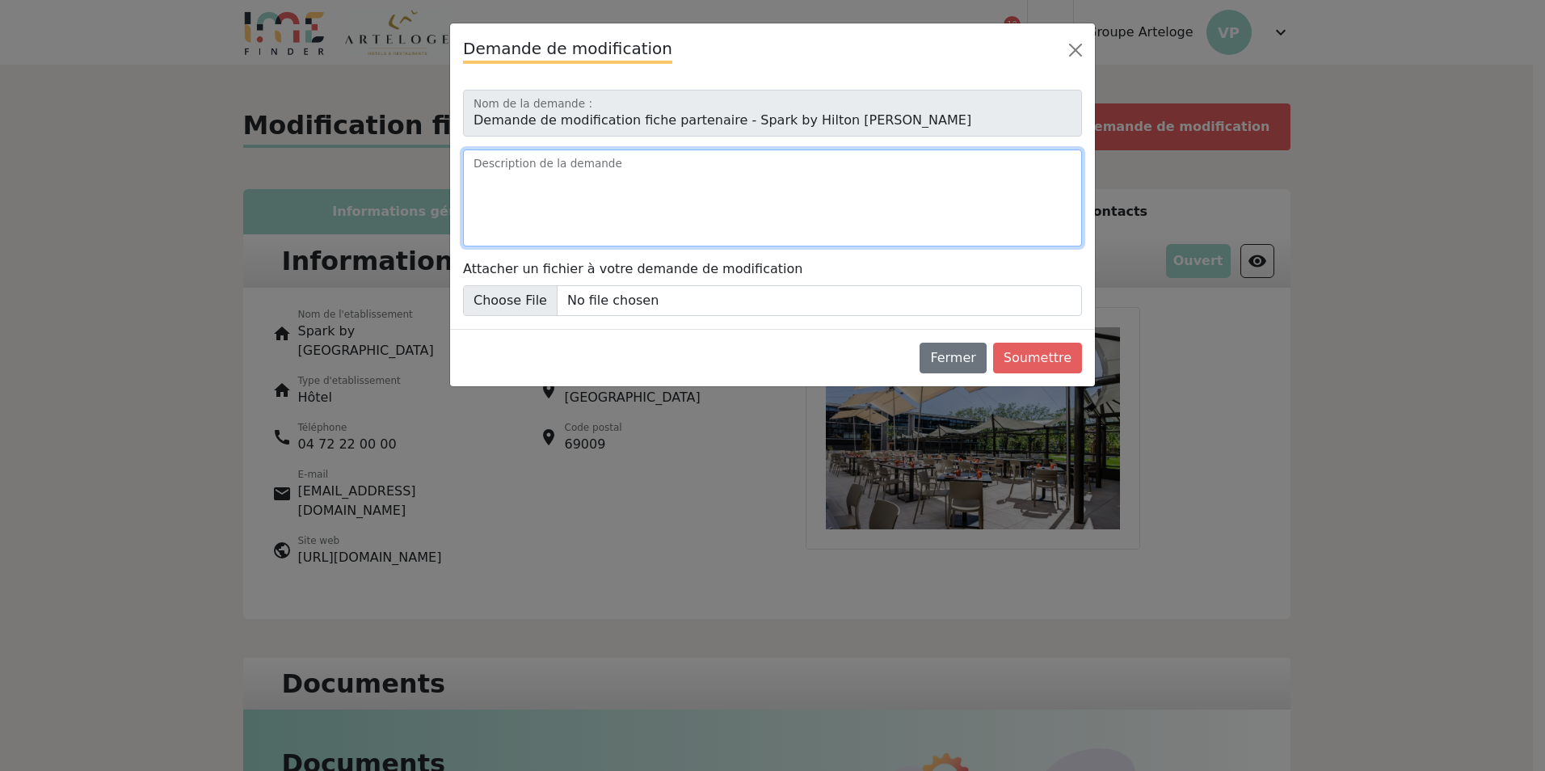
click at [767, 187] on textarea "Description de la demande" at bounding box center [772, 197] width 619 height 97
paste textarea "Bonjour J'aimerais mettre à jour l'intégralité des photos présentes sur notre f…"
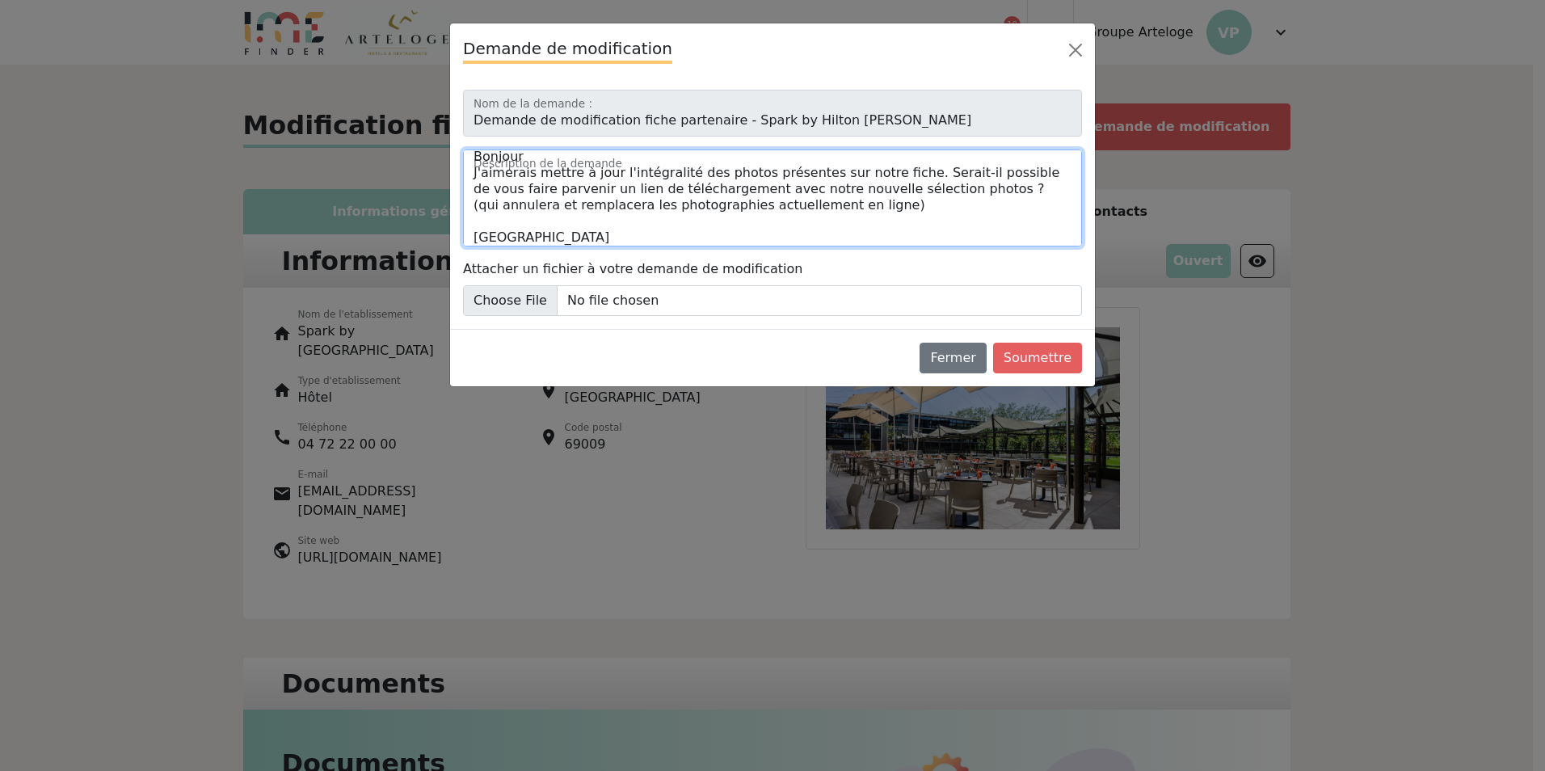
drag, startPoint x: 637, startPoint y: 211, endPoint x: 527, endPoint y: 228, distance: 112.0
click at [637, 212] on textarea "Bonjour J'aimerais mettre à jour l'intégralité des photos présentes sur notre f…" at bounding box center [772, 197] width 619 height 97
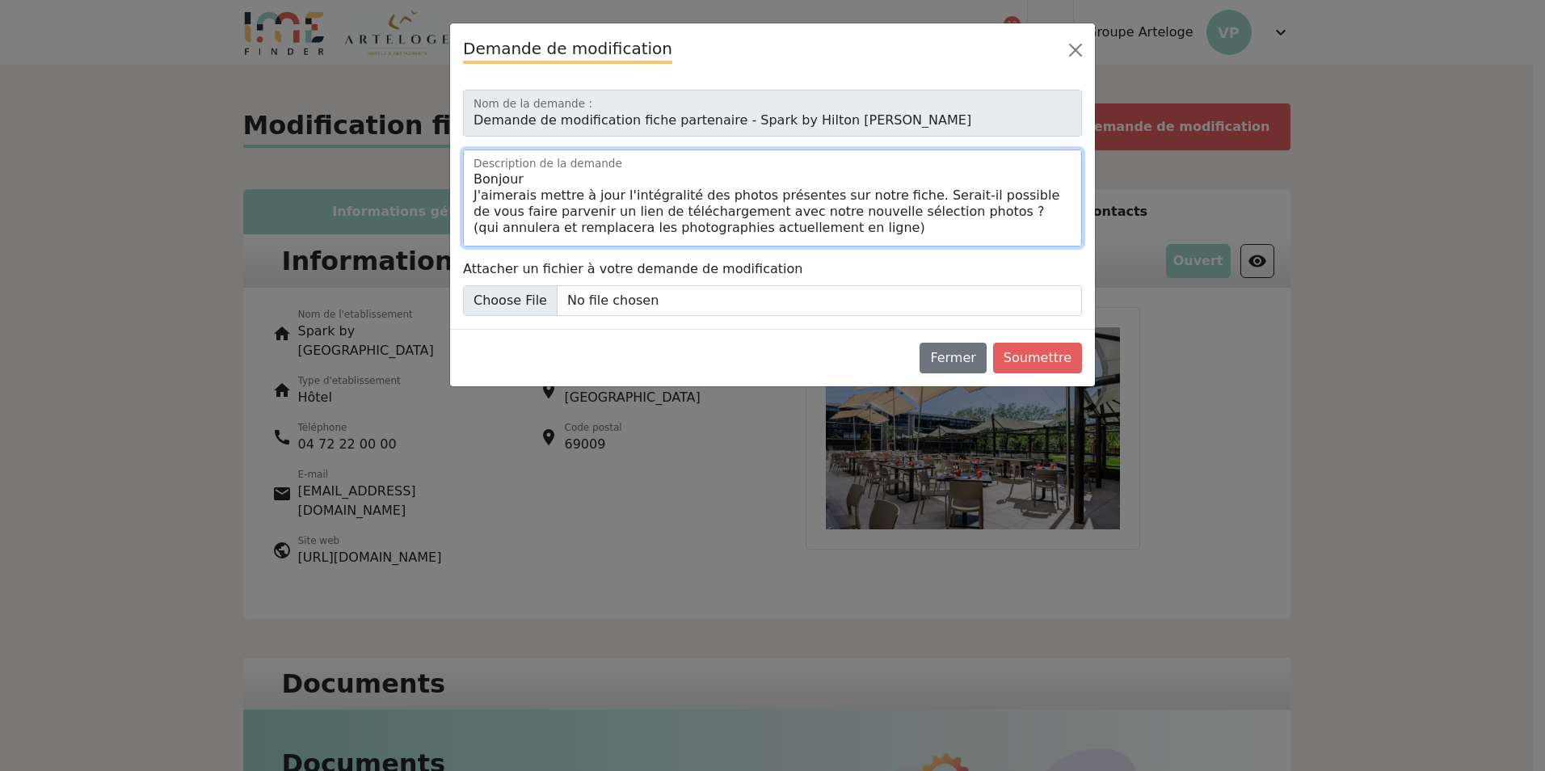
drag, startPoint x: 544, startPoint y: 200, endPoint x: 589, endPoint y: 217, distance: 48.3
click at [544, 200] on textarea "Bonjour J'aimerais mettre à jour l'intégralité des photos présentes sur notre f…" at bounding box center [772, 197] width 619 height 97
click at [712, 214] on textarea "Bonjour J'aimerais mettre à jour l'intégralité des photos présentes sur notre f…" at bounding box center [772, 197] width 619 height 97
click at [799, 207] on textarea "Bonjour J'aimerais mettre à jour l'intégralité des photos présentes sur notre f…" at bounding box center [772, 197] width 619 height 97
type textarea "Bonjour J'aimerais mettre à jour l'intégralité des photos présentes sur notre f…"
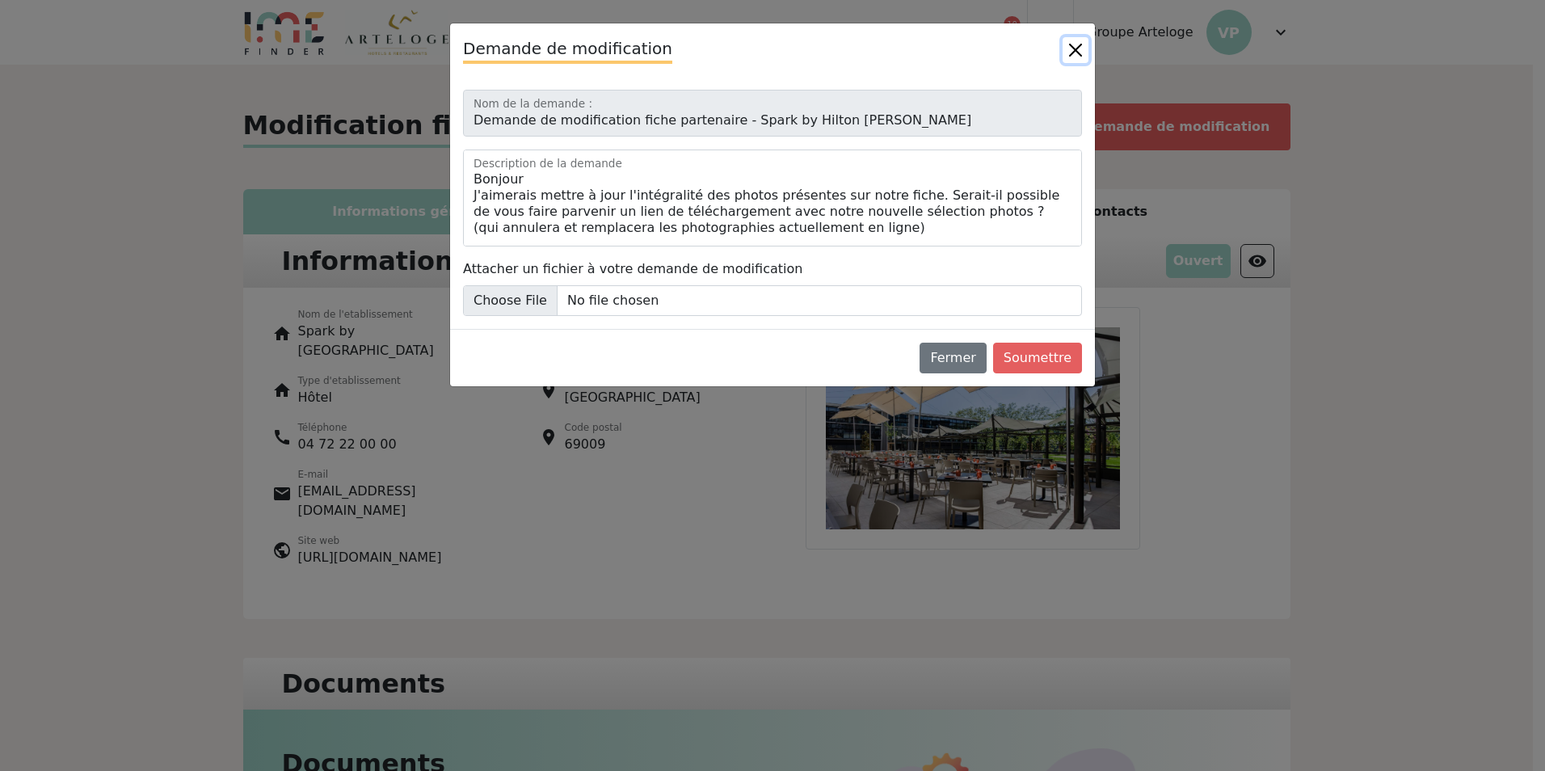
click at [1080, 47] on button "Close" at bounding box center [1075, 50] width 26 height 26
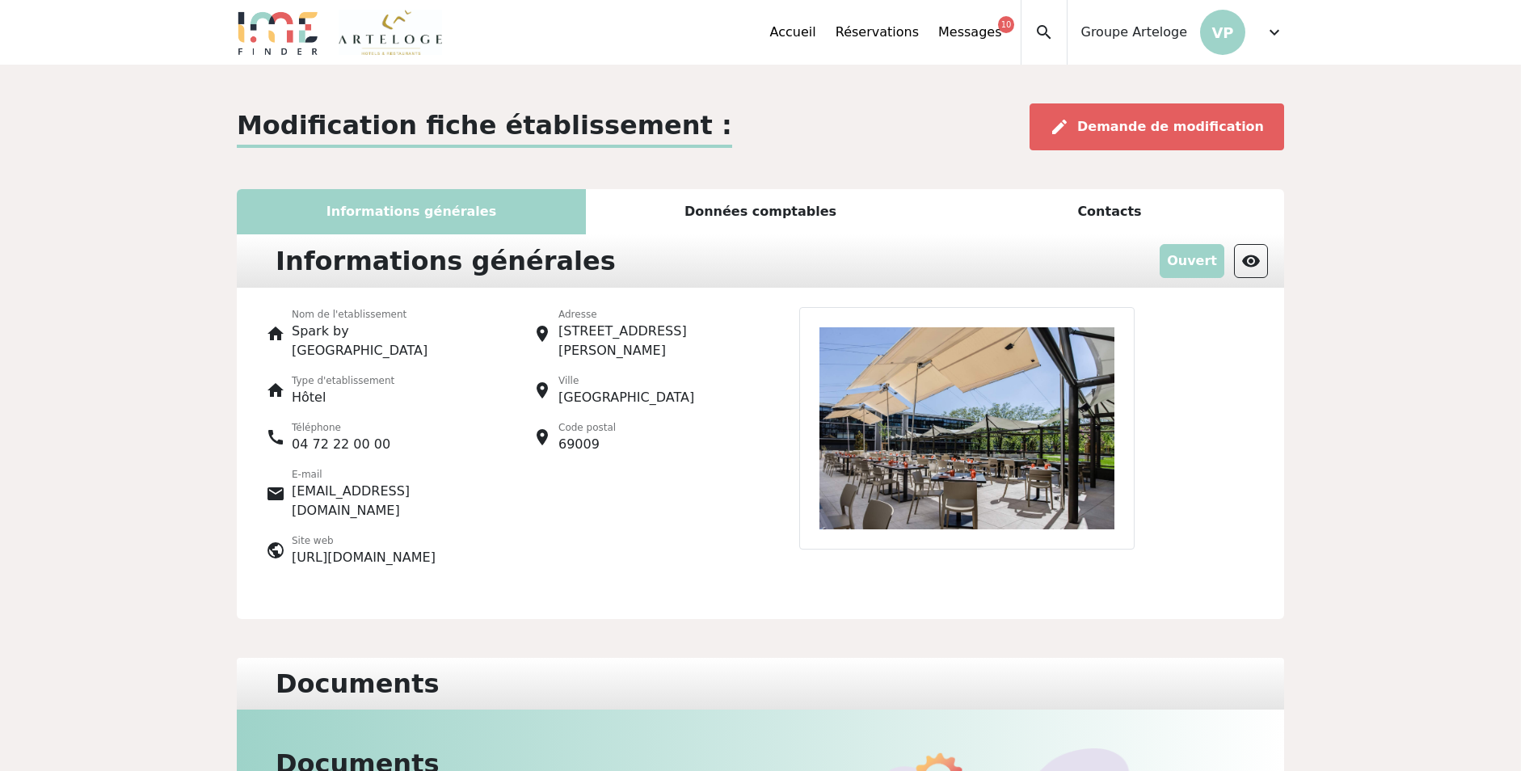
click at [1350, 425] on div "Modification fiche établissement : edit Demande de modification Informations gé…" at bounding box center [760, 714] width 1520 height 1298
